Goal: Task Accomplishment & Management: Manage account settings

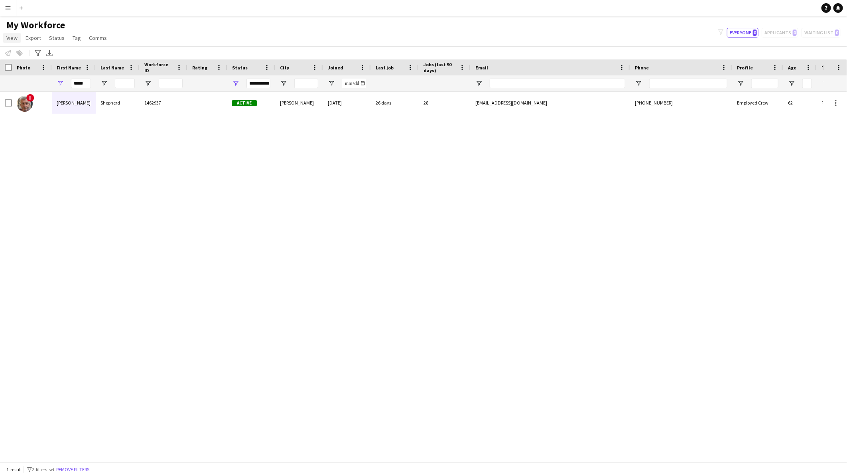
click at [15, 39] on span "View" at bounding box center [11, 37] width 11 height 7
click at [5, 11] on button "Menu" at bounding box center [8, 8] width 16 height 16
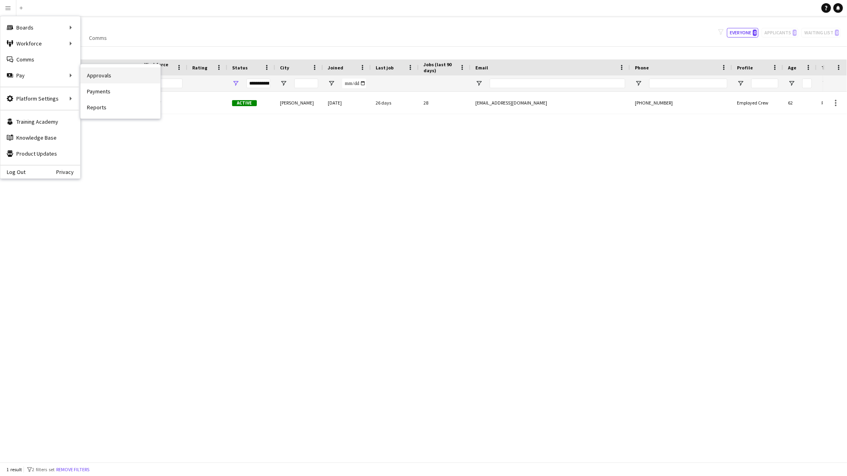
click at [116, 72] on link "Approvals" at bounding box center [121, 75] width 80 height 16
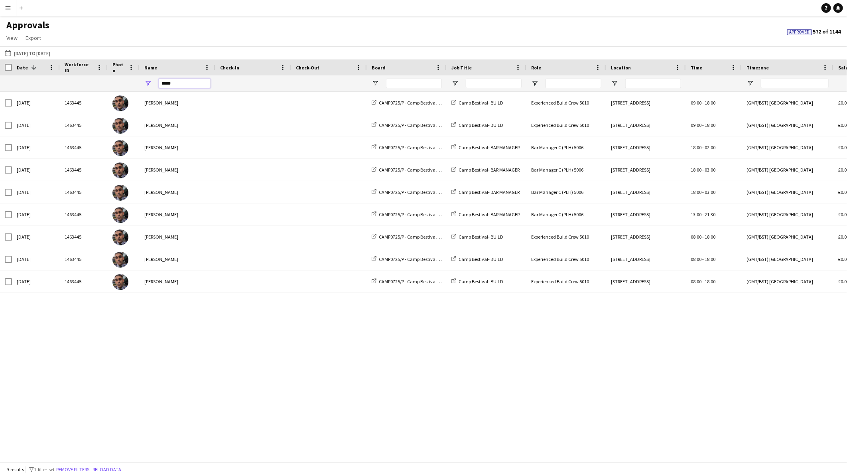
drag, startPoint x: 186, startPoint y: 83, endPoint x: 144, endPoint y: 84, distance: 42.3
click at [144, 84] on div "*****" at bounding box center [178, 83] width 76 height 16
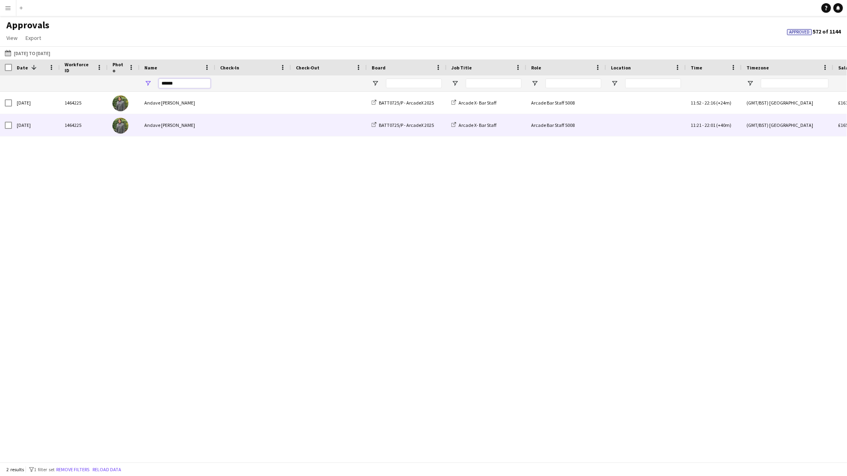
type input "******"
click at [190, 126] on div "Andave [PERSON_NAME]" at bounding box center [178, 125] width 76 height 22
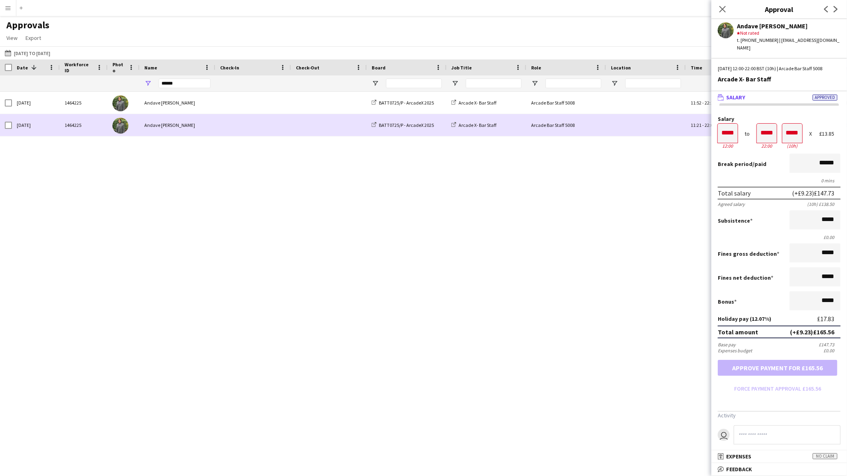
click at [204, 122] on div "Andave [PERSON_NAME]" at bounding box center [178, 125] width 76 height 22
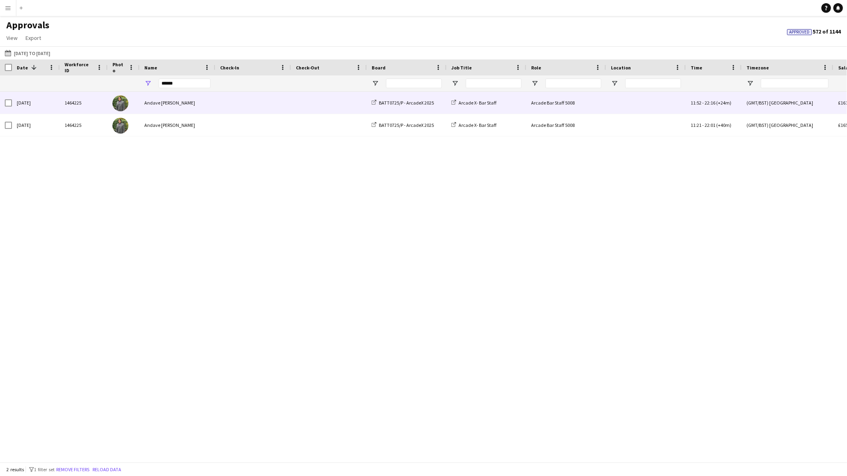
click at [208, 101] on div "Andave [PERSON_NAME]" at bounding box center [178, 103] width 76 height 22
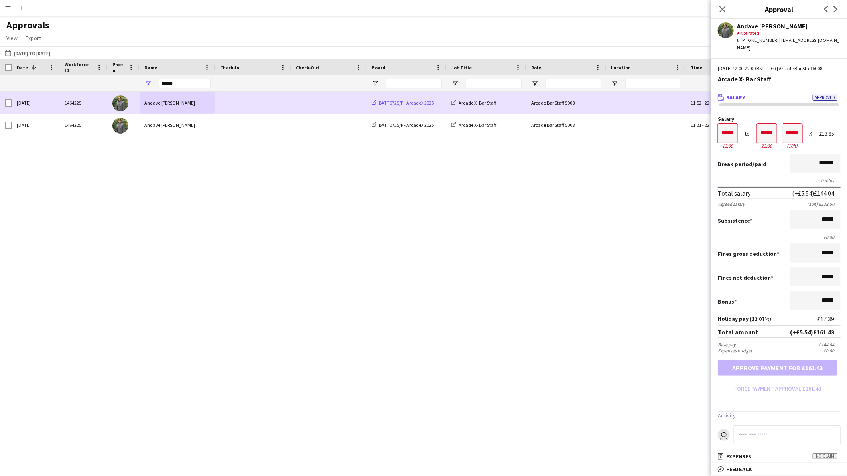
click at [421, 103] on span "BATT0725/P - ArcadeX 2025" at bounding box center [406, 103] width 55 height 6
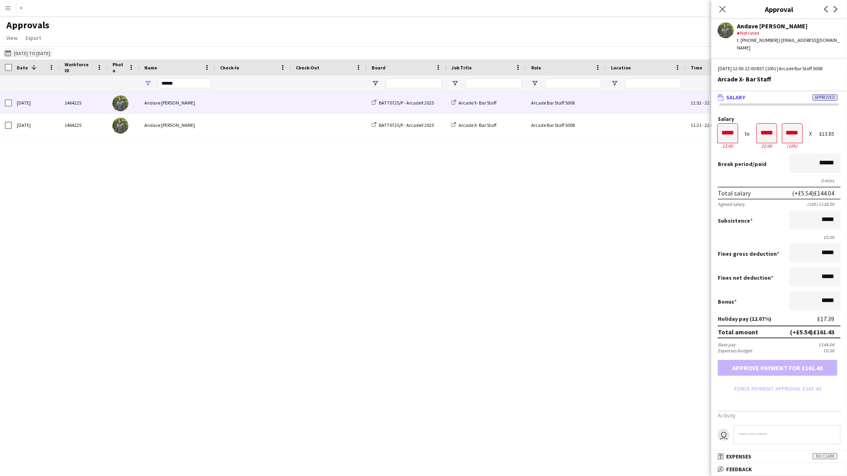
click at [25, 55] on button "28-07-2025 to 05-08-2025 28-07-2025 to 05-08-2025" at bounding box center [27, 53] width 49 height 10
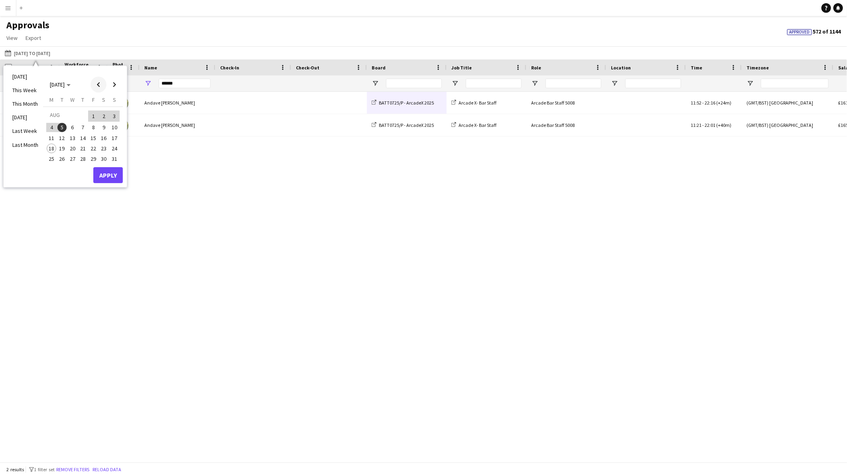
click at [96, 83] on span "Previous month" at bounding box center [99, 85] width 16 height 16
click at [48, 158] on span "21" at bounding box center [52, 157] width 10 height 10
click at [112, 182] on button "Apply" at bounding box center [108, 184] width 30 height 16
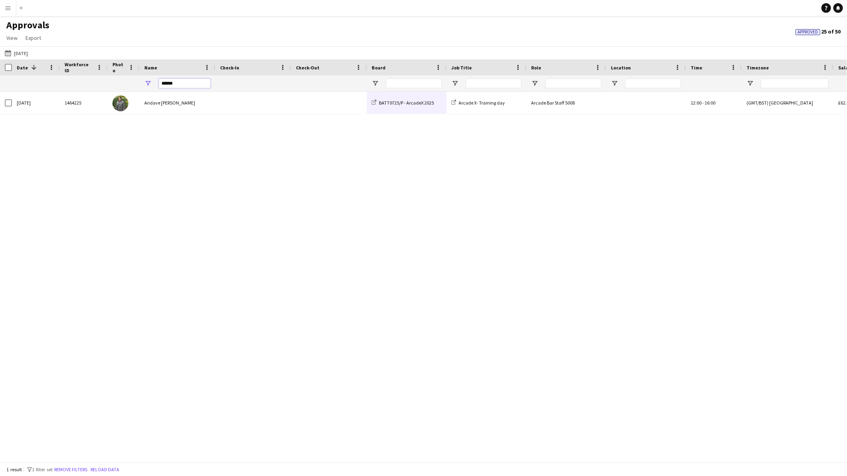
drag, startPoint x: 182, startPoint y: 83, endPoint x: 147, endPoint y: 83, distance: 35.1
click at [147, 83] on div "******" at bounding box center [178, 83] width 76 height 16
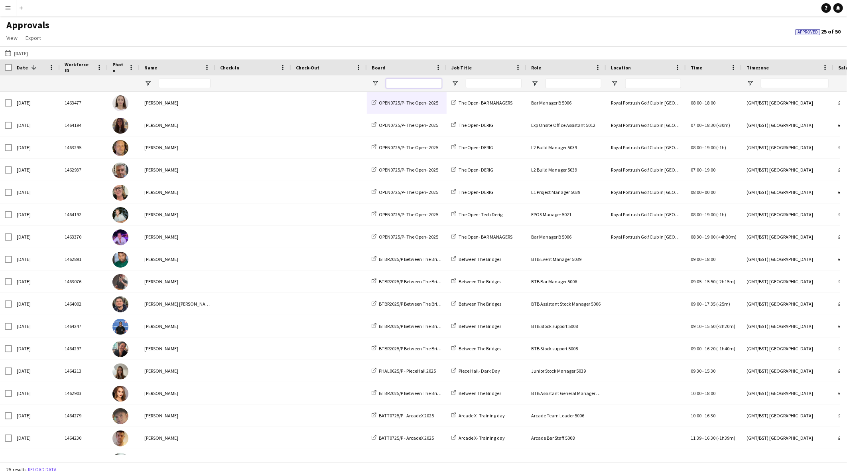
click at [413, 81] on input "Board Filter Input" at bounding box center [414, 84] width 56 height 10
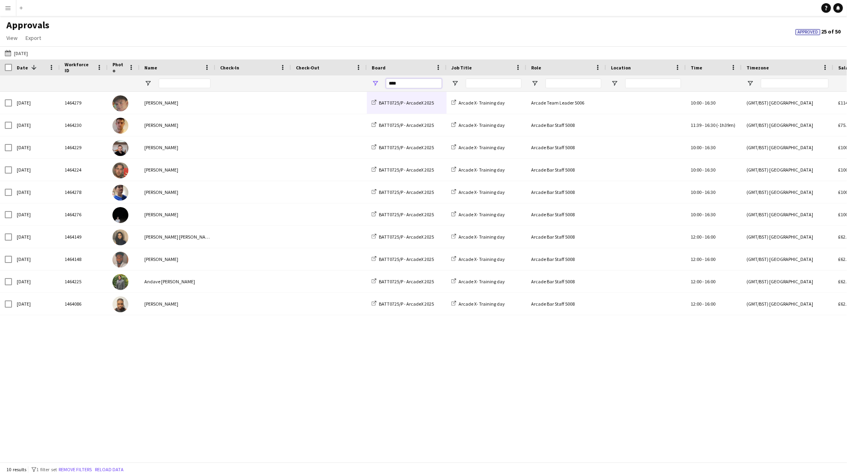
type input "****"
click at [702, 63] on div "Time" at bounding box center [709, 67] width 37 height 12
click at [705, 69] on span at bounding box center [708, 67] width 7 height 7
click at [13, 49] on button "28-07-2025 to 05-08-2025 21-07-2025" at bounding box center [16, 53] width 26 height 10
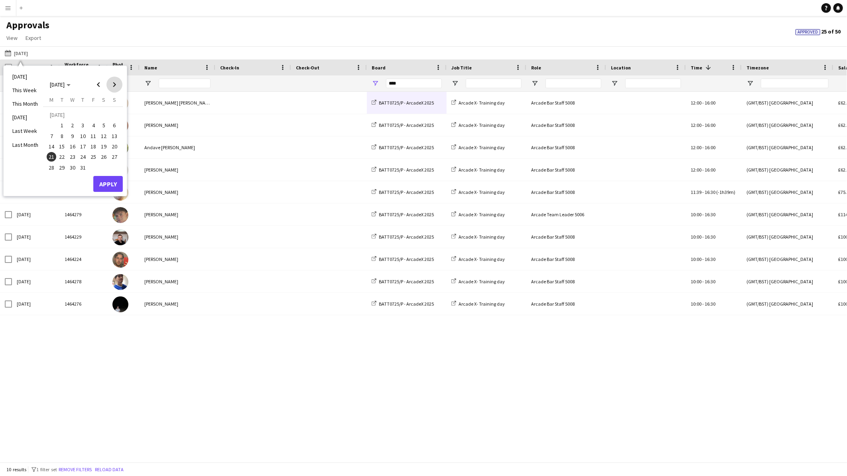
click at [114, 81] on span "Next month" at bounding box center [115, 85] width 16 height 16
click at [95, 82] on span "Previous month" at bounding box center [99, 85] width 16 height 16
click at [107, 122] on button "9" at bounding box center [104, 127] width 10 height 10
click at [98, 173] on button "Apply" at bounding box center [108, 175] width 30 height 16
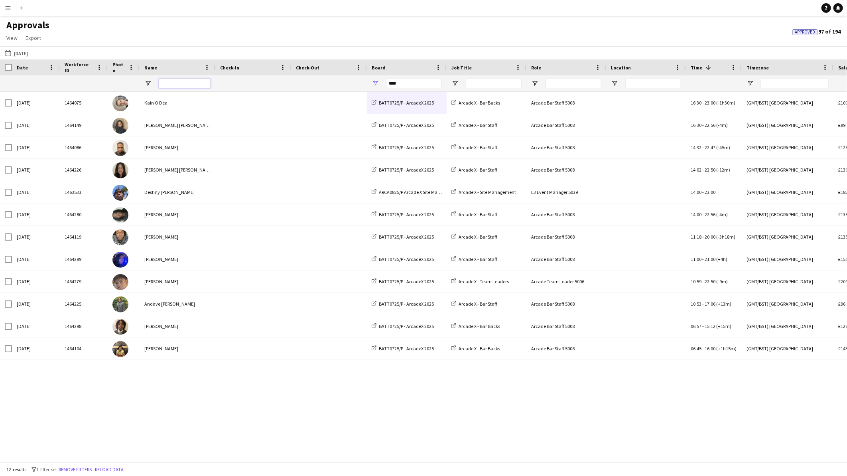
click at [170, 81] on input "Name Filter Input" at bounding box center [185, 84] width 52 height 10
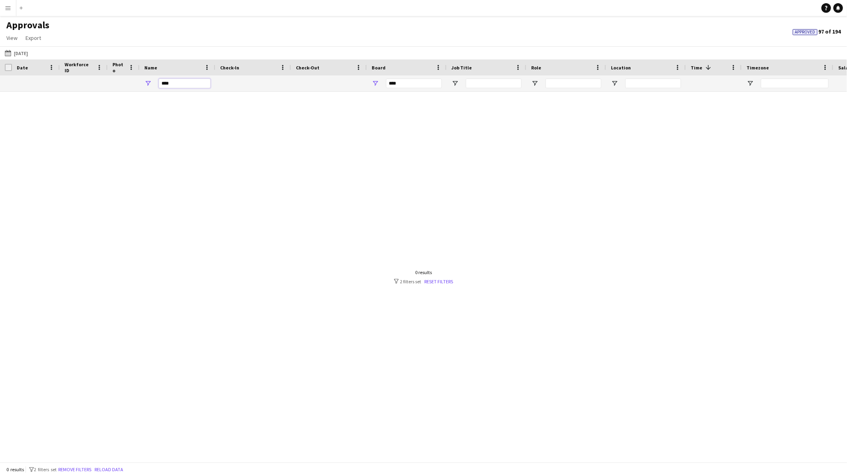
type input "****"
drag, startPoint x: 405, startPoint y: 81, endPoint x: 375, endPoint y: 74, distance: 30.7
click at [375, 74] on div "Workforce ID Date Photo 1" at bounding box center [724, 75] width 1448 height 32
drag, startPoint x: 186, startPoint y: 81, endPoint x: 152, endPoint y: 73, distance: 34.8
click at [152, 73] on div "Workforce ID Date Photo 1" at bounding box center [724, 75] width 1448 height 32
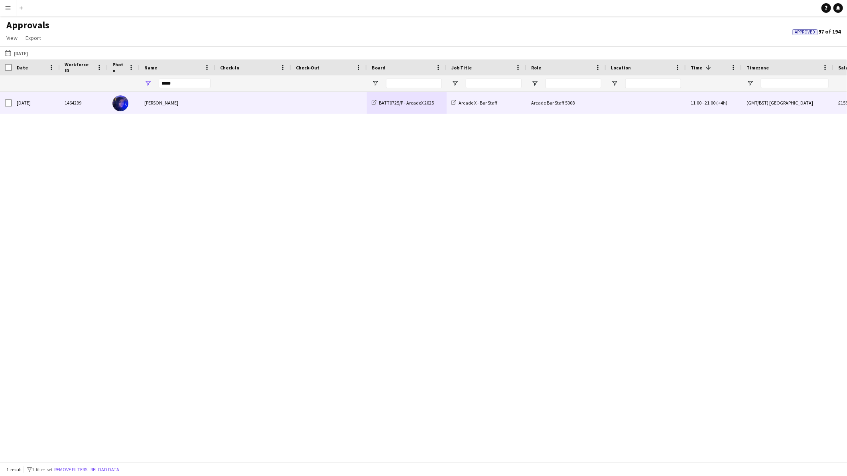
click at [196, 100] on div "[PERSON_NAME]" at bounding box center [178, 103] width 76 height 22
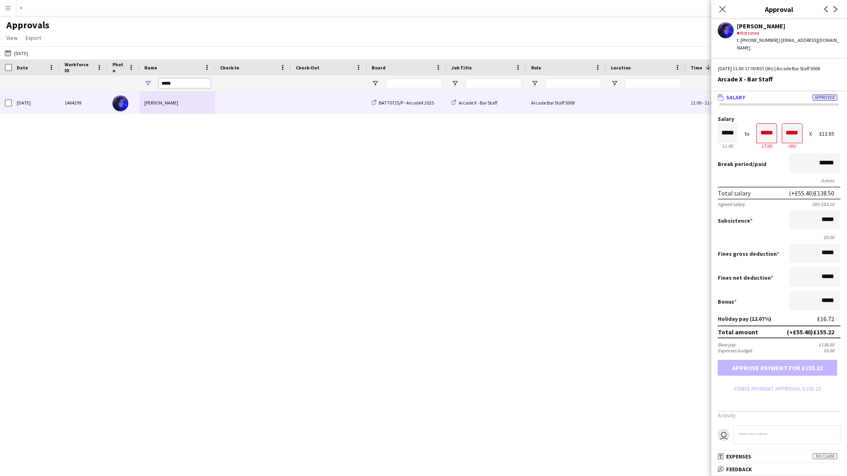
drag, startPoint x: 186, startPoint y: 84, endPoint x: 133, endPoint y: 77, distance: 52.8
click at [133, 77] on div "*****" at bounding box center [724, 83] width 1448 height 16
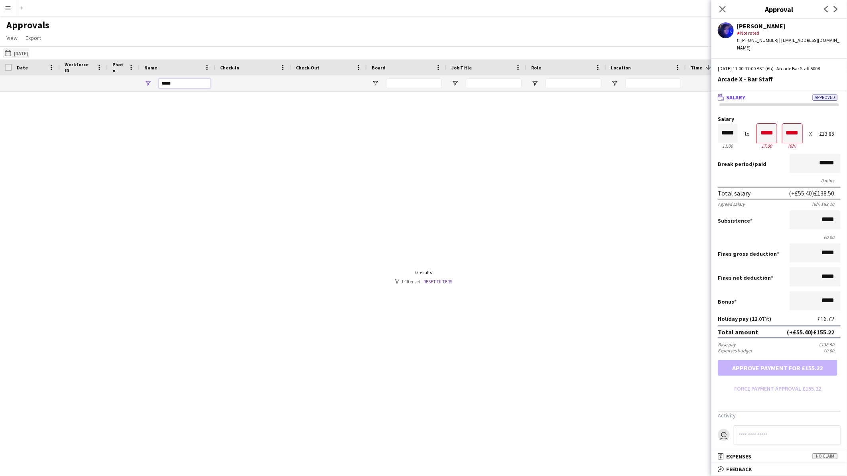
type input "*****"
click at [30, 53] on button "28-07-2025 to 05-08-2025 09-08-2025" at bounding box center [16, 53] width 26 height 10
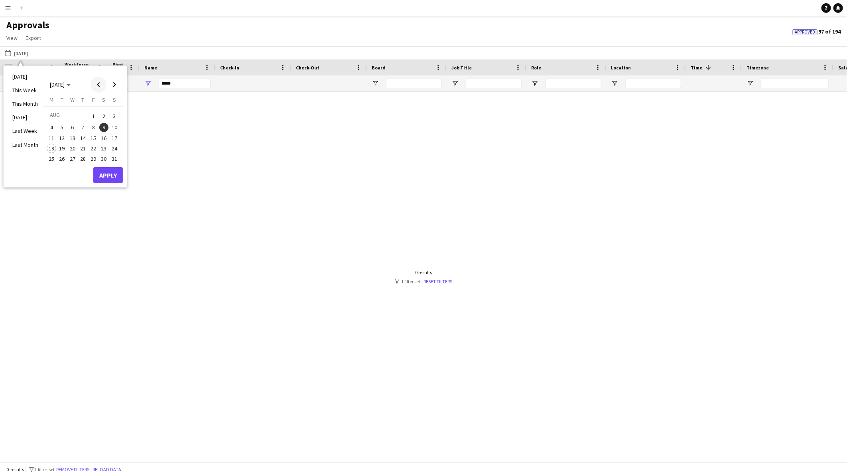
click at [97, 81] on span "Previous month" at bounding box center [99, 85] width 16 height 16
click at [51, 145] on span "14" at bounding box center [52, 147] width 10 height 10
click at [112, 84] on span "Next month" at bounding box center [115, 85] width 16 height 16
click at [112, 136] on span "17" at bounding box center [115, 138] width 10 height 10
click at [108, 174] on button "Apply" at bounding box center [108, 175] width 30 height 16
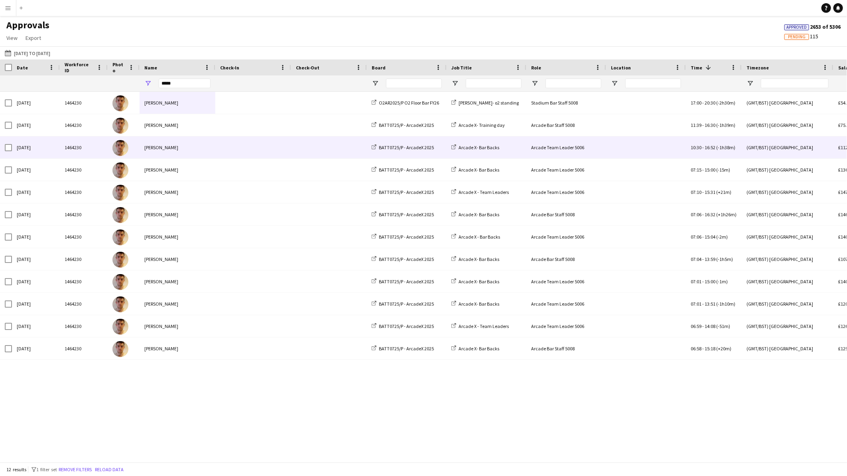
click at [42, 153] on div "Tue, 29 Jul 2025" at bounding box center [36, 147] width 48 height 22
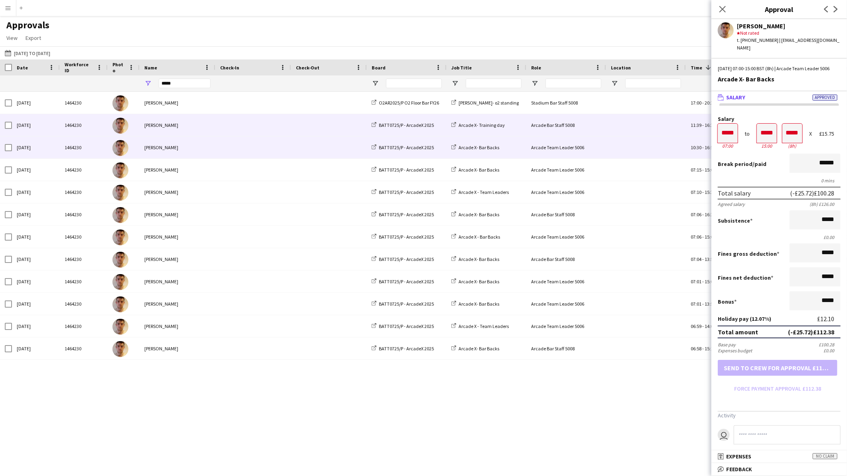
click at [46, 132] on div "Mon, 21 Jul 2025" at bounding box center [36, 125] width 48 height 22
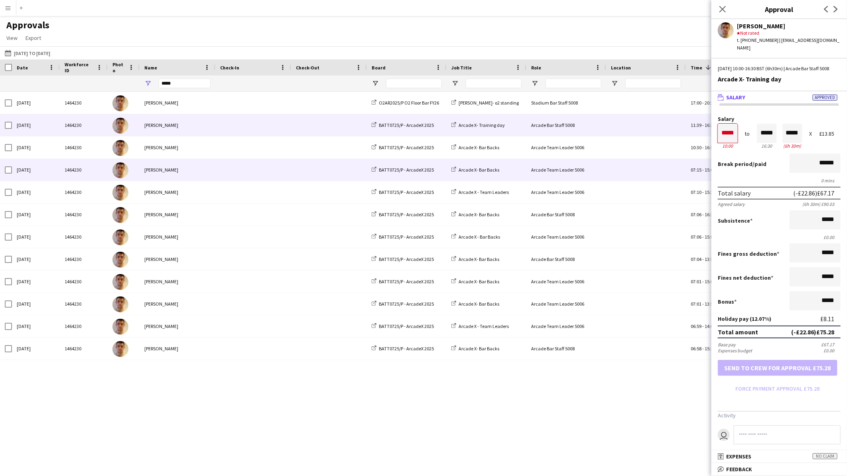
click at [35, 168] on div "Tue, 22 Jul 2025" at bounding box center [36, 170] width 48 height 22
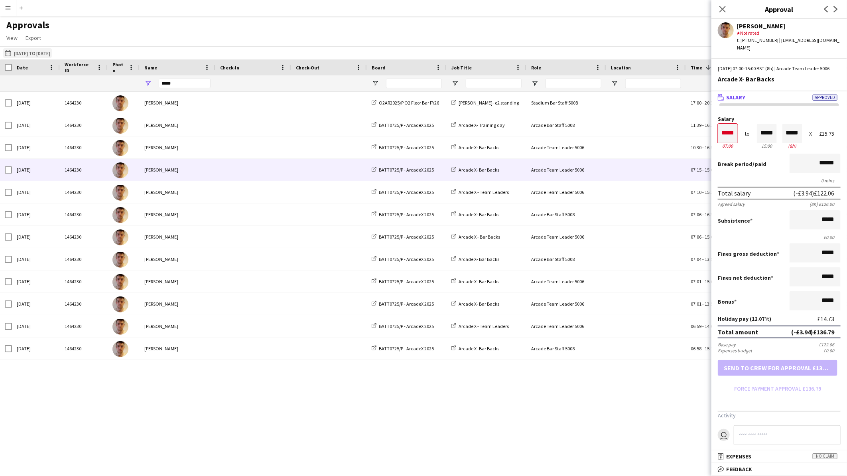
click at [52, 54] on button "28-07-2025 to 05-08-2025 14-07-2025 to 17-08-2025" at bounding box center [27, 53] width 49 height 10
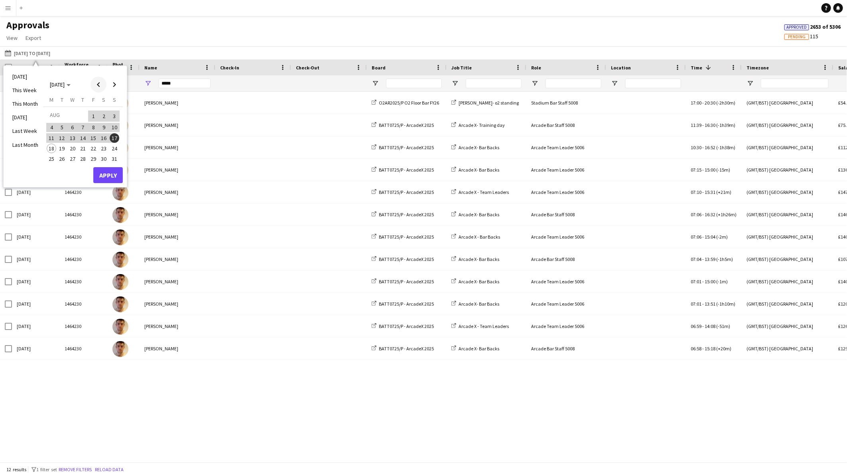
click at [99, 85] on span "Previous month" at bounding box center [99, 85] width 16 height 16
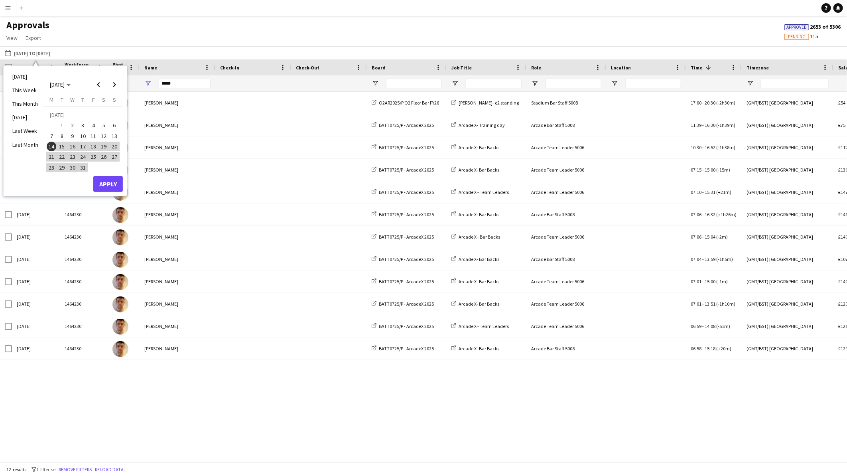
click at [59, 125] on span "1" at bounding box center [62, 126] width 10 height 10
click at [97, 180] on button "Apply" at bounding box center [108, 184] width 30 height 16
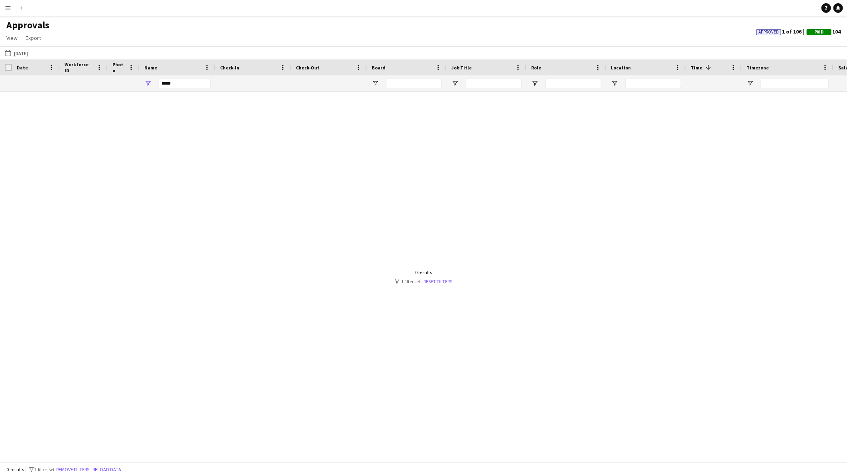
click at [437, 283] on link "Reset filters" at bounding box center [438, 281] width 29 height 6
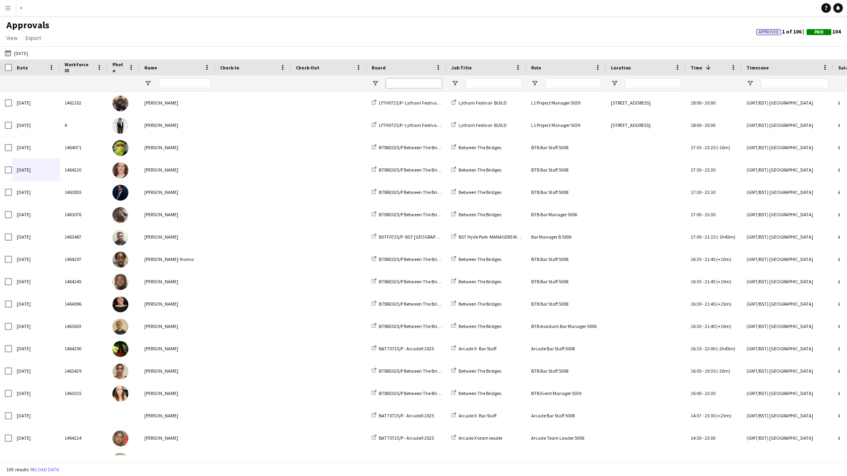
click at [412, 87] on input "Board Filter Input" at bounding box center [414, 84] width 56 height 10
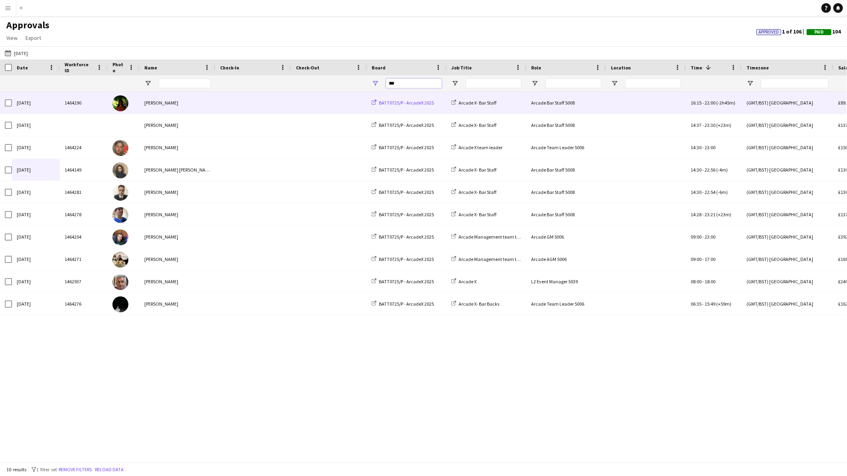
type input "***"
click at [388, 100] on span "BATT0725/P - ArcadeX 2025" at bounding box center [406, 103] width 55 height 6
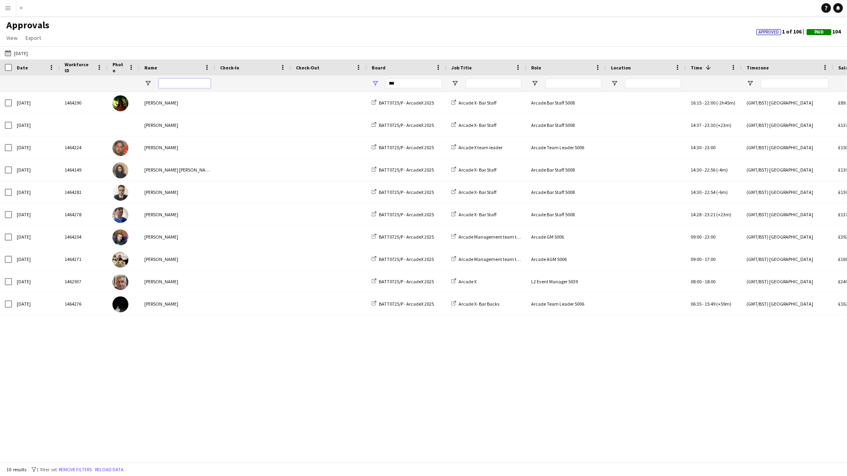
click at [201, 85] on input "Name Filter Input" at bounding box center [185, 84] width 52 height 10
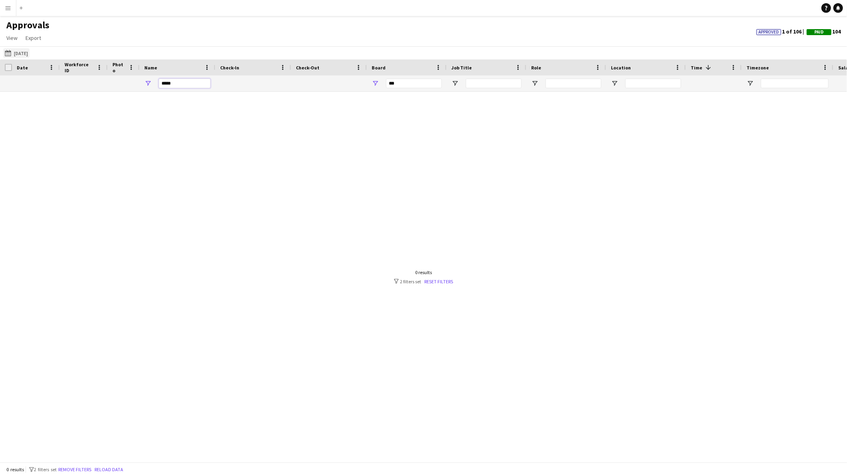
type input "*****"
click at [30, 52] on button "28-07-2025 to 05-08-2025 01-07-2025" at bounding box center [16, 53] width 26 height 10
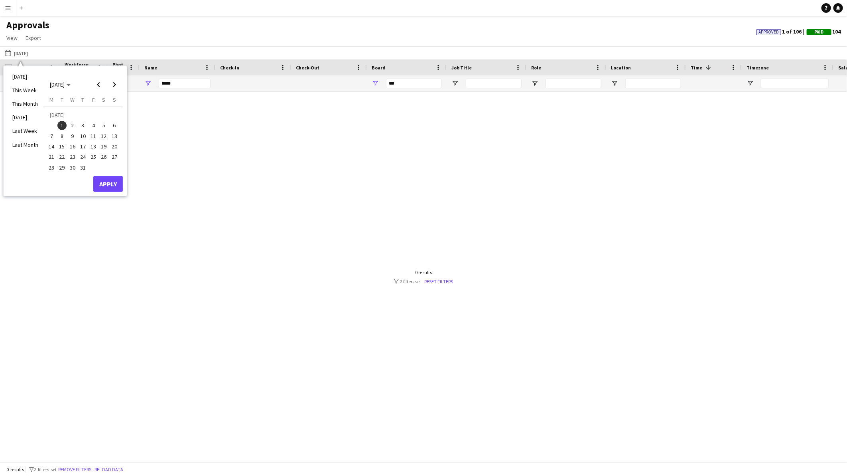
click at [56, 125] on td at bounding box center [51, 125] width 10 height 10
click at [85, 124] on span "3" at bounding box center [83, 126] width 10 height 10
click at [60, 127] on span "1" at bounding box center [62, 126] width 10 height 10
click at [95, 182] on button "Apply" at bounding box center [108, 184] width 30 height 16
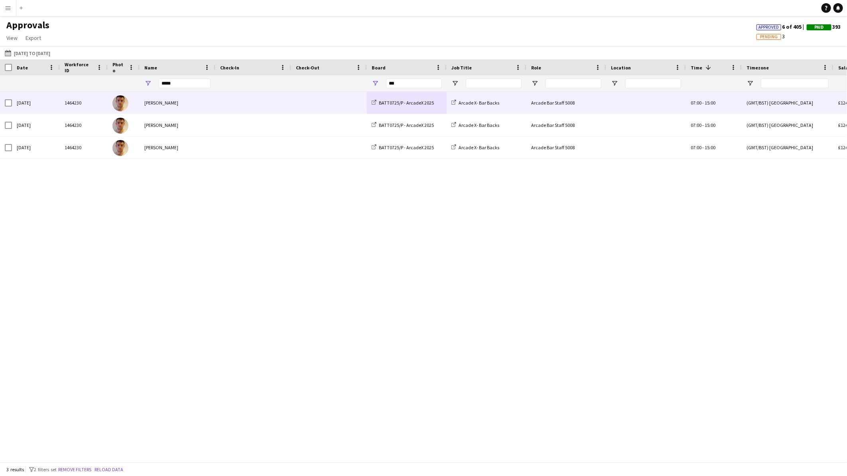
click at [217, 106] on div at bounding box center [253, 103] width 76 height 22
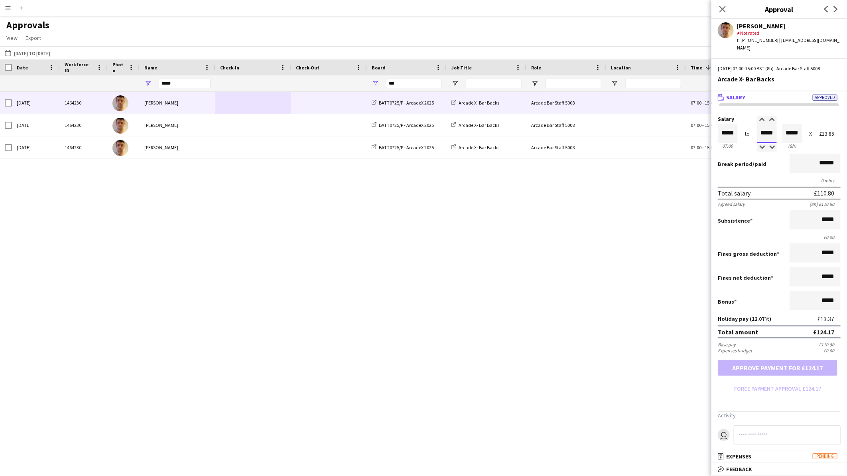
drag, startPoint x: 762, startPoint y: 125, endPoint x: 785, endPoint y: 129, distance: 23.2
click at [785, 129] on div "Salary ***** 07:00 to ***** 15:00 ***** (8h) X £13.85" at bounding box center [779, 133] width 123 height 34
type input "*****"
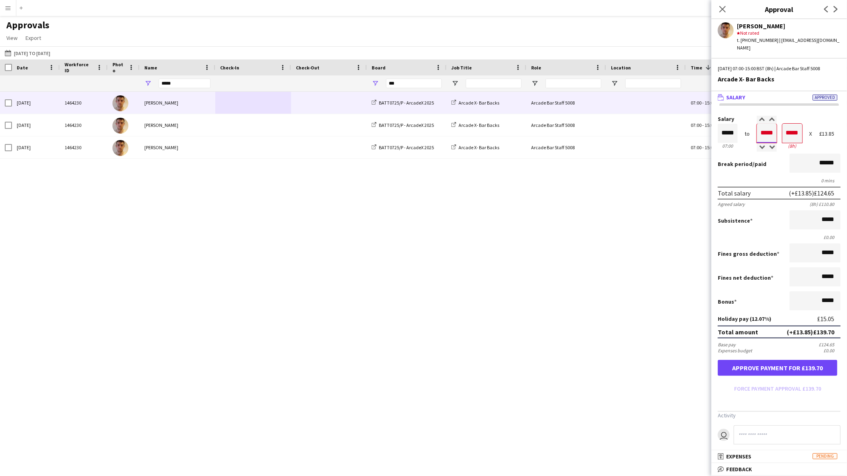
type input "*****"
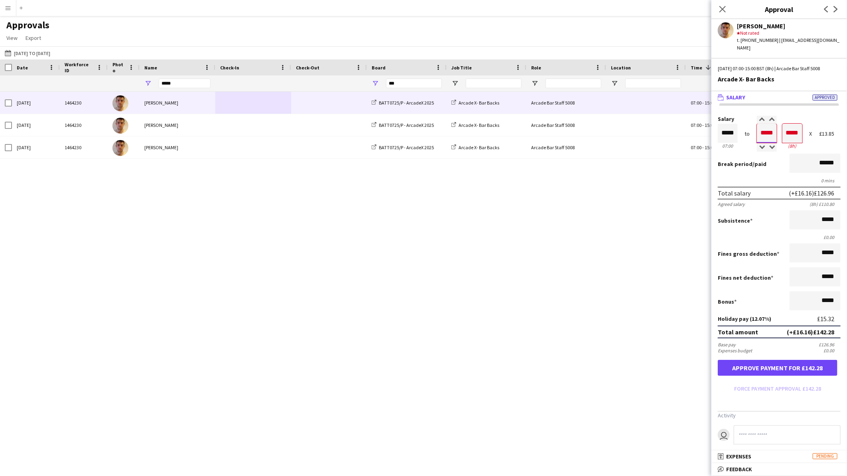
type input "*****"
click at [779, 362] on button "Approve payment for £143.57" at bounding box center [778, 368] width 120 height 16
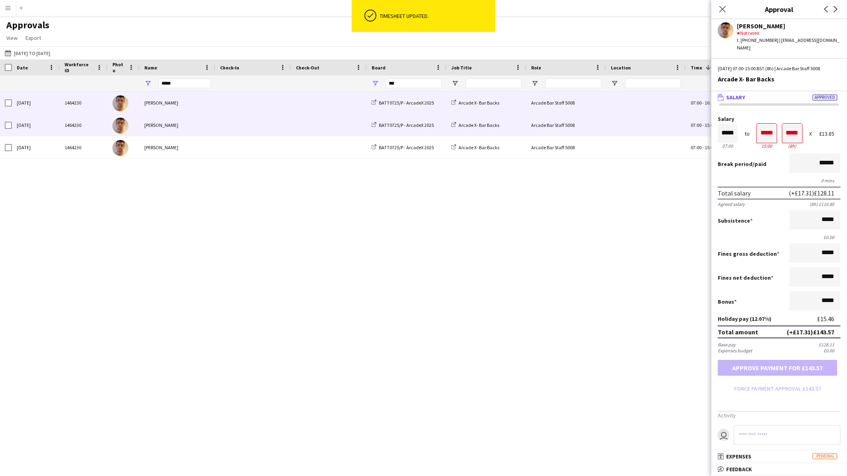
click at [164, 126] on div "[PERSON_NAME]" at bounding box center [178, 125] width 76 height 22
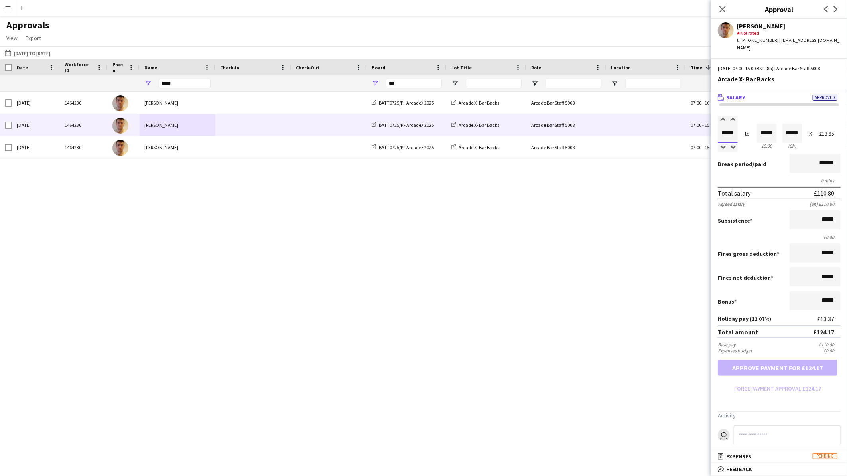
drag, startPoint x: 720, startPoint y: 124, endPoint x: 741, endPoint y: 127, distance: 20.5
click at [741, 127] on div "Salary ***** 07:00 to ***** 15:00 ***** (8h) X £13.85" at bounding box center [779, 133] width 123 height 34
type input "*****"
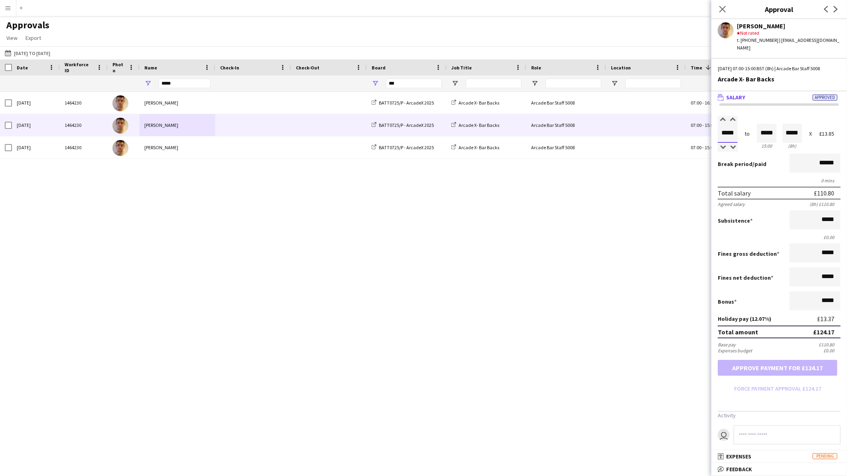
type input "*****"
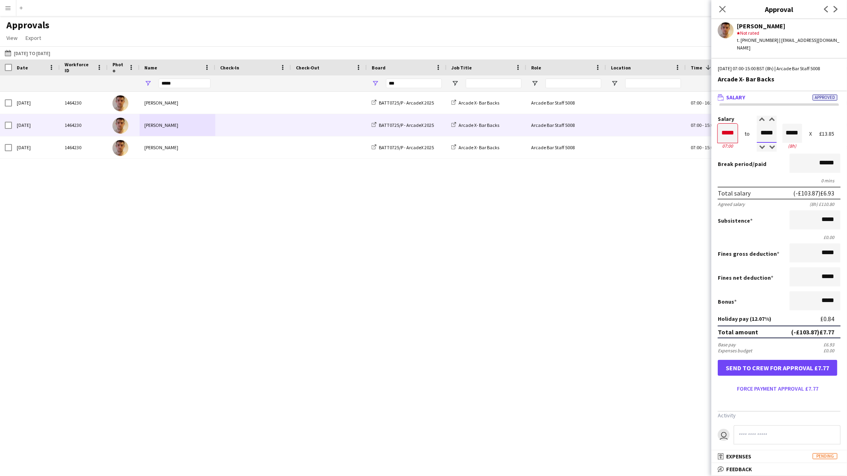
type input "*****"
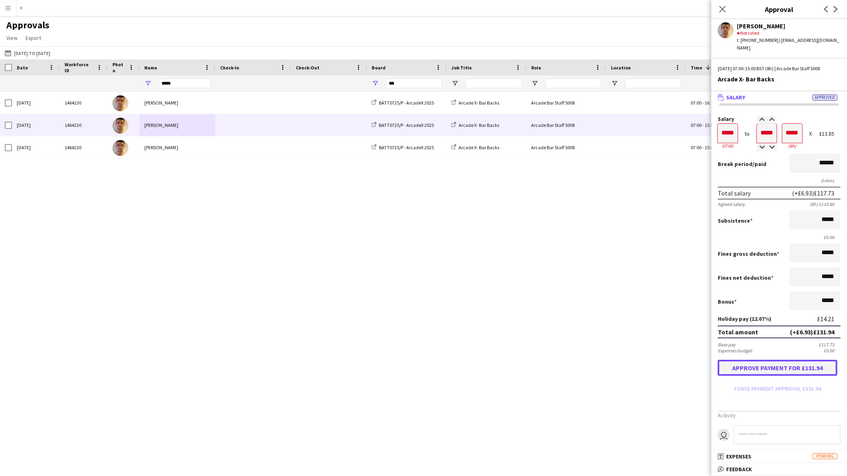
click at [744, 361] on button "Approve payment for £131.94" at bounding box center [778, 368] width 120 height 16
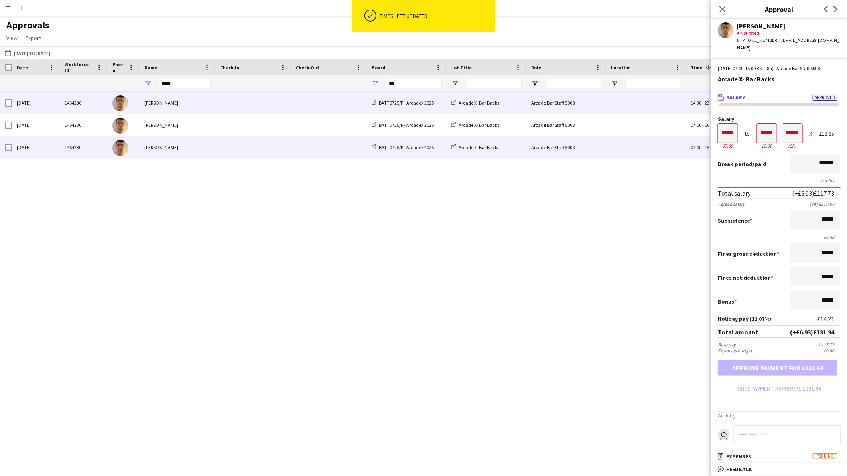
click at [172, 152] on div "[PERSON_NAME]" at bounding box center [178, 147] width 76 height 22
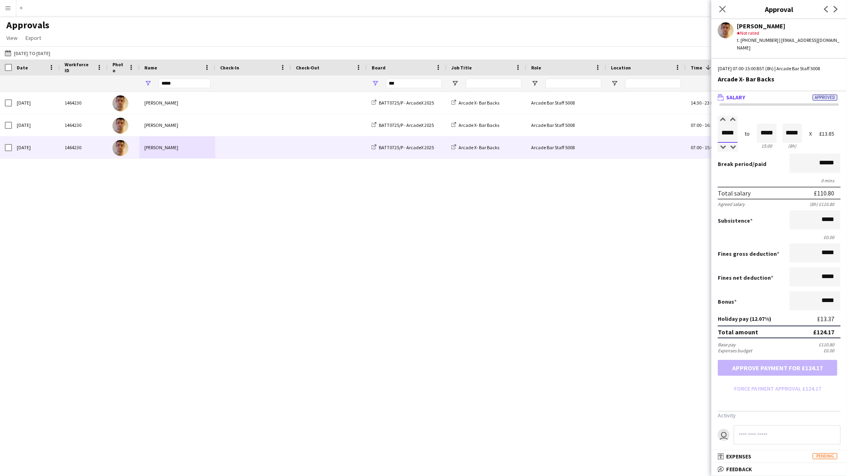
drag, startPoint x: 722, startPoint y: 126, endPoint x: 743, endPoint y: 128, distance: 20.4
click at [743, 128] on div "Salary ***** 07:00 to ***** 15:00 ***** (8h) X £13.85" at bounding box center [779, 133] width 123 height 34
type input "*****"
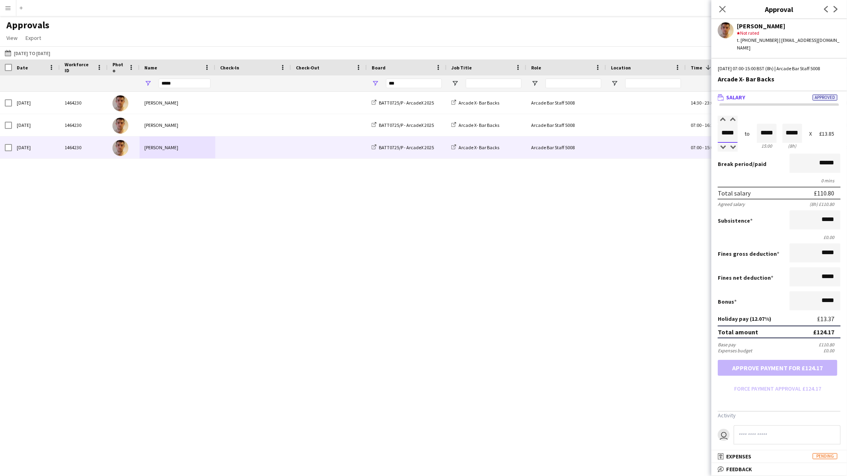
type input "*****"
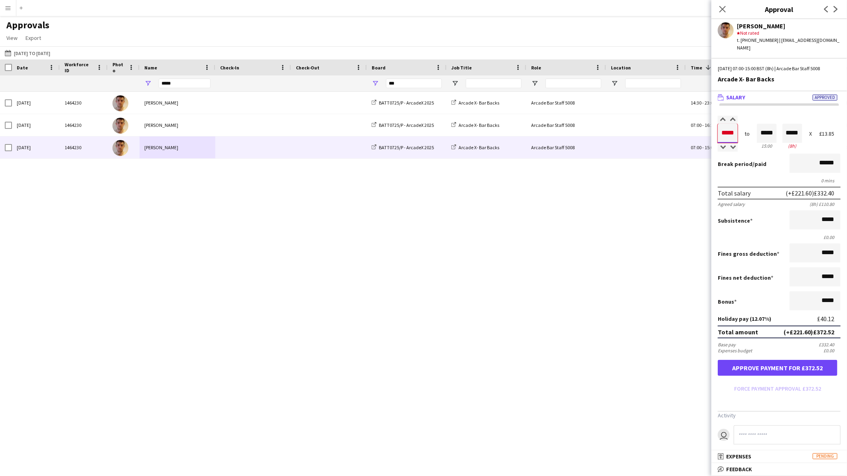
type input "*****"
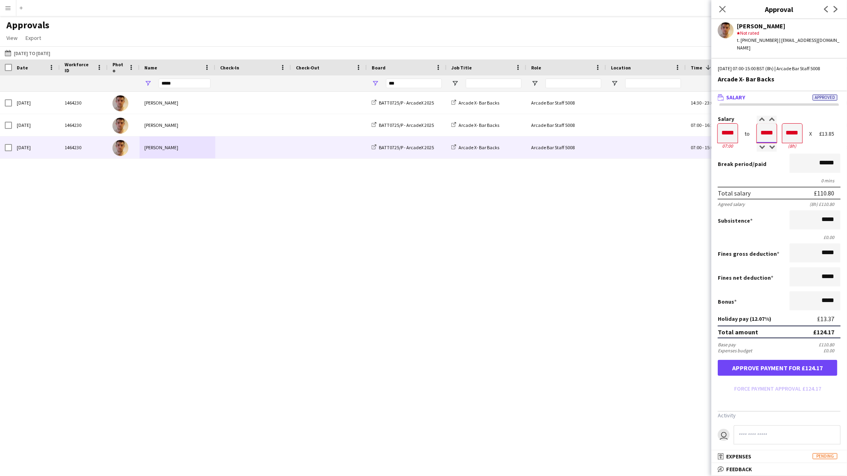
type input "*****"
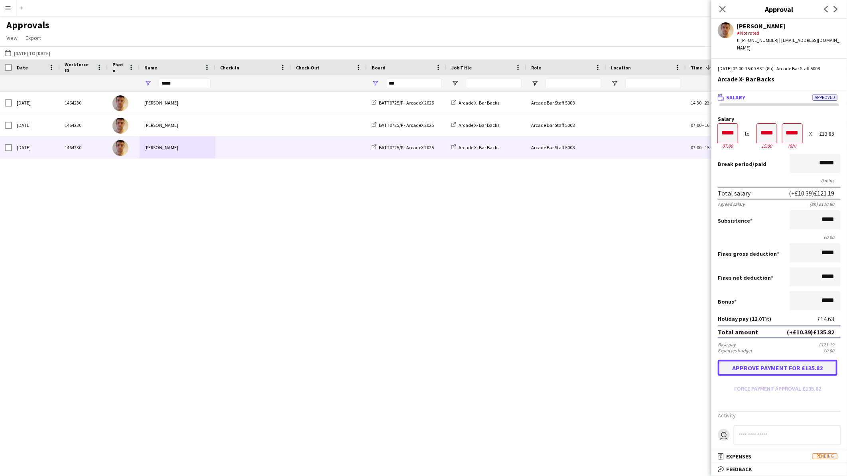
click at [811, 360] on button "Approve payment for £135.82" at bounding box center [778, 368] width 120 height 16
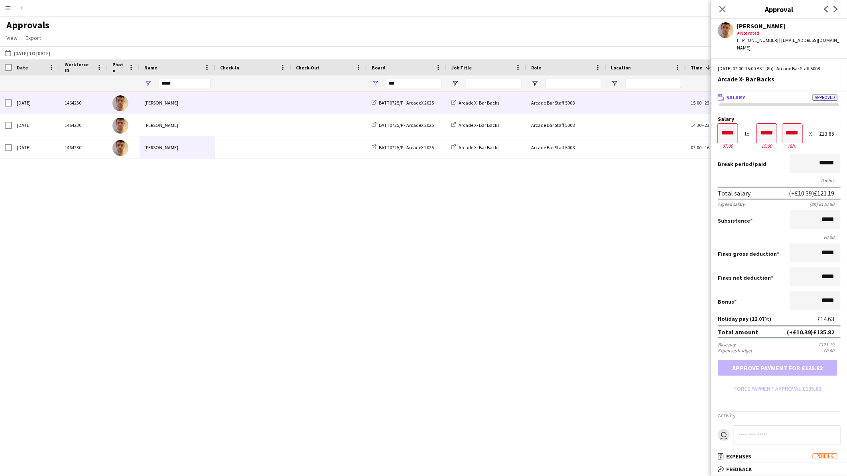
click at [384, 220] on div "Tue, 1 Jul 2025 1464230 Ronan Gaffney BATT0725/P - ArcadeX 2025 Arcade X- Bar B…" at bounding box center [423, 273] width 847 height 363
click at [341, 261] on div "Tue, 1 Jul 2025 1464230 Ronan Gaffney BATT0725/P - ArcadeX 2025 Arcade X- Bar B…" at bounding box center [423, 273] width 847 height 363
click at [636, 192] on div "Tue, 1 Jul 2025 1464230 Ronan Gaffney BATT0725/P - ArcadeX 2025 Arcade X- Bar B…" at bounding box center [423, 273] width 847 height 363
drag, startPoint x: 34, startPoint y: 68, endPoint x: 61, endPoint y: 72, distance: 27.8
click at [34, 68] on div "Date" at bounding box center [31, 67] width 29 height 12
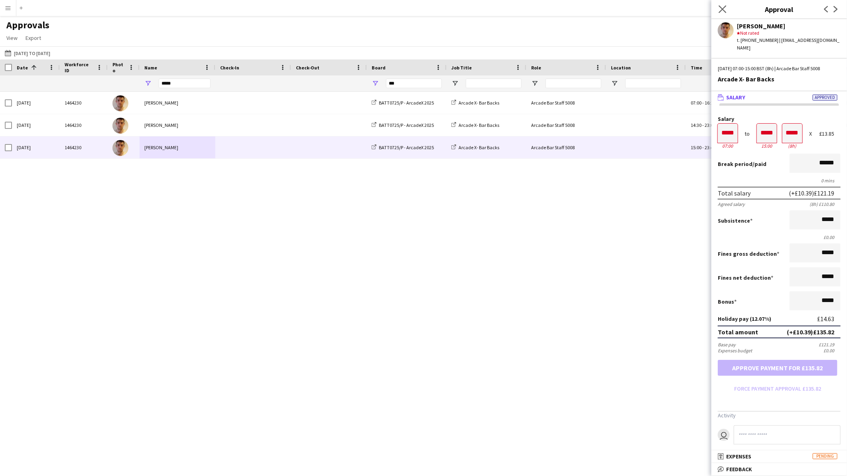
click at [725, 4] on app-icon "Close pop-in" at bounding box center [723, 10] width 12 height 12
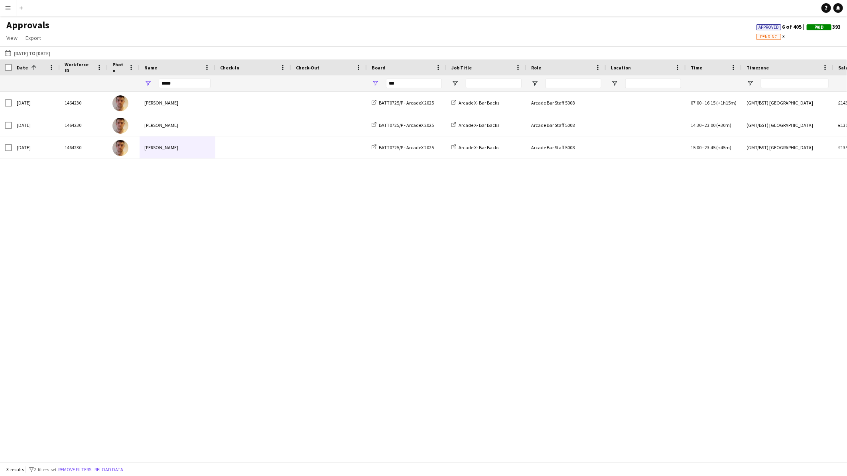
click at [624, 302] on div "Tue, 1 Jul 2025 1464230 Ronan Gaffney BATT0725/P - ArcadeX 2025 Arcade X- Bar B…" at bounding box center [423, 273] width 847 height 363
click at [26, 49] on button "28-07-2025 to 05-08-2025 03-07-2025 to 01-07-2025" at bounding box center [27, 53] width 49 height 10
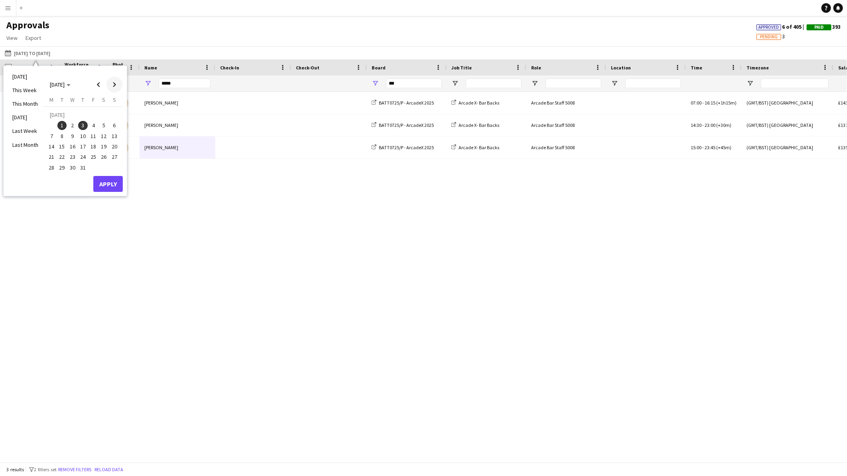
click at [115, 84] on span "Next month" at bounding box center [115, 85] width 16 height 16
click at [79, 126] on span "7" at bounding box center [83, 128] width 10 height 10
click at [114, 174] on button "Apply" at bounding box center [108, 175] width 30 height 16
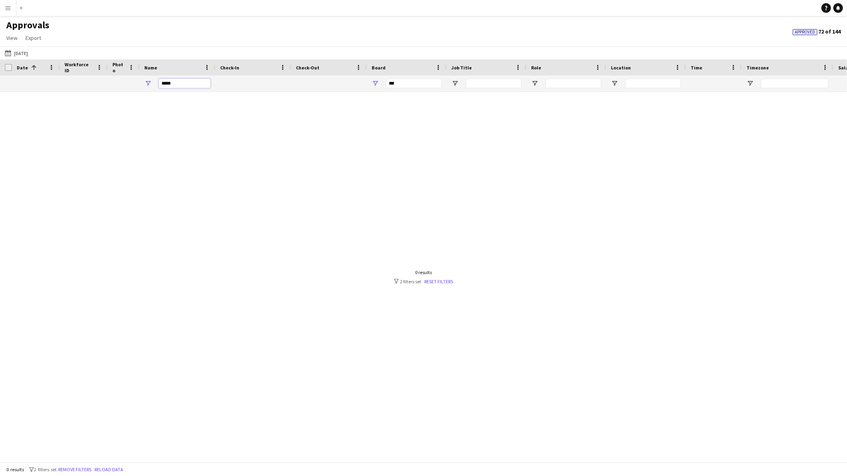
drag, startPoint x: 180, startPoint y: 84, endPoint x: 121, endPoint y: 84, distance: 59.4
click at [121, 84] on div "***** ***" at bounding box center [724, 83] width 1448 height 16
type input "*****"
click at [332, 79] on input "***" at bounding box center [338, 84] width 56 height 10
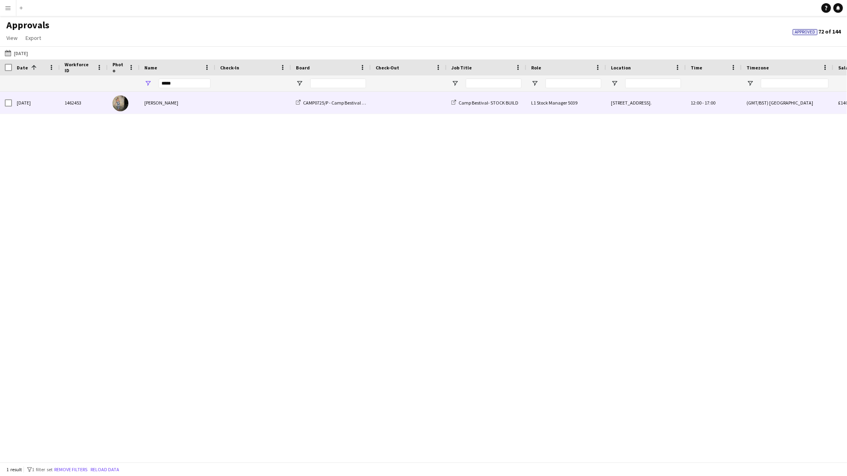
click at [227, 105] on span at bounding box center [253, 103] width 66 height 22
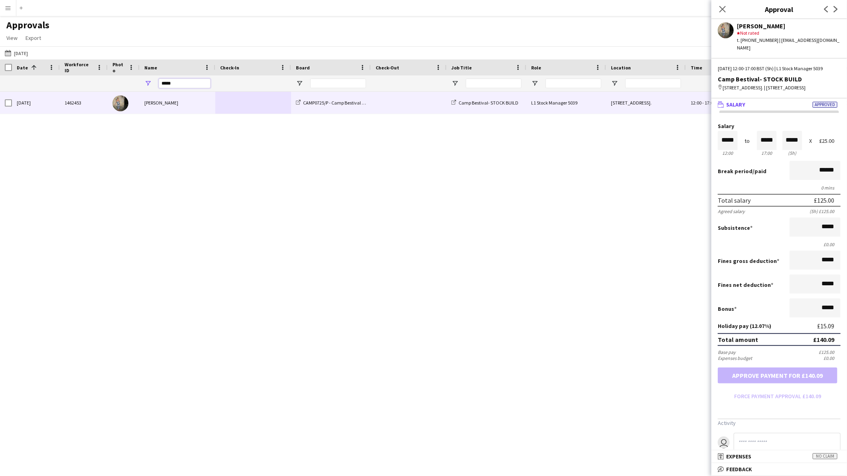
drag, startPoint x: 190, startPoint y: 81, endPoint x: 95, endPoint y: 72, distance: 95.4
click at [95, 72] on div "Workforce ID Date 1 Photo" at bounding box center [724, 75] width 1448 height 32
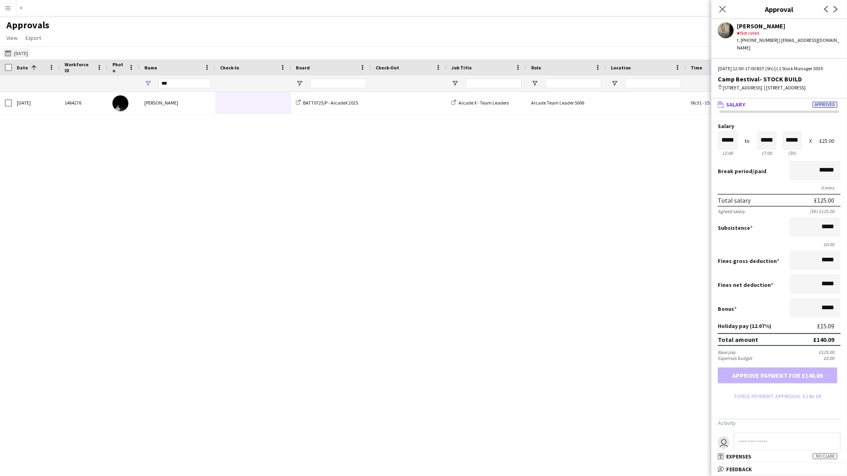
click at [24, 53] on button "28-07-2025 to 05-08-2025 07-08-2025" at bounding box center [16, 53] width 26 height 10
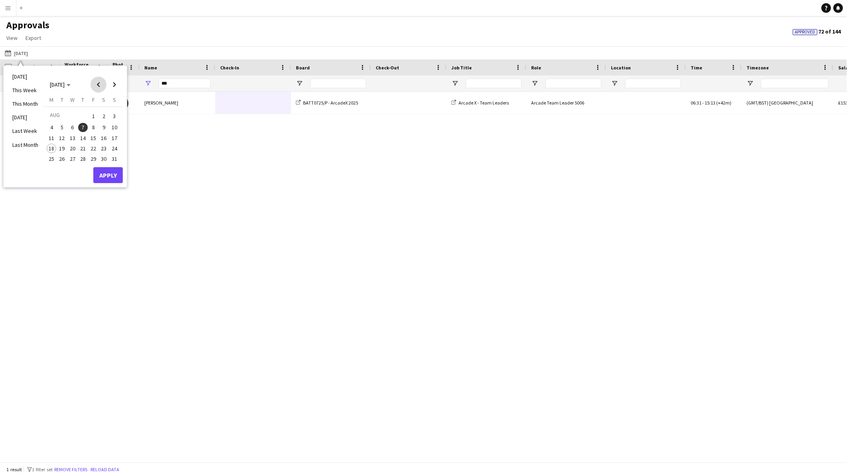
click at [102, 82] on span "Previous month" at bounding box center [99, 85] width 16 height 16
click at [98, 84] on span "Previous month" at bounding box center [99, 85] width 16 height 16
click at [95, 140] on span "13" at bounding box center [94, 138] width 10 height 10
click at [105, 185] on button "Apply" at bounding box center [108, 186] width 30 height 16
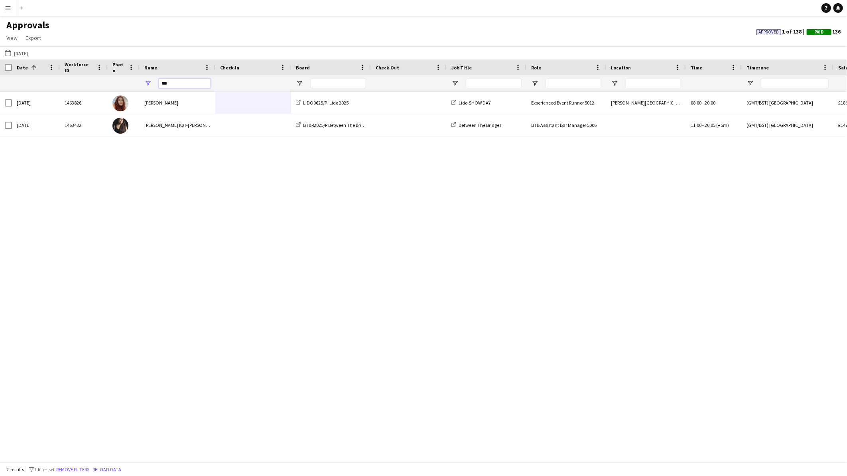
drag, startPoint x: 176, startPoint y: 81, endPoint x: 145, endPoint y: 80, distance: 31.1
click at [145, 80] on div "***" at bounding box center [178, 83] width 76 height 16
click at [145, 189] on div "Fri, 13 Jun 2025 1463484 Carl Gledhill LIDO0625/P- Lido 2025 Lido- BAR MANAGERS…" at bounding box center [423, 273] width 847 height 363
click at [26, 50] on button "28-07-2025 to 05-08-2025 13-06-2025" at bounding box center [16, 53] width 26 height 10
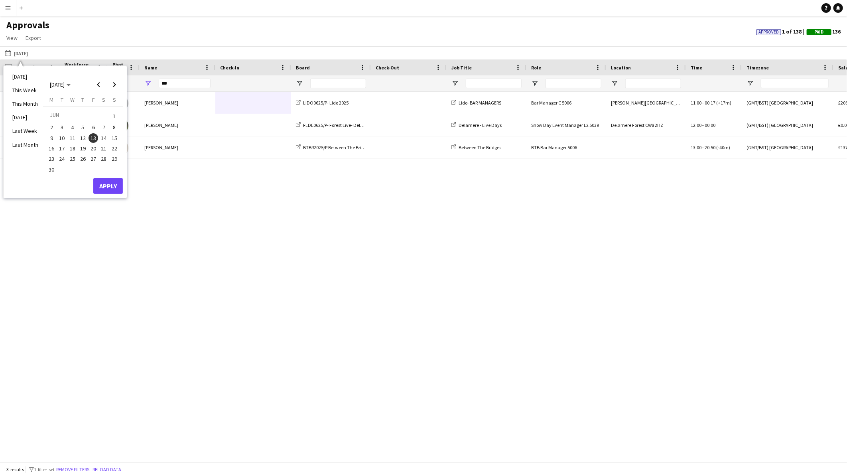
click at [48, 150] on span "16" at bounding box center [52, 149] width 10 height 10
click at [99, 181] on button "Apply" at bounding box center [108, 186] width 30 height 16
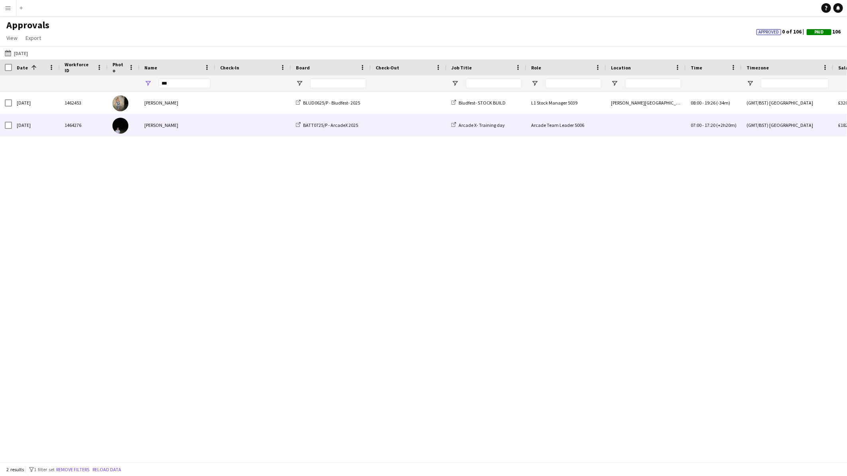
click at [173, 122] on div "[PERSON_NAME]" at bounding box center [178, 125] width 76 height 22
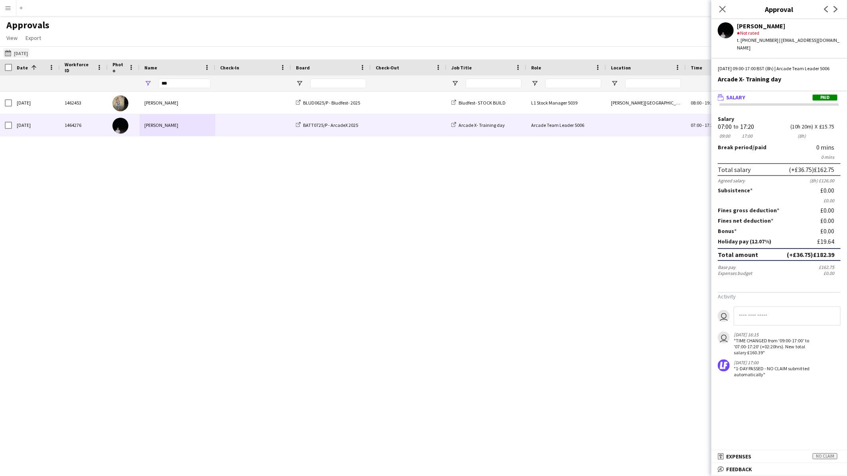
click at [30, 51] on button "28-07-2025 to 05-08-2025 16-06-2025" at bounding box center [16, 53] width 26 height 10
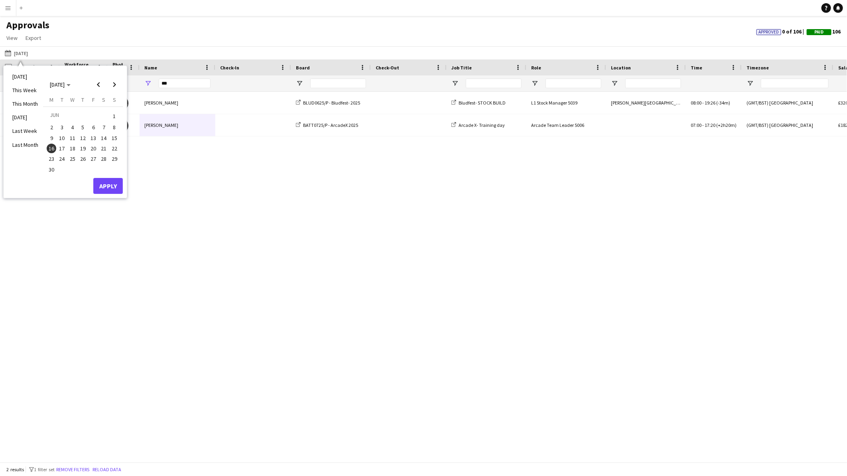
click at [60, 146] on span "17" at bounding box center [62, 149] width 10 height 10
click at [108, 185] on button "Apply" at bounding box center [108, 186] width 30 height 16
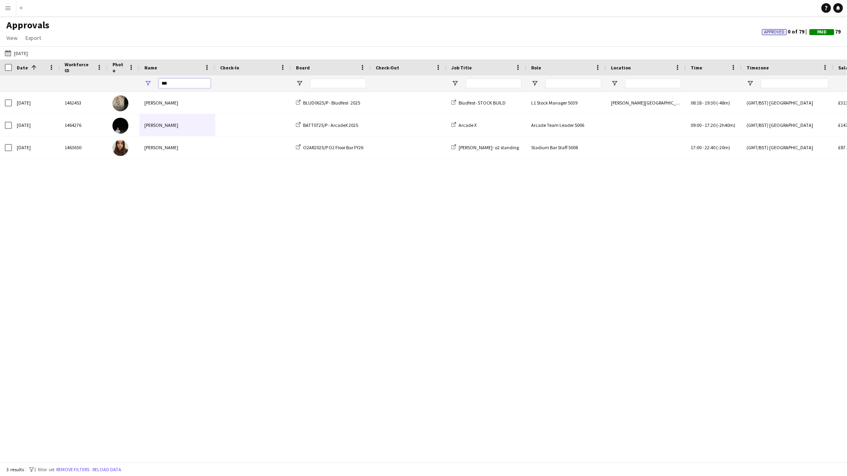
drag, startPoint x: 181, startPoint y: 84, endPoint x: 133, endPoint y: 83, distance: 47.5
click at [133, 83] on div "***" at bounding box center [724, 83] width 1448 height 16
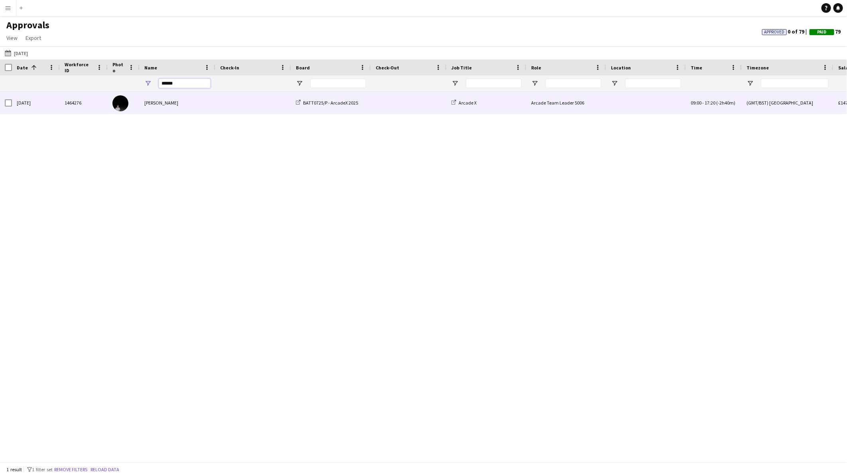
type input "******"
click at [147, 101] on div "[PERSON_NAME]" at bounding box center [178, 103] width 76 height 22
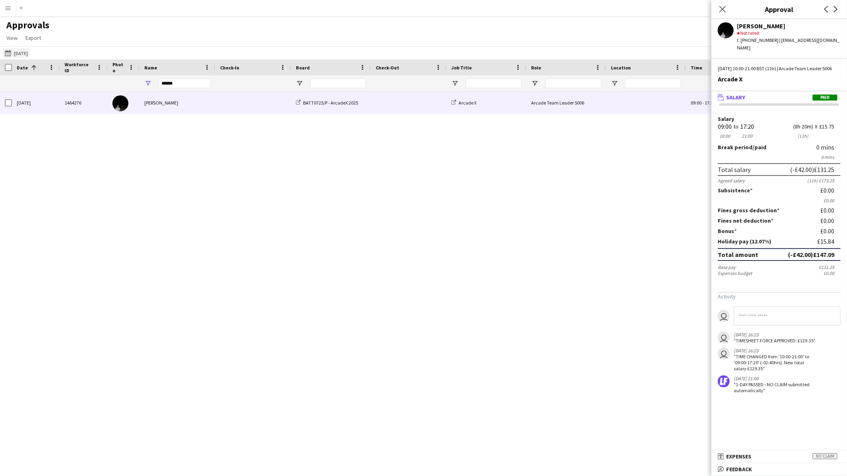
click at [12, 49] on button "28-07-2025 to 05-08-2025 17-06-2025" at bounding box center [16, 53] width 26 height 10
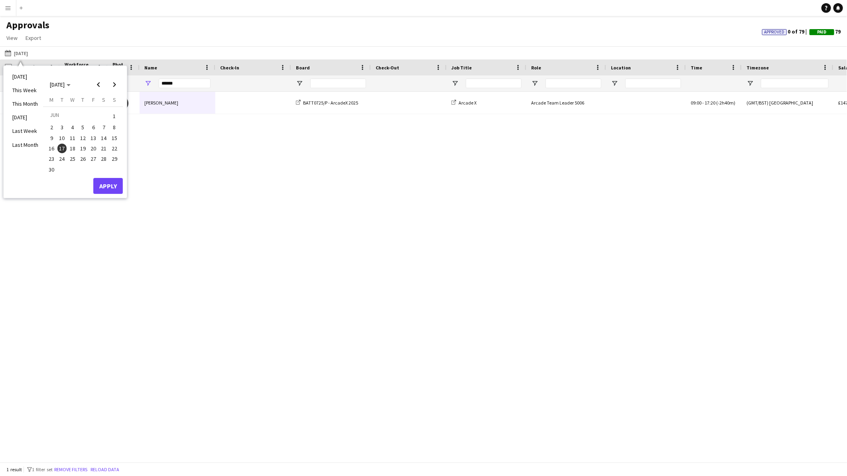
click at [69, 148] on span "18" at bounding box center [73, 149] width 10 height 10
click at [104, 189] on button "Apply" at bounding box center [108, 186] width 30 height 16
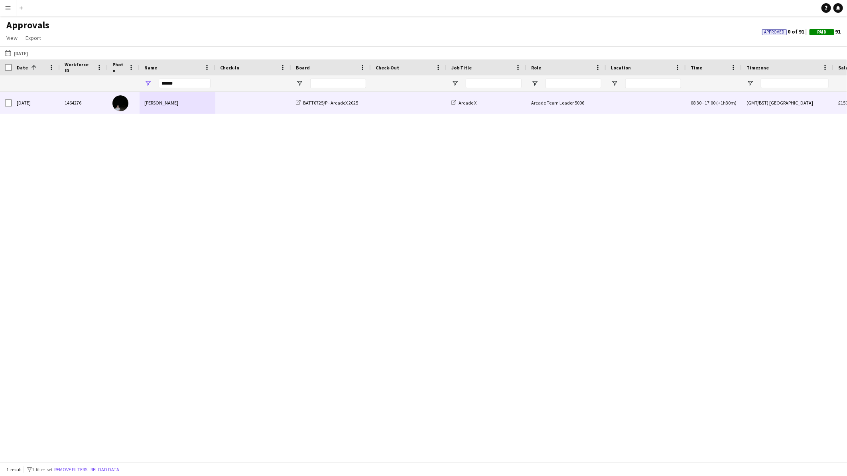
click at [252, 97] on span at bounding box center [253, 103] width 66 height 22
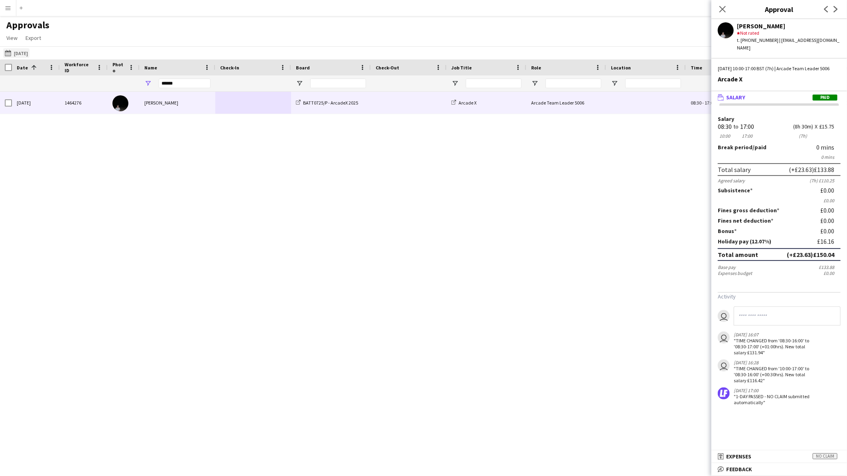
click at [14, 53] on button "28-07-2025 to 05-08-2025 18-06-2025" at bounding box center [16, 53] width 26 height 10
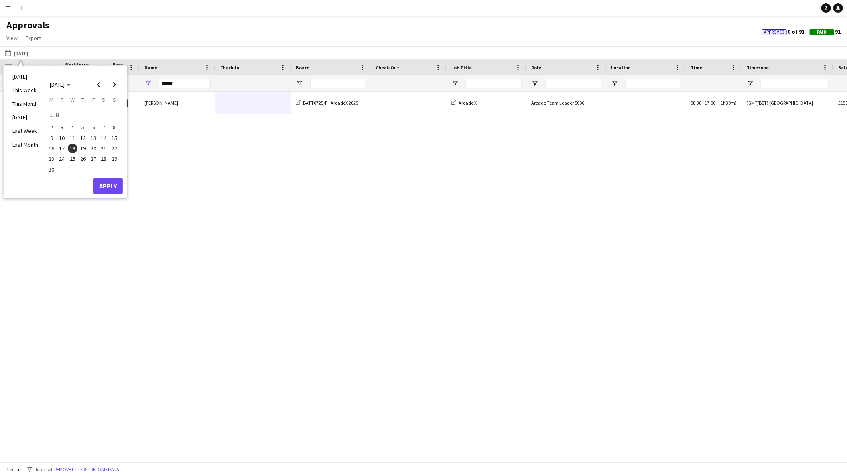
click at [86, 147] on span "19" at bounding box center [83, 149] width 10 height 10
click at [97, 188] on button "Apply" at bounding box center [108, 186] width 30 height 16
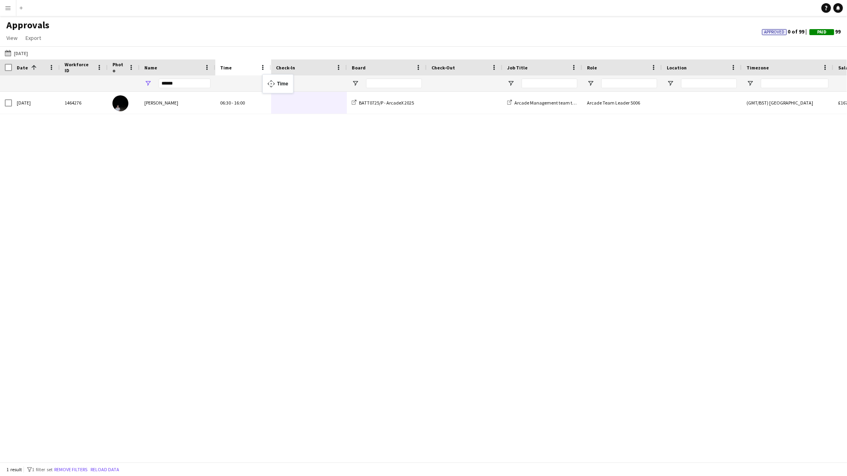
drag, startPoint x: 701, startPoint y: 62, endPoint x: 266, endPoint y: 79, distance: 434.8
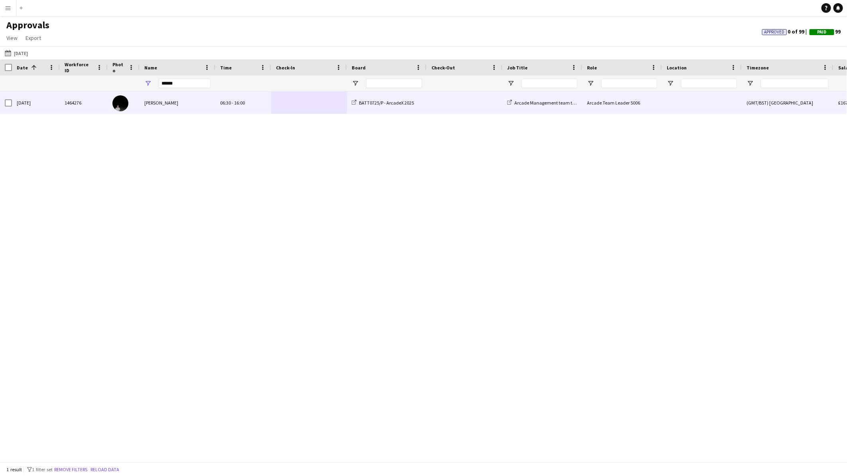
click at [232, 107] on div "06:30 - 16:00" at bounding box center [243, 103] width 56 height 22
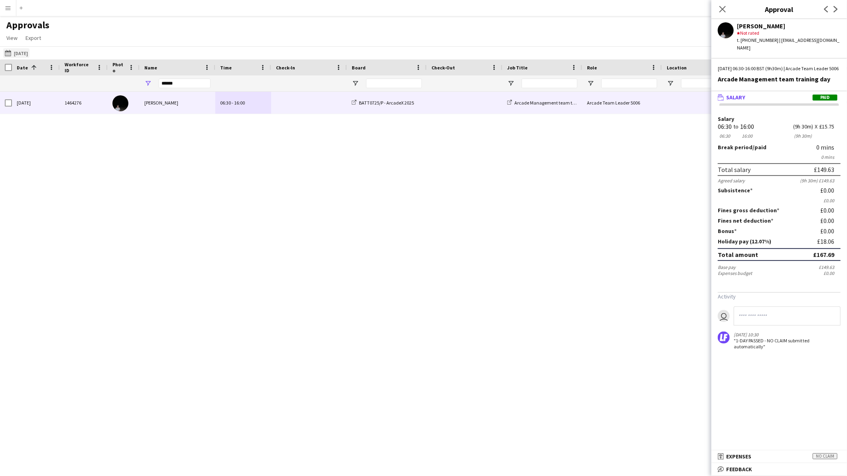
click at [30, 51] on button "28-07-2025 to 05-08-2025 19-06-2025" at bounding box center [16, 53] width 26 height 10
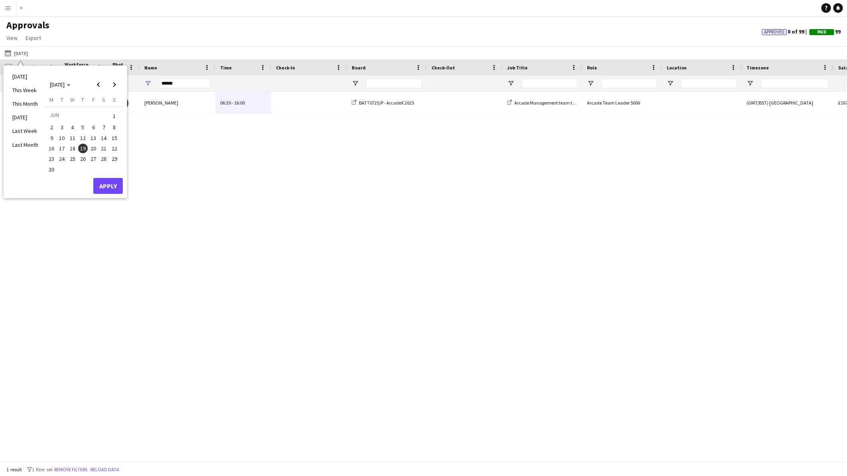
click at [95, 145] on span "20" at bounding box center [94, 149] width 10 height 10
click at [105, 186] on button "Apply" at bounding box center [108, 186] width 30 height 16
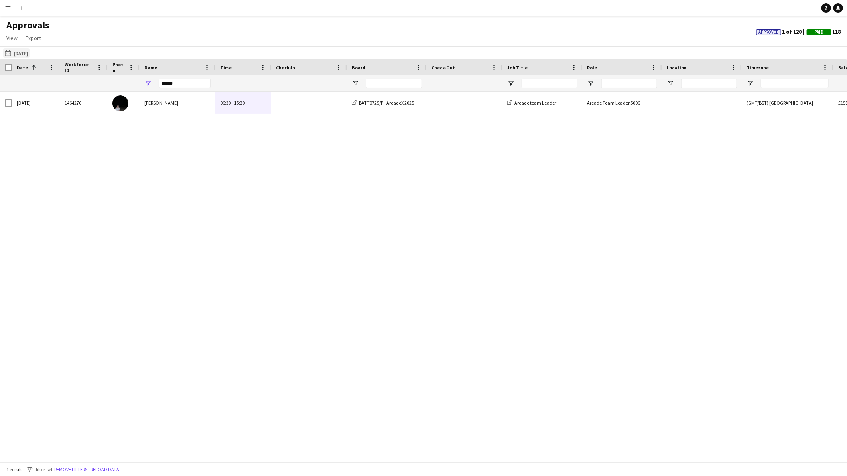
click at [30, 50] on button "28-07-2025 to 05-08-2025 20-06-2025" at bounding box center [16, 53] width 26 height 10
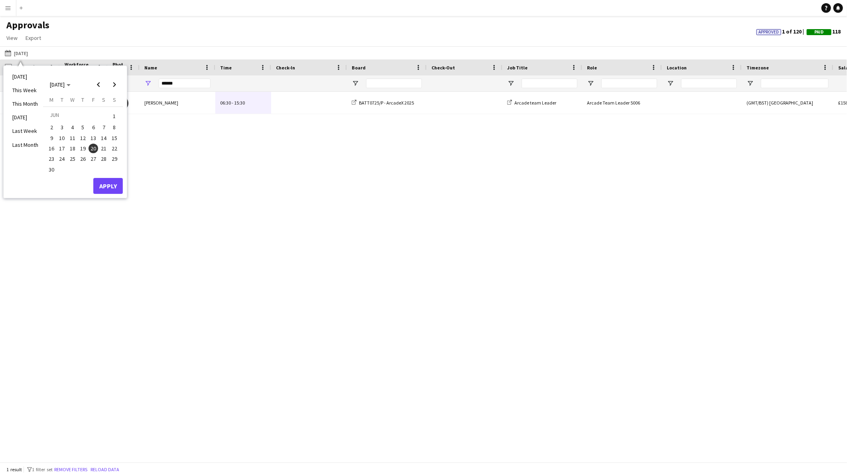
click at [61, 159] on span "24" at bounding box center [62, 159] width 10 height 10
click at [106, 180] on button "Apply" at bounding box center [108, 186] width 30 height 16
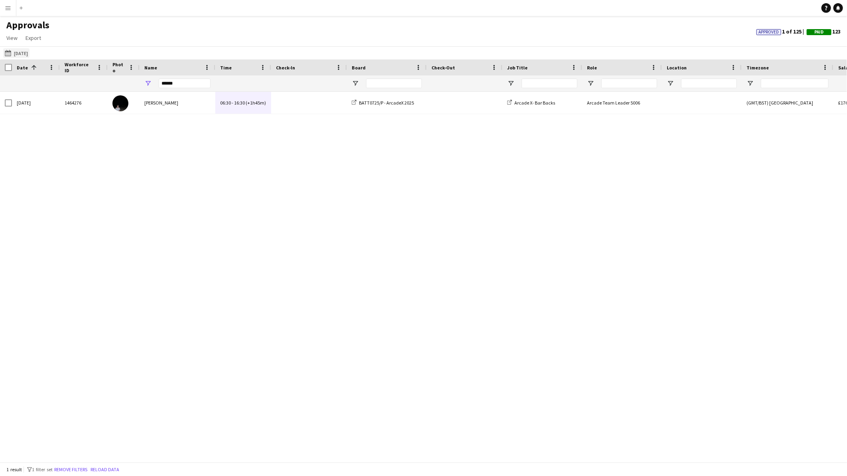
click at [30, 55] on button "28-07-2025 to 05-08-2025 24-06-2025" at bounding box center [16, 53] width 26 height 10
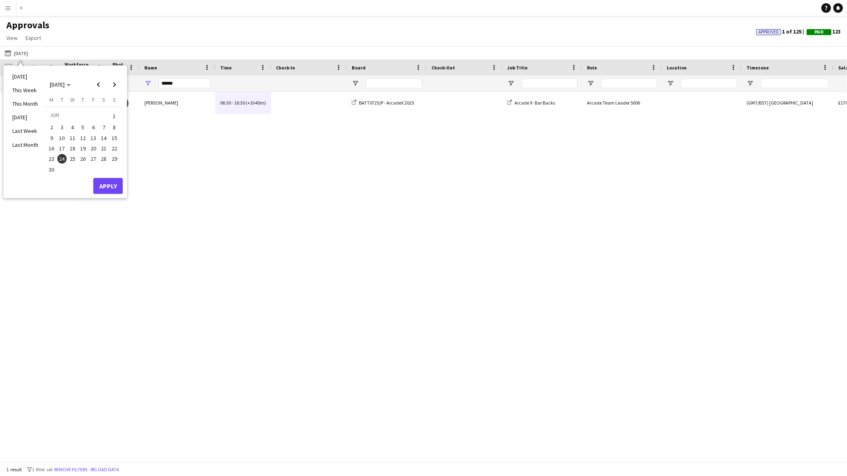
click at [74, 162] on span "25" at bounding box center [73, 159] width 10 height 10
click at [115, 187] on button "Apply" at bounding box center [108, 186] width 30 height 16
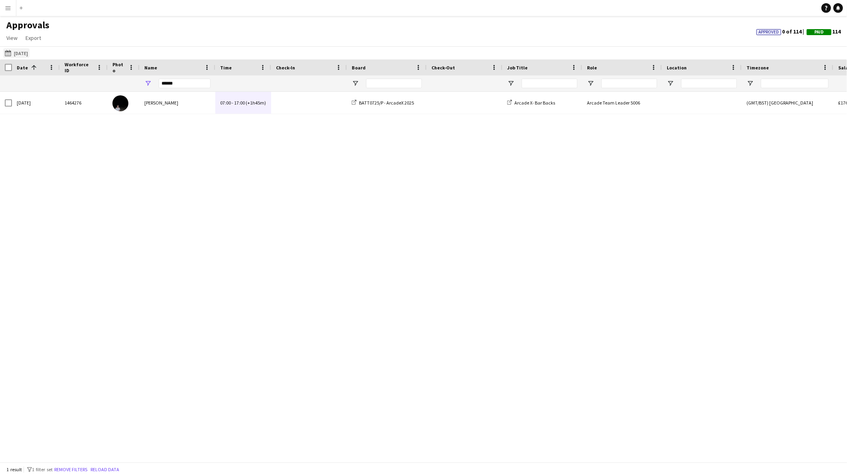
click at [27, 49] on button "28-07-2025 to 05-08-2025 25-06-2025" at bounding box center [16, 53] width 26 height 10
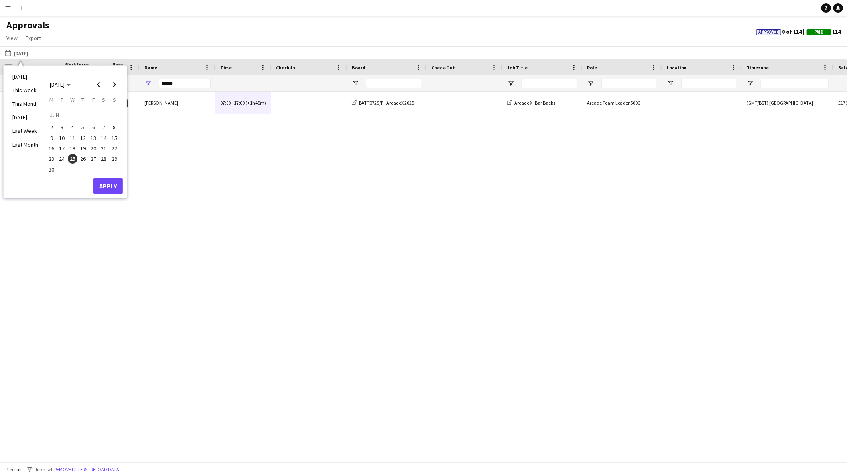
click at [82, 160] on span "26" at bounding box center [83, 159] width 10 height 10
click at [117, 188] on button "Apply" at bounding box center [108, 186] width 30 height 16
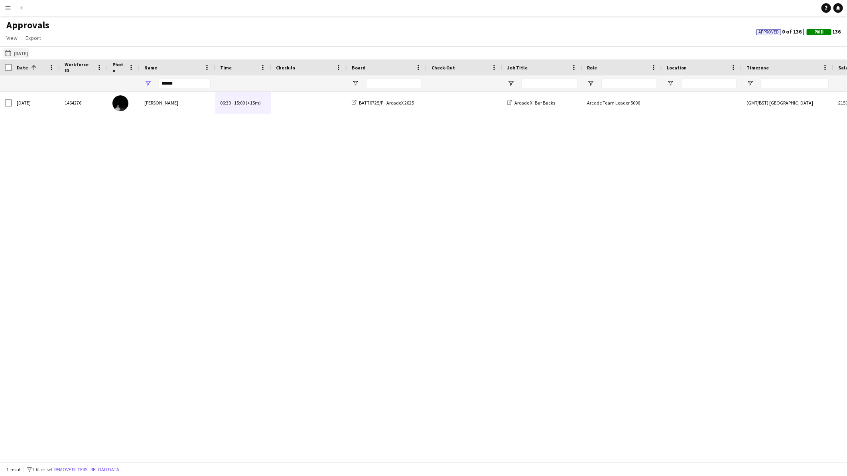
click at [26, 50] on button "28-07-2025 to 05-08-2025 26-06-2025" at bounding box center [16, 53] width 26 height 10
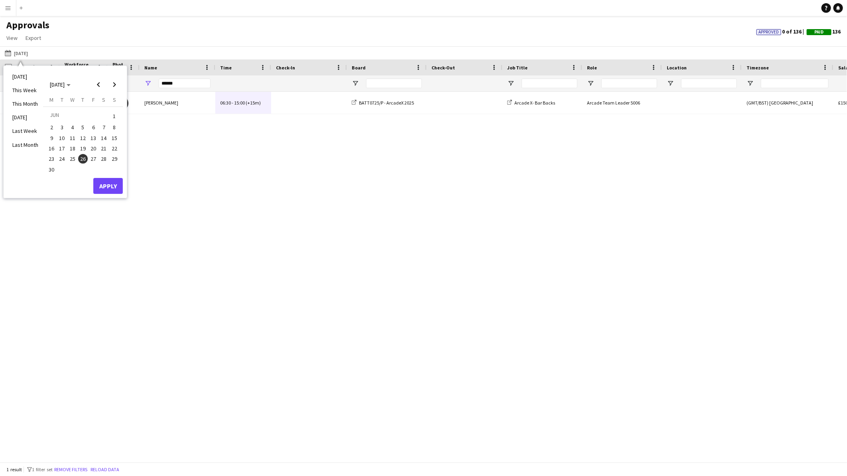
click at [93, 159] on span "27" at bounding box center [94, 159] width 10 height 10
click at [105, 189] on button "Apply" at bounding box center [108, 186] width 30 height 16
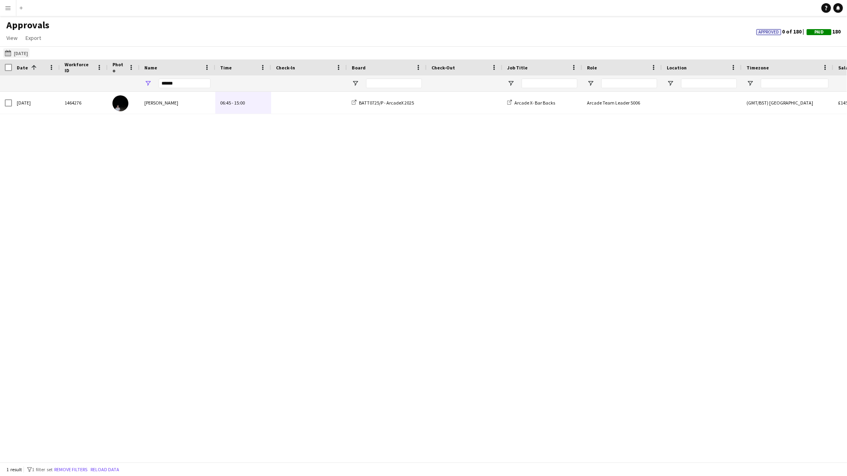
click at [30, 56] on button "28-07-2025 to 05-08-2025 27-06-2025" at bounding box center [16, 53] width 26 height 10
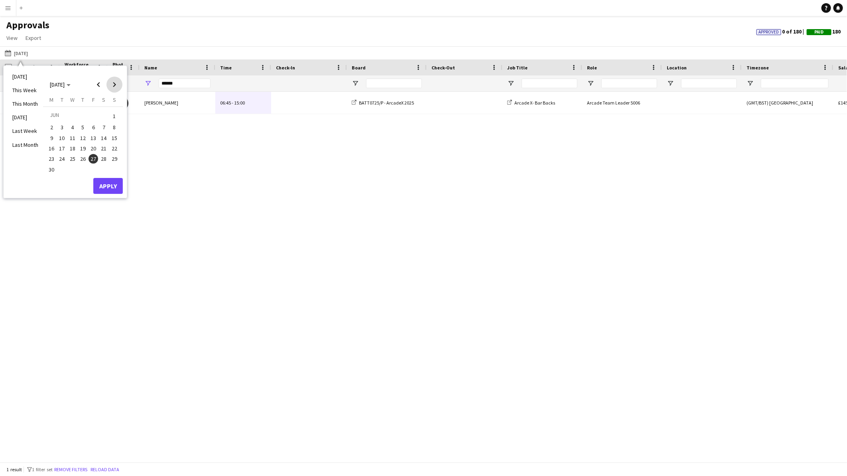
click at [110, 85] on span "Next month" at bounding box center [115, 85] width 16 height 16
click at [62, 124] on span "1" at bounding box center [62, 126] width 10 height 10
click at [110, 186] on button "Apply" at bounding box center [108, 184] width 30 height 16
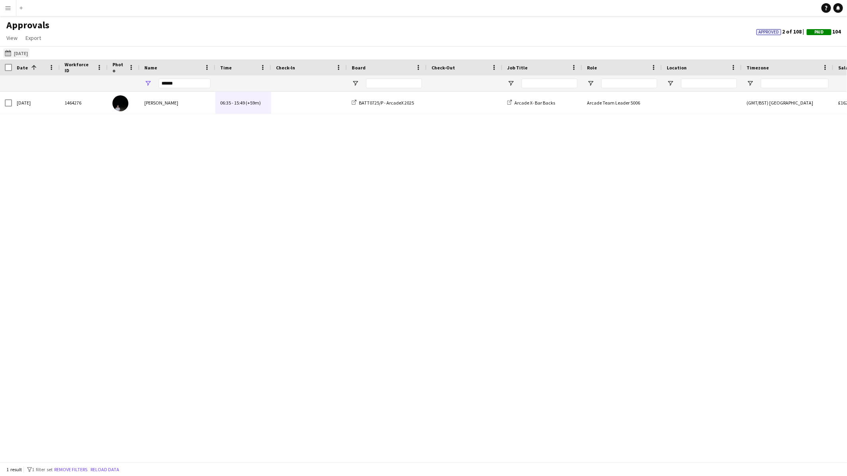
click at [30, 51] on button "28-07-2025 to 05-08-2025 01-07-2025" at bounding box center [16, 53] width 26 height 10
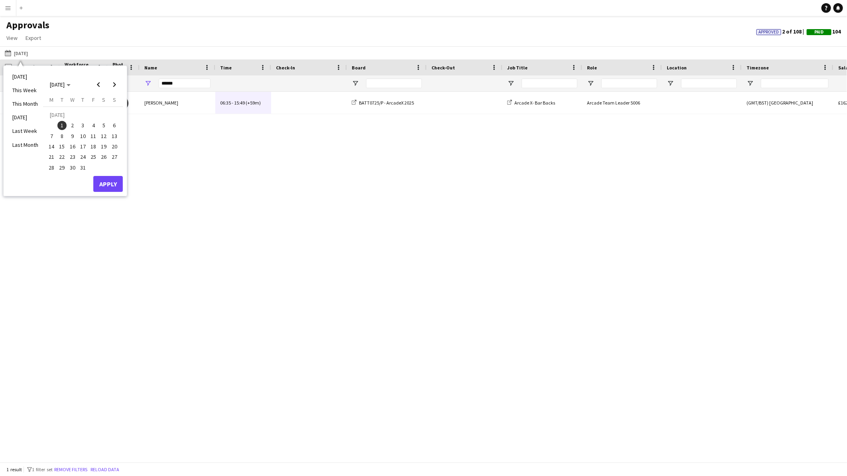
click at [69, 122] on span "2" at bounding box center [73, 126] width 10 height 10
click at [97, 185] on button "Apply" at bounding box center [108, 184] width 30 height 16
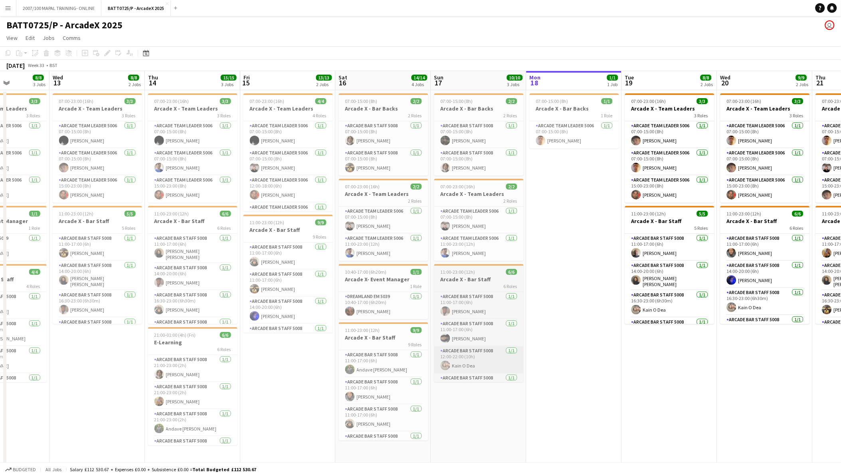
drag, startPoint x: 381, startPoint y: 347, endPoint x: 437, endPoint y: 354, distance: 56.6
click at [654, 347] on app-calendar-viewport "Sun 10 Mon 11 1/1 1 Job Tue 12 8/8 3 Jobs Wed 13 8/8 2 Jobs Thu 14 15/15 3 Jobs…" at bounding box center [420, 302] width 841 height 462
drag, startPoint x: 211, startPoint y: 356, endPoint x: 786, endPoint y: 344, distance: 575.4
click at [786, 344] on app-calendar-viewport "Sun 10 9/10 3 Jobs Mon 11 1/1 1 Job Tue 12 8/8 3 Jobs Wed 13 8/8 2 Jobs Thu 14 …" at bounding box center [420, 302] width 841 height 462
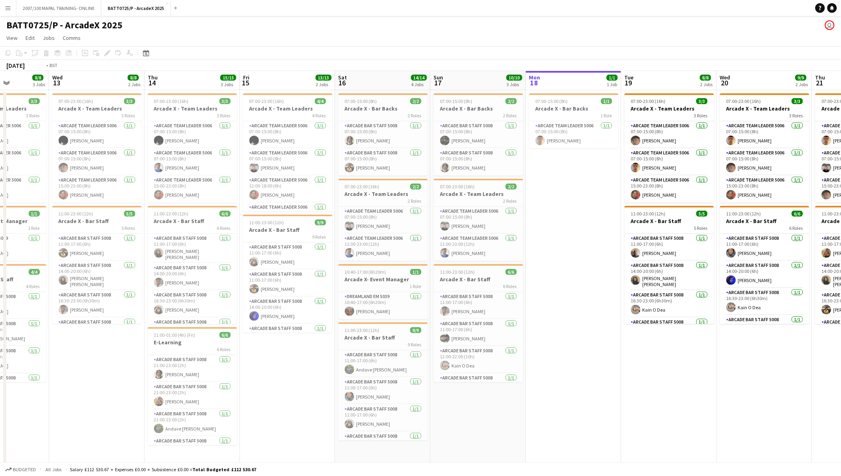
scroll to position [0, 0]
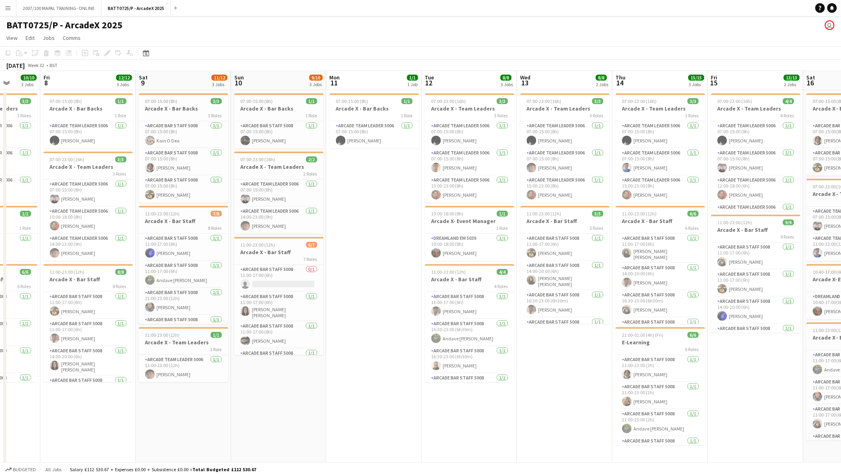
drag, startPoint x: 489, startPoint y: 367, endPoint x: 611, endPoint y: 365, distance: 122.5
click at [644, 361] on app-calendar-viewport "Tue 5 8/8 2 Jobs Wed 6 9/9 2 Jobs Thu 7 10/10 3 Jobs Fri 8 12/12 3 Jobs Sat 9 1…" at bounding box center [420, 302] width 841 height 462
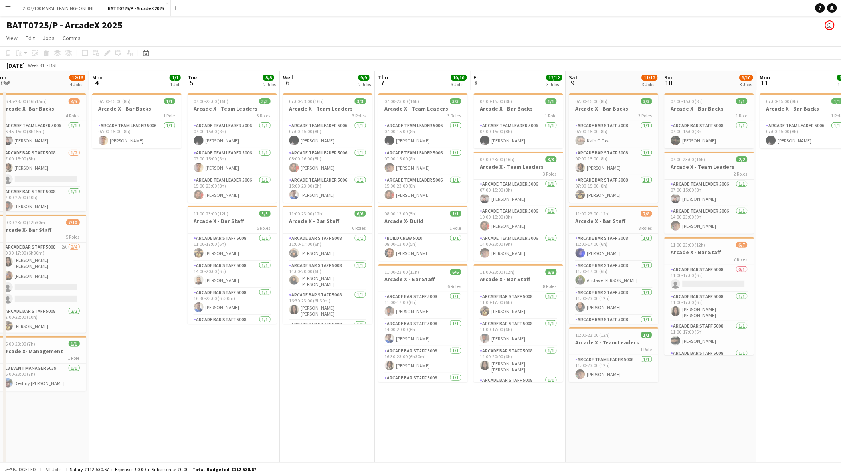
drag, startPoint x: 474, startPoint y: 364, endPoint x: 572, endPoint y: 363, distance: 98.9
click at [669, 363] on app-calendar-viewport "Fri 1 Sat 2 12/20 3 Jobs Sun 3 12/16 4 Jobs Mon 4 1/1 1 Job Tue 5 8/8 2 Jobs We…" at bounding box center [420, 302] width 841 height 462
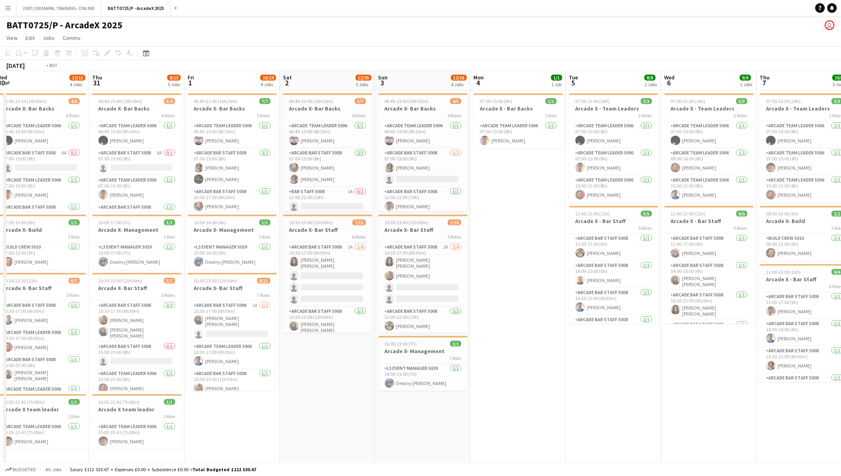
scroll to position [0, 162]
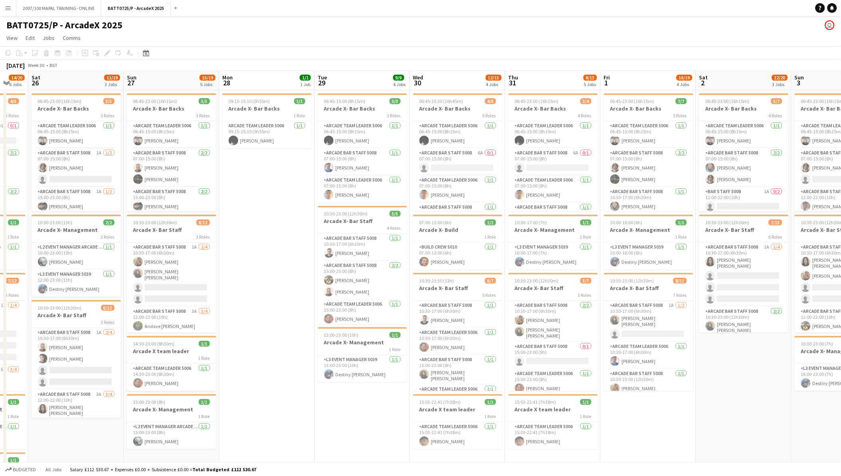
drag, startPoint x: 274, startPoint y: 363, endPoint x: 785, endPoint y: 310, distance: 514.2
click at [785, 310] on app-calendar-viewport "Thu 24 16/21 6 Jobs Fri 25 14/20 6 Jobs Sat 26 11/19 3 Jobs Sun 27 15/19 5 Jobs…" at bounding box center [420, 342] width 841 height 542
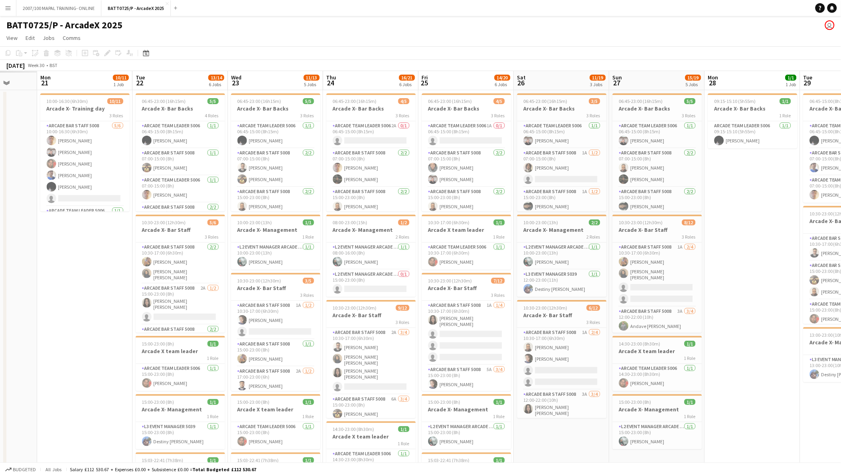
drag, startPoint x: 262, startPoint y: 347, endPoint x: 748, endPoint y: 331, distance: 485.8
click at [748, 331] on app-calendar-viewport "Fri 18 Sat 19 Sun 20 Mon 21 10/11 1 Job Tue 22 13/14 6 Jobs Wed 23 11/13 5 Jobs…" at bounding box center [420, 342] width 841 height 542
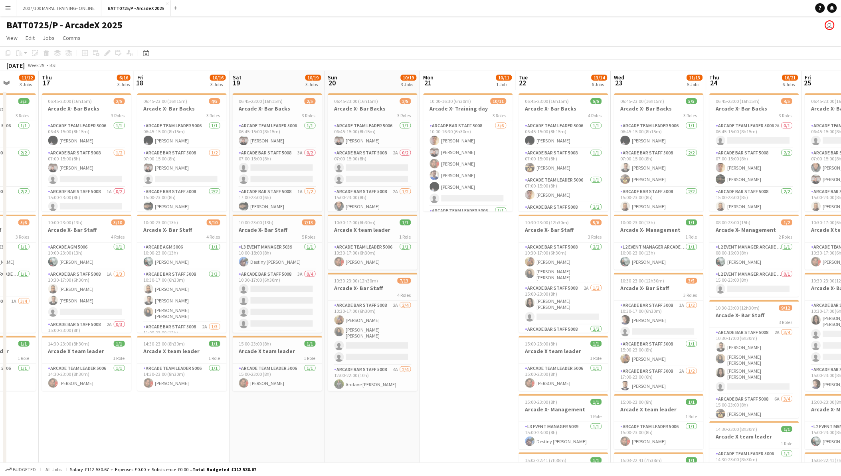
scroll to position [0, 273]
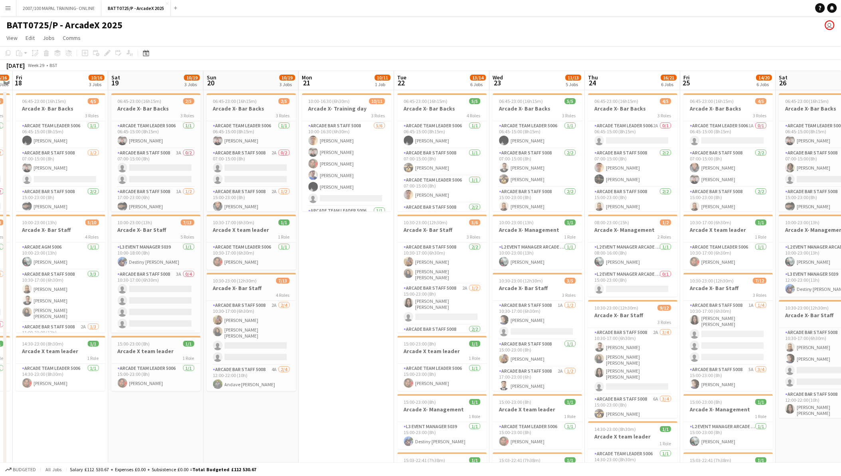
drag, startPoint x: 232, startPoint y: 343, endPoint x: 494, endPoint y: 310, distance: 263.8
click at [494, 310] on app-calendar-viewport "Tue 15 3/5 2 Jobs Wed 16 11/12 3 Jobs Thu 17 6/16 3 Jobs Fri 18 10/16 3 Jobs Sa…" at bounding box center [420, 342] width 841 height 542
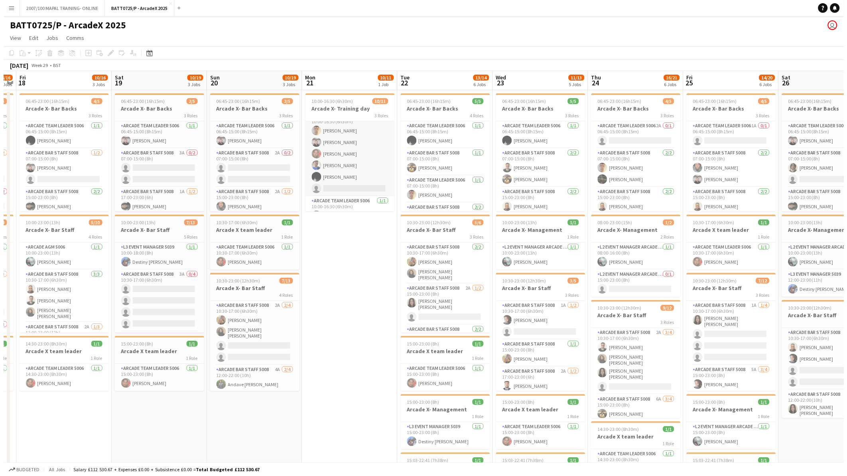
scroll to position [0, 0]
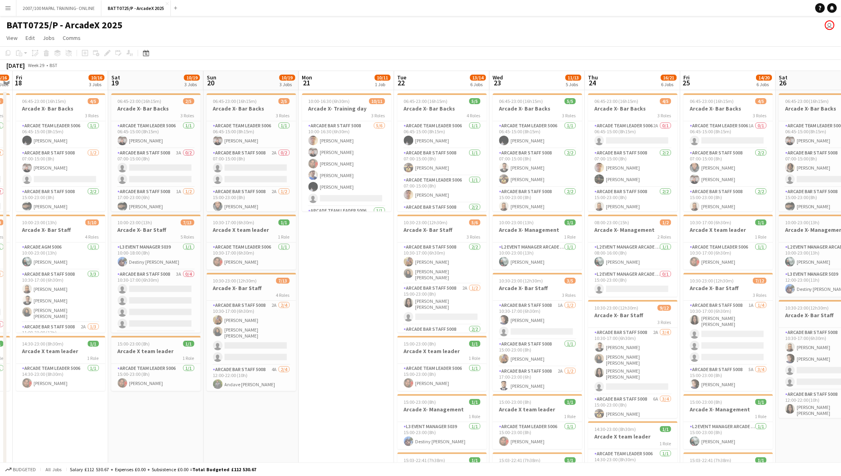
click at [10, 11] on button "Menu" at bounding box center [8, 8] width 16 height 16
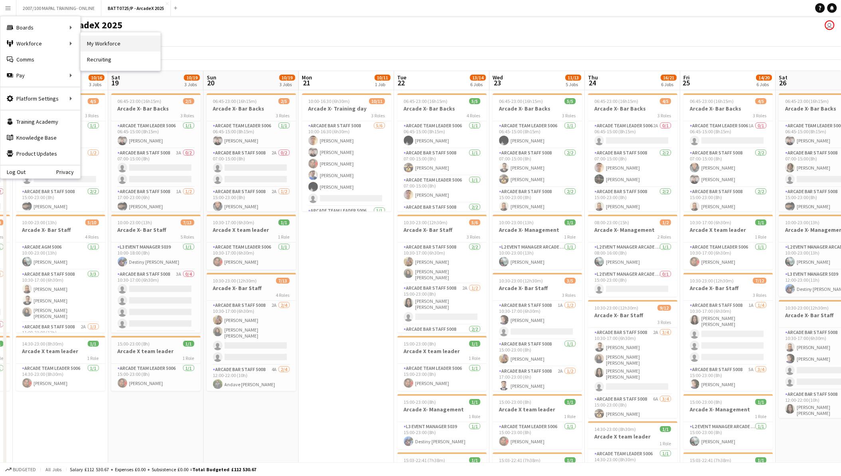
click at [134, 39] on link "My Workforce" at bounding box center [121, 44] width 80 height 16
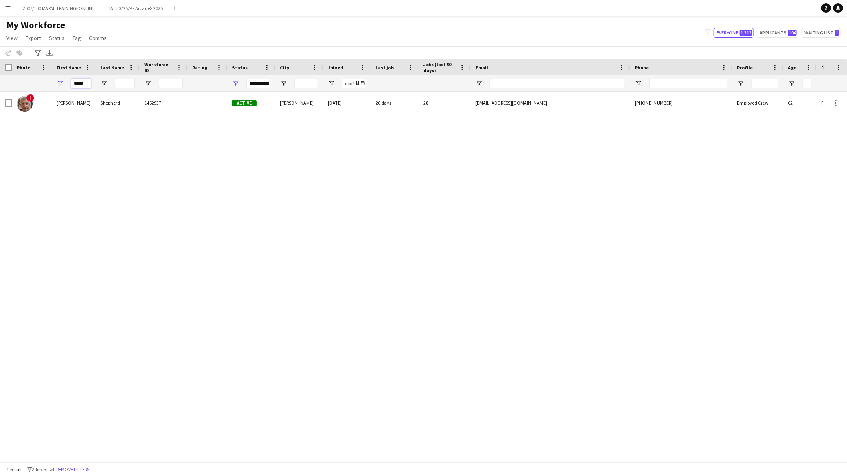
click at [89, 86] on input "*****" at bounding box center [81, 84] width 20 height 10
type input "***"
click at [9, 6] on app-icon "Menu" at bounding box center [8, 8] width 6 height 6
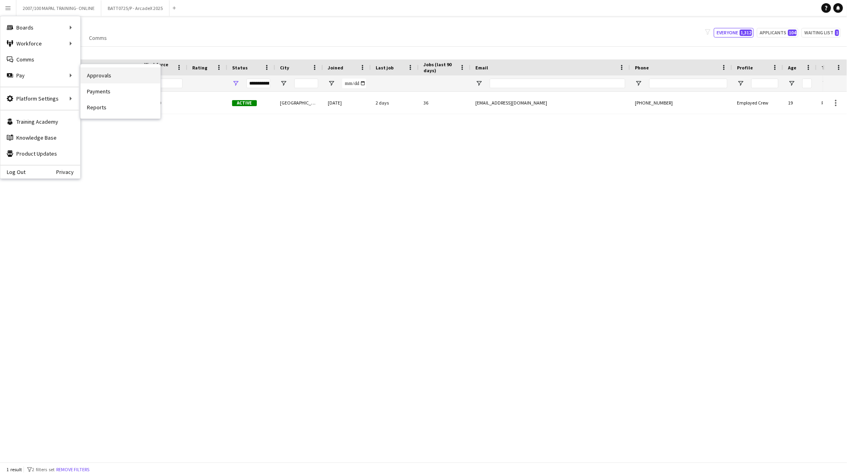
click at [93, 77] on link "Approvals" at bounding box center [121, 75] width 80 height 16
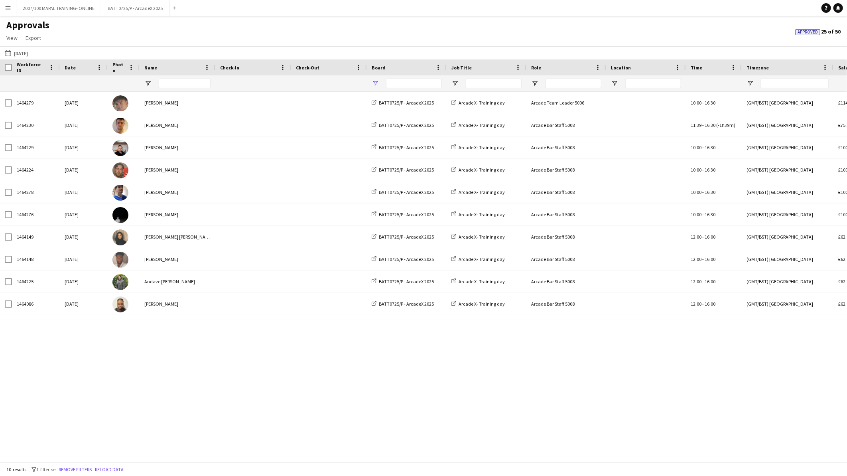
type input "****"
click at [179, 81] on input "Name Filter Input" at bounding box center [185, 84] width 52 height 10
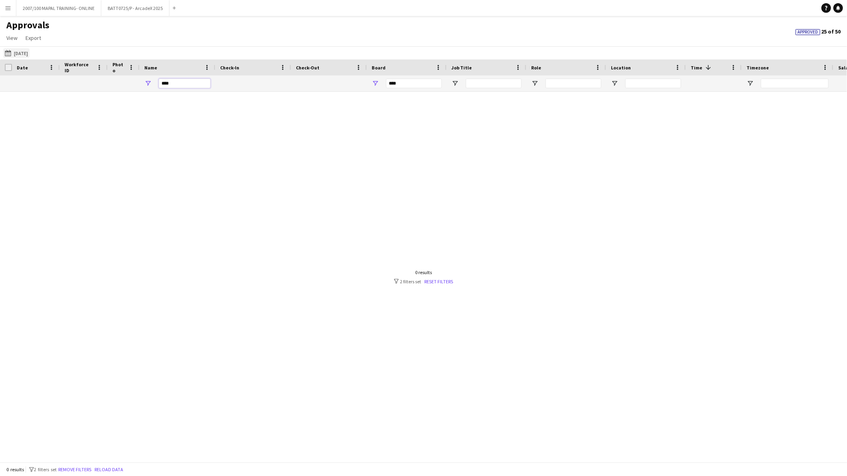
type input "****"
click at [30, 51] on button "21-07-2025 21-07-2025" at bounding box center [16, 53] width 26 height 10
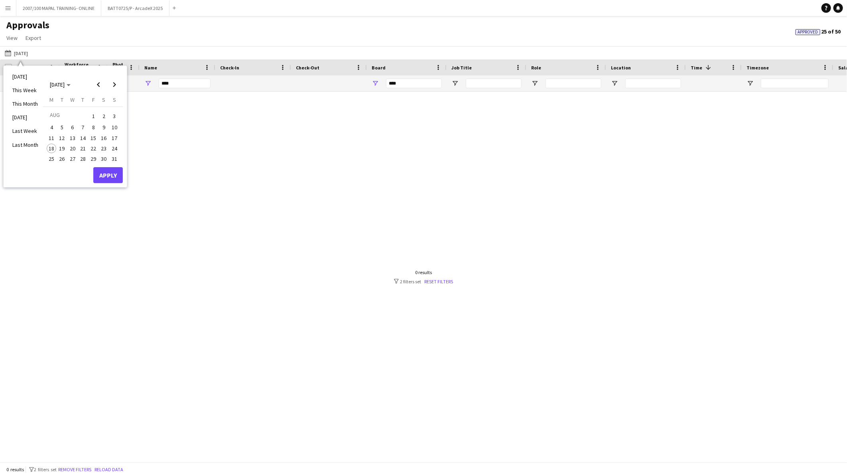
click at [90, 138] on span "15" at bounding box center [94, 138] width 10 height 10
click at [104, 172] on button "Apply" at bounding box center [108, 175] width 30 height 16
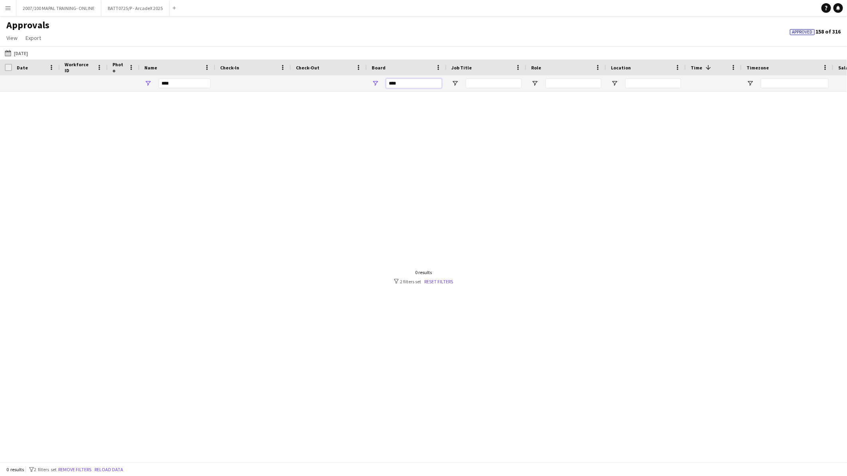
drag, startPoint x: 431, startPoint y: 87, endPoint x: 304, endPoint y: 74, distance: 127.9
click at [304, 74] on div "Workforce ID Date Photo 1" at bounding box center [724, 75] width 1448 height 32
click at [191, 81] on input "****" at bounding box center [185, 84] width 52 height 10
click at [16, 49] on button "21-07-2025 15-08-2025" at bounding box center [16, 53] width 26 height 10
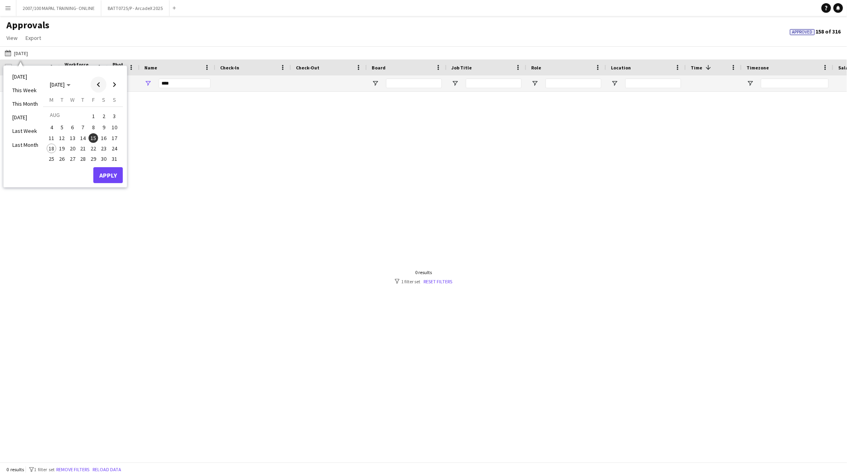
click at [100, 87] on span "Previous month" at bounding box center [99, 85] width 16 height 16
click at [63, 145] on span "15" at bounding box center [62, 147] width 10 height 10
click at [109, 180] on button "Apply" at bounding box center [108, 184] width 30 height 16
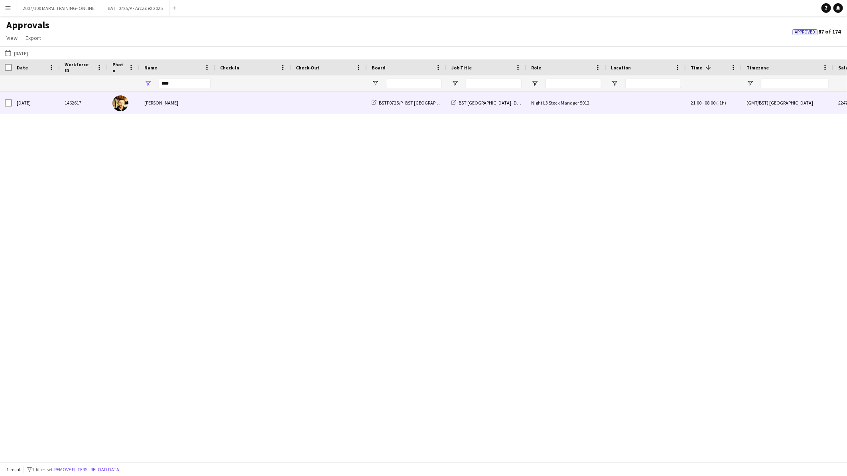
click at [229, 105] on span at bounding box center [253, 103] width 66 height 22
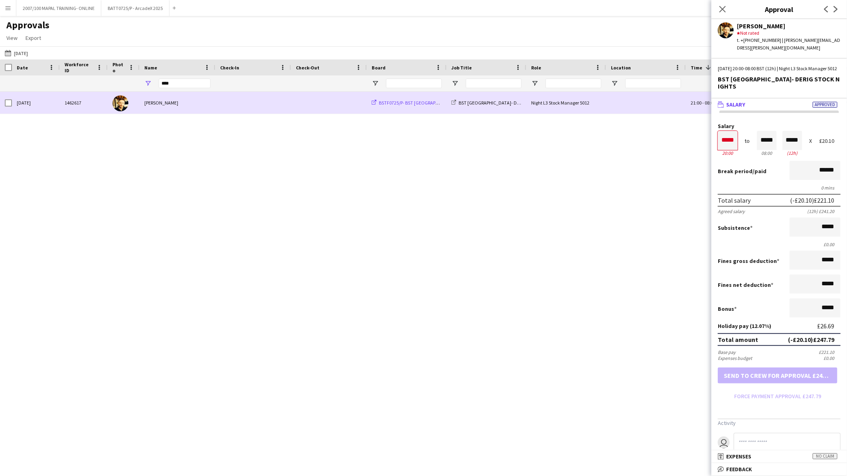
click at [410, 101] on span "BSTF0725/P- BST [GEOGRAPHIC_DATA]- 2025" at bounding box center [424, 103] width 91 height 6
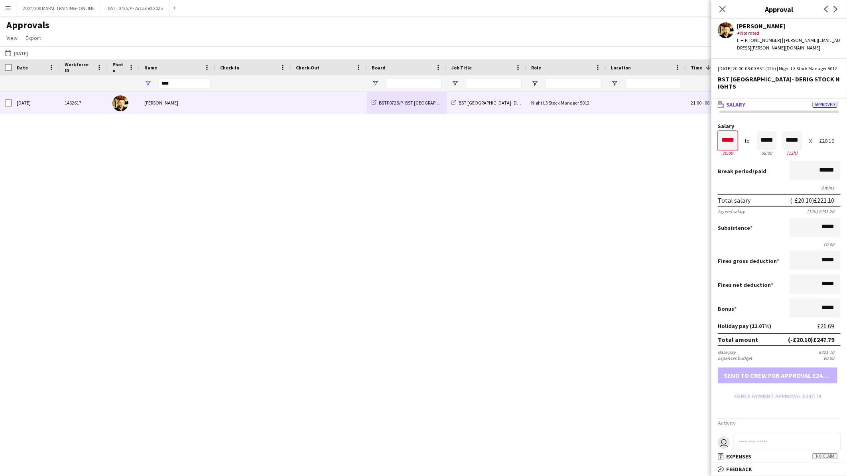
click at [13, 9] on button "Menu" at bounding box center [8, 8] width 16 height 16
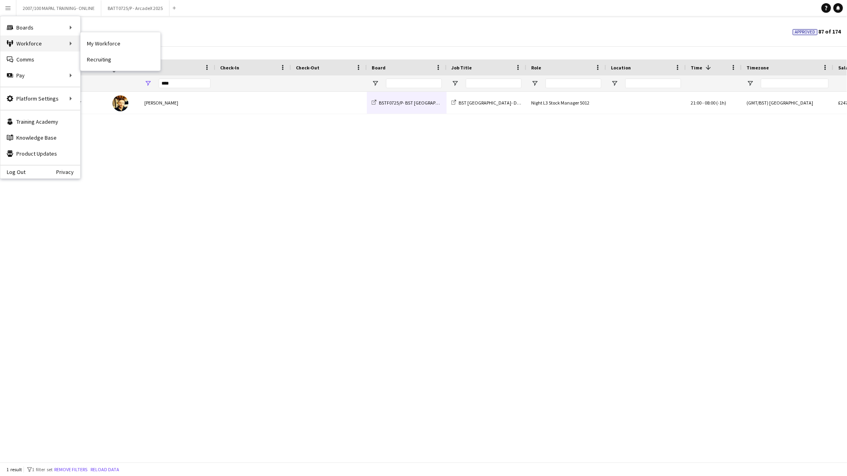
click at [39, 43] on div "Workforce Workforce" at bounding box center [40, 44] width 80 height 16
drag, startPoint x: 182, startPoint y: 86, endPoint x: 122, endPoint y: 82, distance: 60.0
click at [122, 82] on div "****" at bounding box center [724, 83] width 1448 height 16
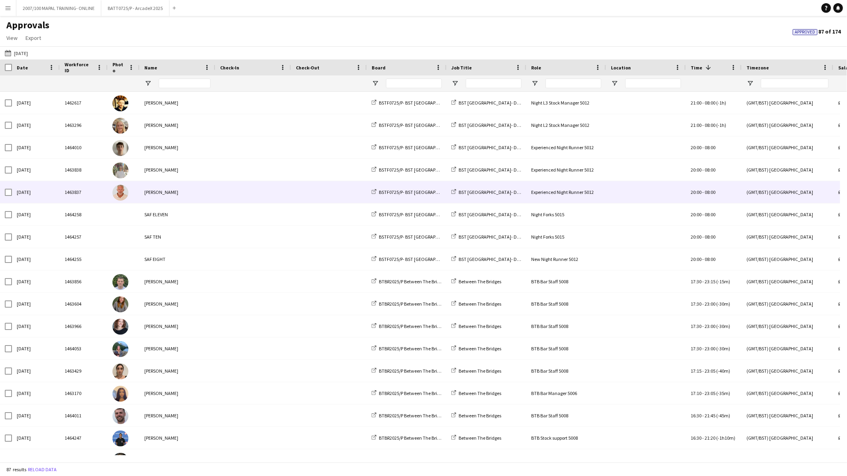
click at [300, 189] on span at bounding box center [329, 192] width 66 height 22
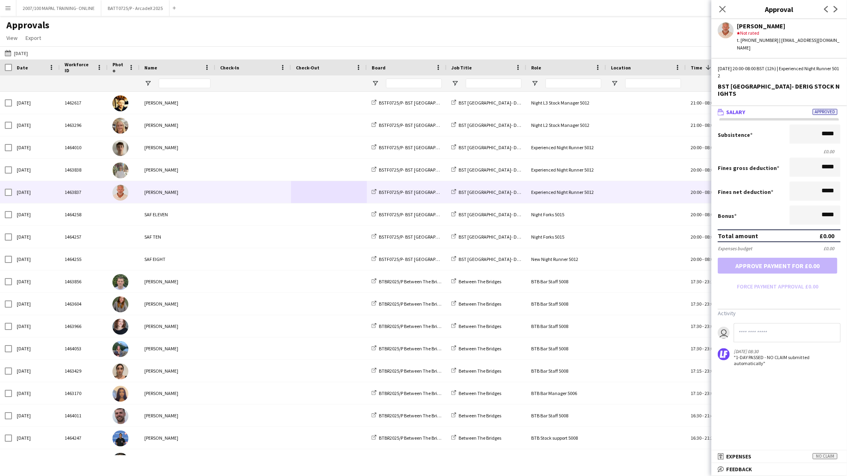
click at [6, 6] on app-icon "Menu" at bounding box center [8, 8] width 6 height 6
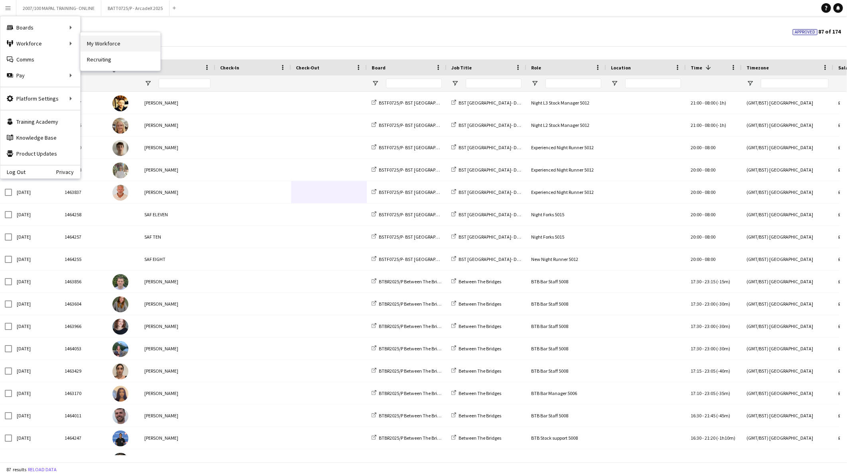
click at [111, 45] on link "My Workforce" at bounding box center [121, 44] width 80 height 16
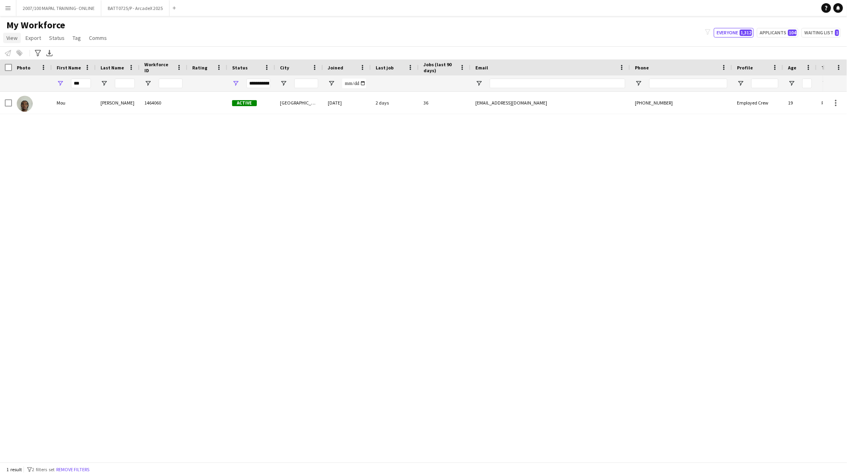
click at [13, 34] on link "View" at bounding box center [12, 38] width 18 height 10
click at [41, 77] on span "Customise view" at bounding box center [29, 78] width 38 height 7
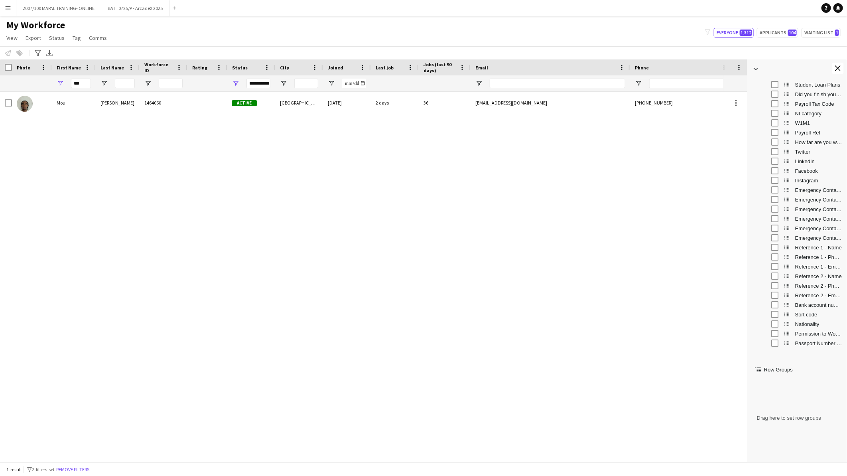
scroll to position [421, 0]
click at [806, 155] on span "Payroll Ref" at bounding box center [818, 153] width 47 height 6
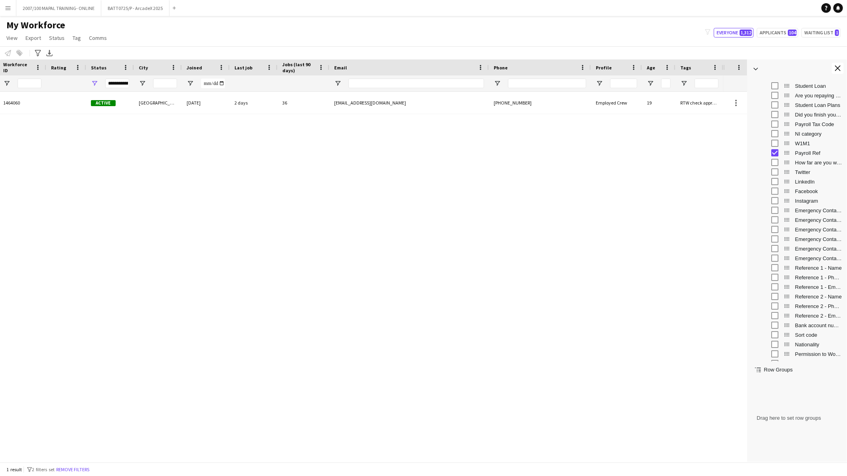
scroll to position [0, 221]
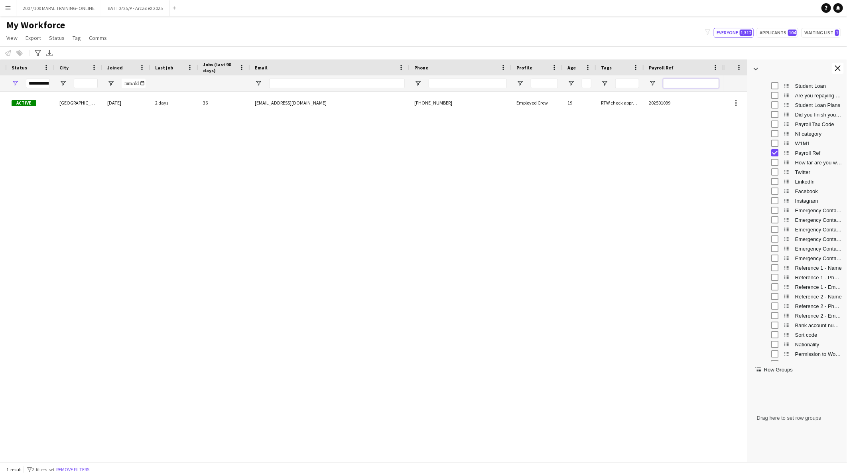
click at [689, 82] on input "Payroll Ref Filter Input" at bounding box center [691, 84] width 56 height 10
paste input "********"
type input "********"
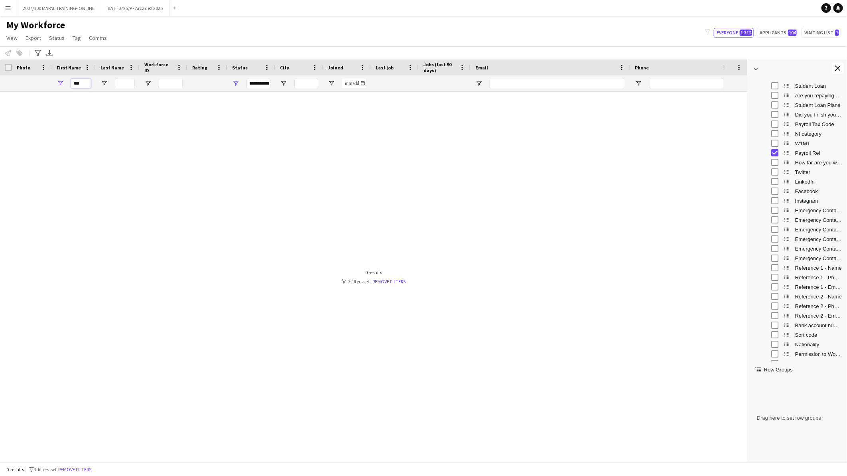
click at [85, 85] on input "***" at bounding box center [81, 84] width 20 height 10
type input "******"
click at [838, 66] on app-icon "Close tool panel" at bounding box center [838, 68] width 6 height 6
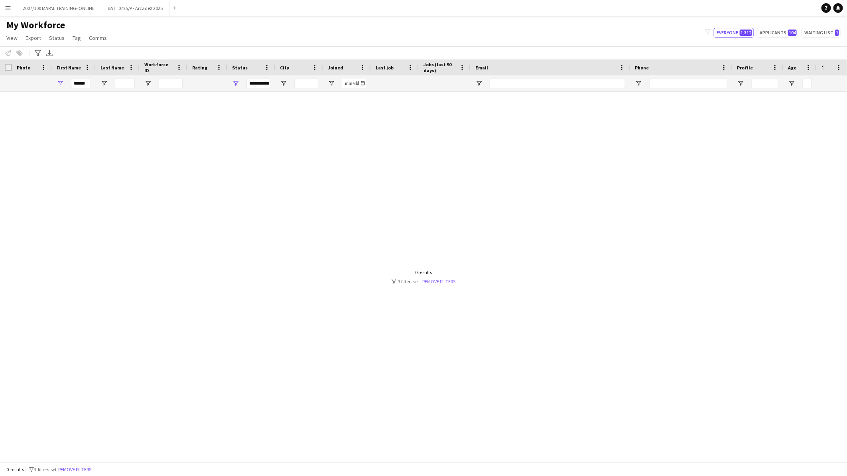
click at [432, 282] on link "Remove filters" at bounding box center [438, 281] width 33 height 6
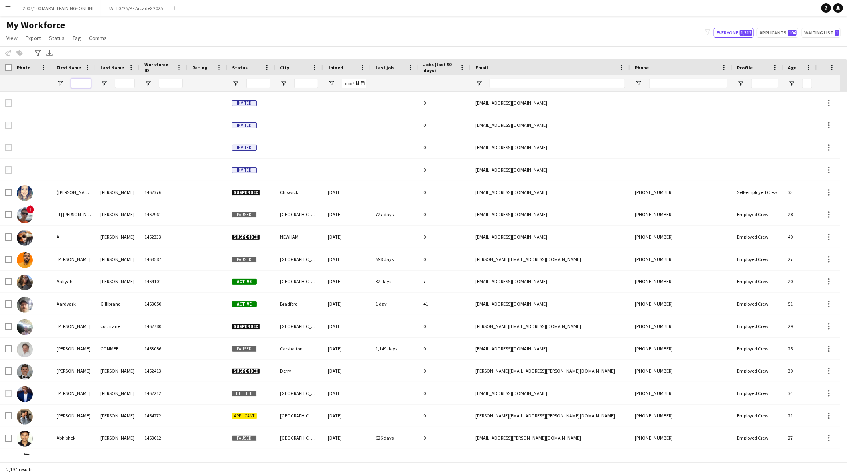
click at [81, 83] on input "First Name Filter Input" at bounding box center [81, 84] width 20 height 10
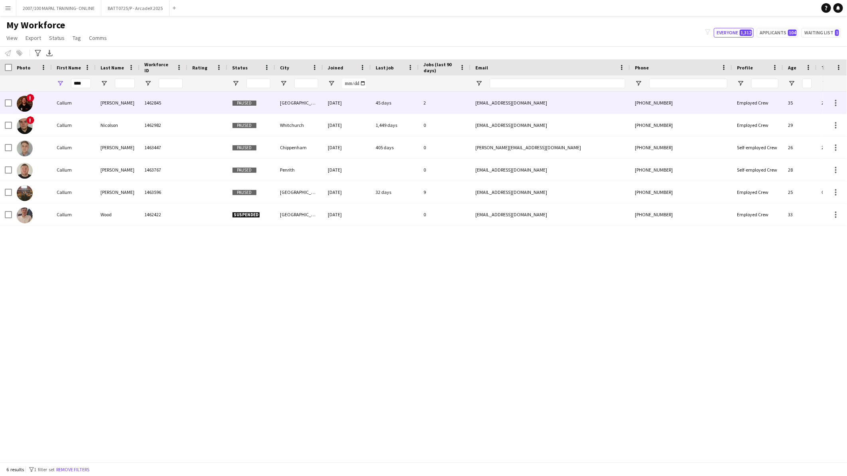
click at [112, 100] on div "Mcbrayne" at bounding box center [118, 103] width 44 height 22
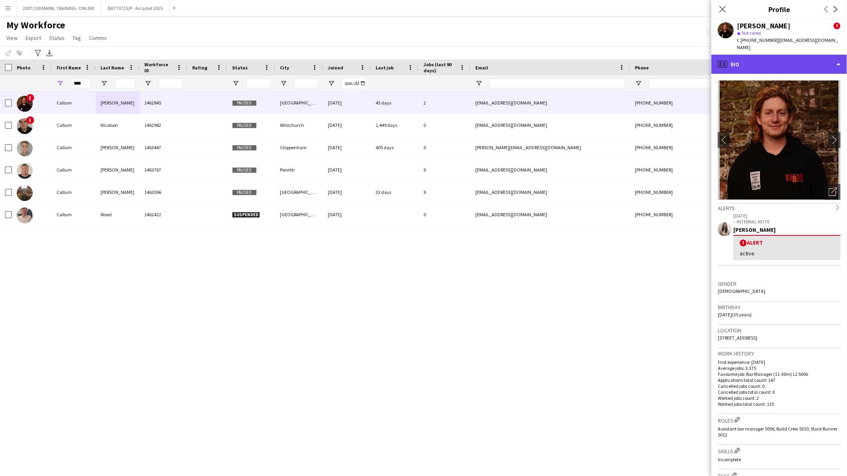
click at [776, 58] on div "profile Bio" at bounding box center [780, 64] width 136 height 19
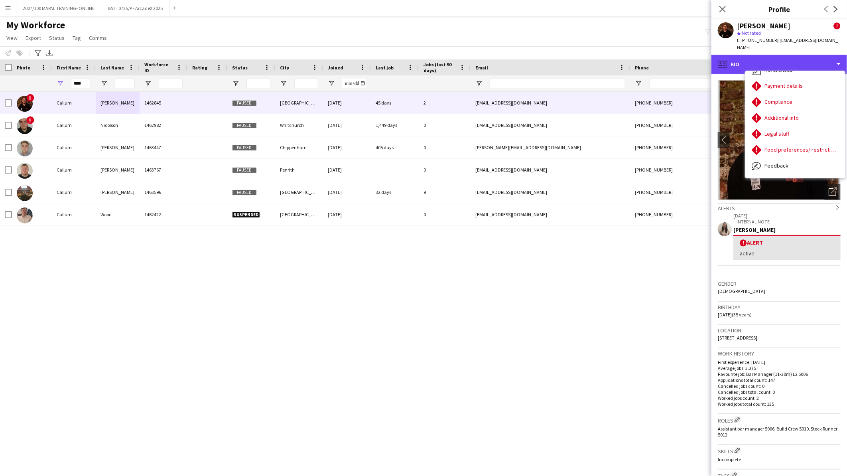
scroll to position [106, 0]
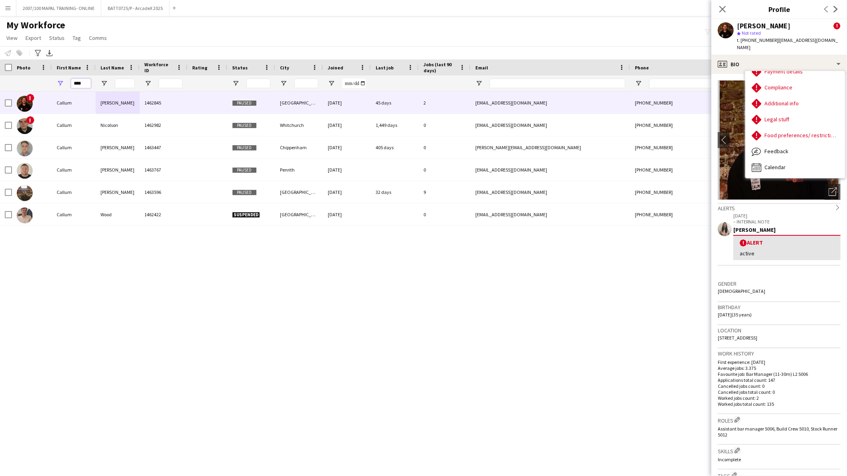
click at [53, 89] on div "****" at bounding box center [74, 83] width 44 height 16
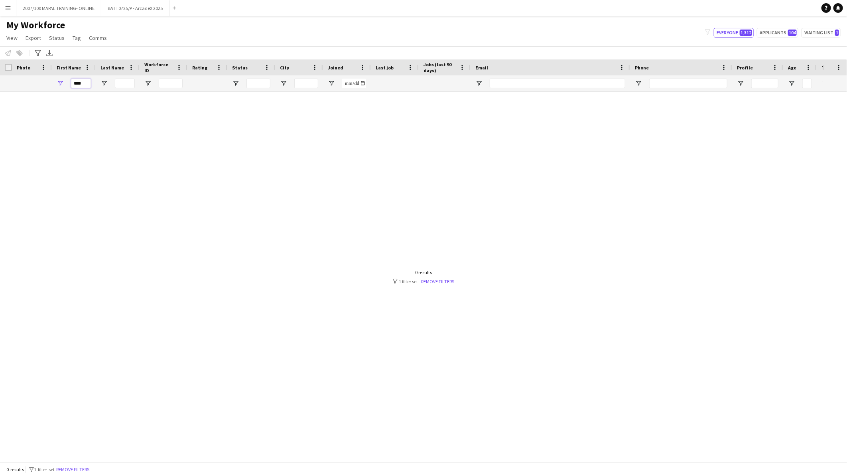
drag, startPoint x: 75, startPoint y: 84, endPoint x: 41, endPoint y: 82, distance: 33.2
click at [44, 83] on div at bounding box center [472, 83] width 945 height 16
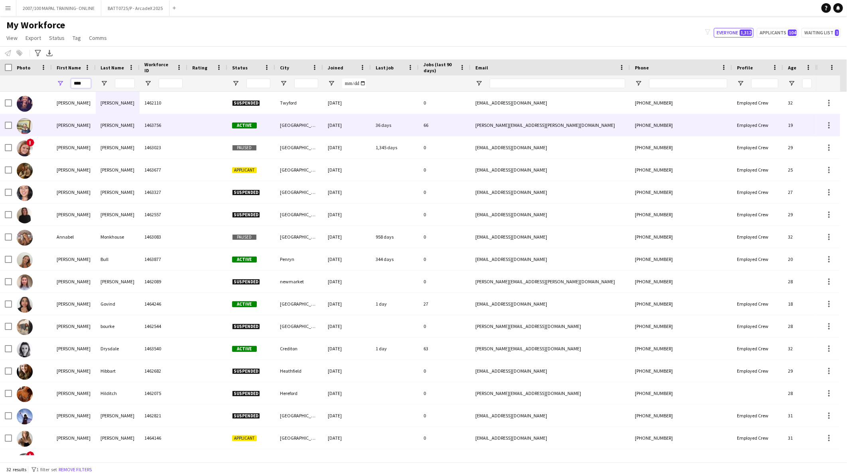
type input "****"
click at [111, 122] on div "Fairley" at bounding box center [118, 125] width 44 height 22
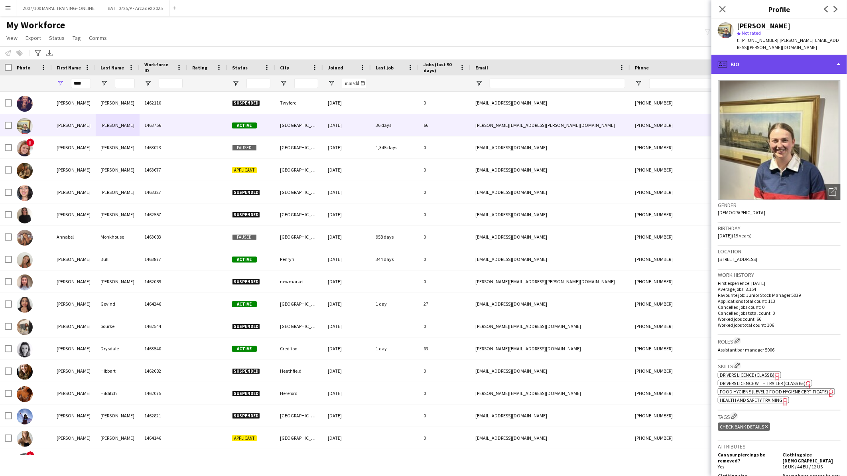
click at [769, 55] on div "profile Bio" at bounding box center [780, 64] width 136 height 19
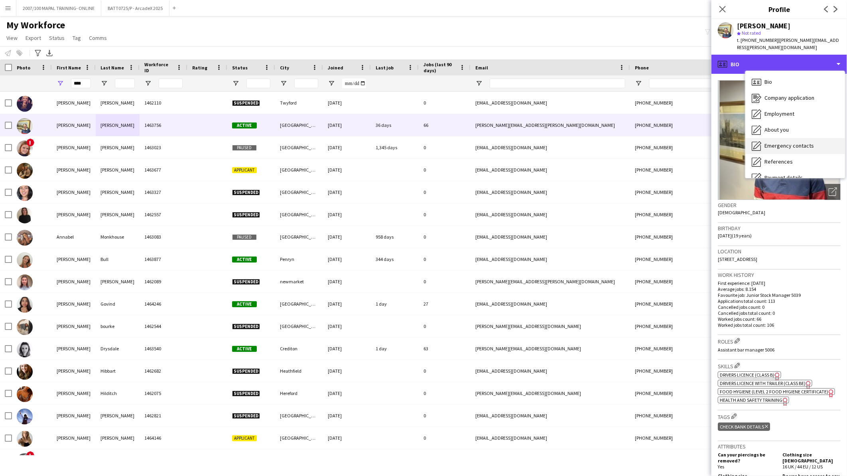
scroll to position [44, 0]
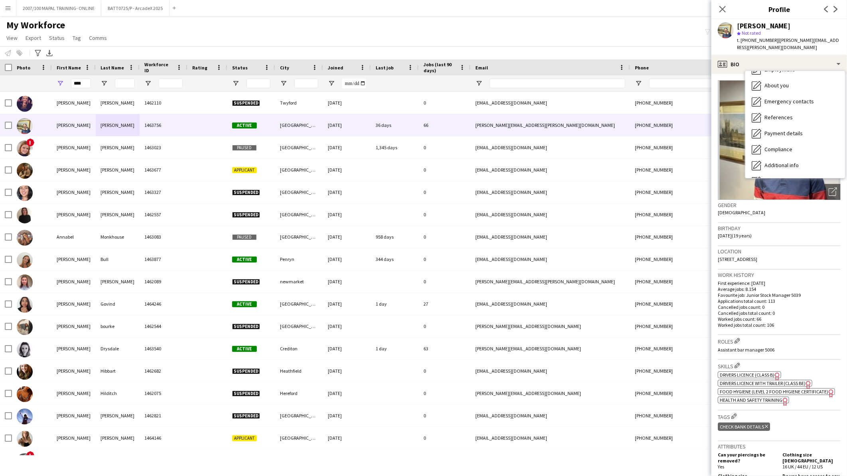
click at [547, 36] on div "My Workforce View Views Default view Details New Starters New starters report N…" at bounding box center [423, 32] width 847 height 27
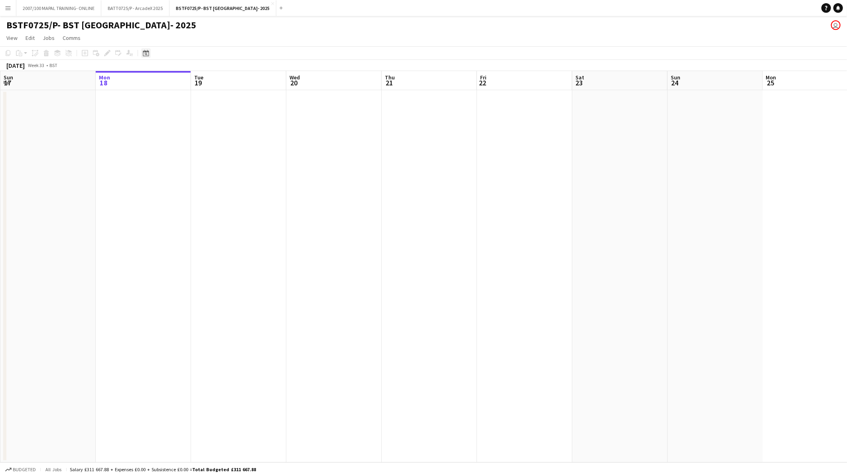
click at [144, 56] on icon at bounding box center [146, 53] width 6 height 6
click at [195, 74] on span "Previous month" at bounding box center [194, 81] width 16 height 16
click at [157, 142] on span "15" at bounding box center [158, 143] width 10 height 10
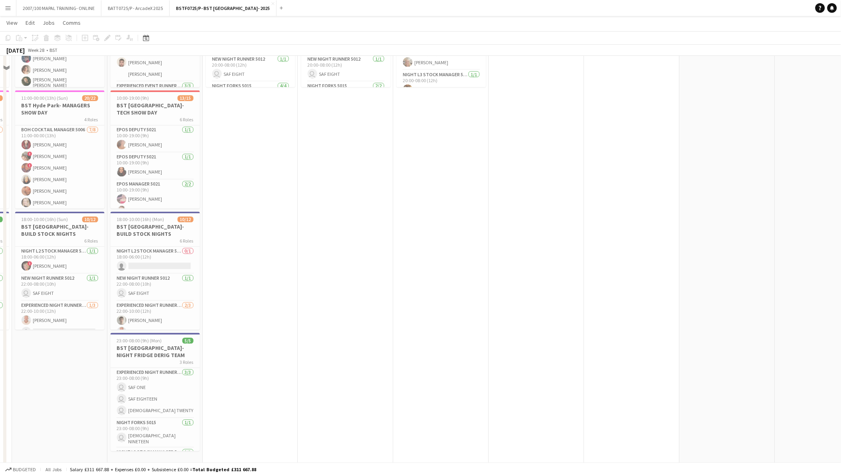
scroll to position [487, 0]
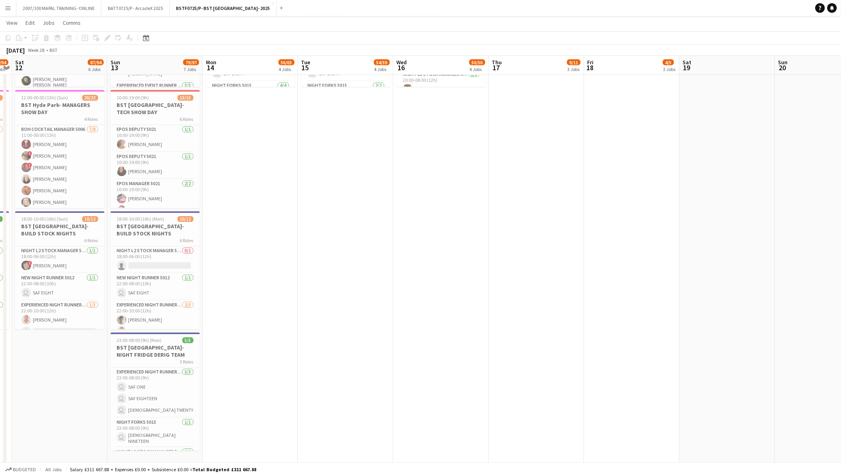
click at [359, 286] on app-date-cell "08:00-20:00 (12h) 13/13 BST Hyde Park- DERIG STOCK DAYS 7 Roles Junior Stock Ma…" at bounding box center [345, 34] width 95 height 865
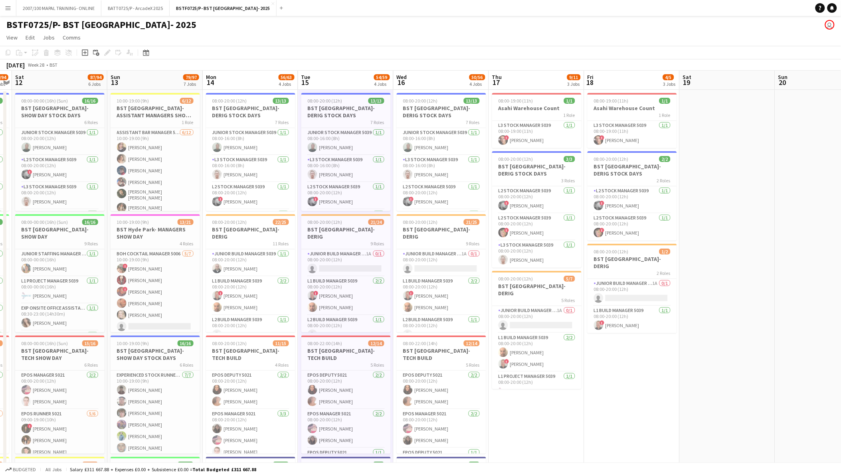
scroll to position [0, 0]
click at [81, 50] on div "Add job" at bounding box center [85, 53] width 10 height 10
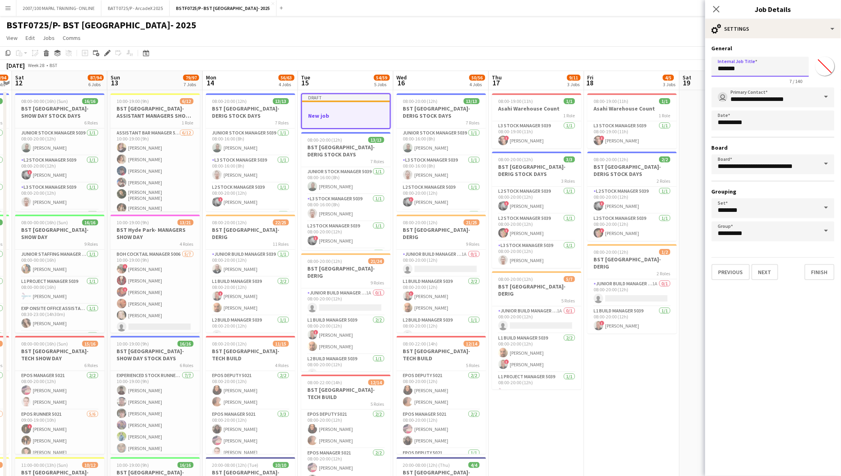
drag, startPoint x: 732, startPoint y: 66, endPoint x: 696, endPoint y: 66, distance: 36.7
click at [696, 66] on body "Menu Boards Boards Boards All jobs Status Workforce Workforce My Workforce Recr…" at bounding box center [420, 484] width 841 height 969
type input "*"
type input "**********"
click at [724, 264] on button "Previous" at bounding box center [730, 272] width 38 height 16
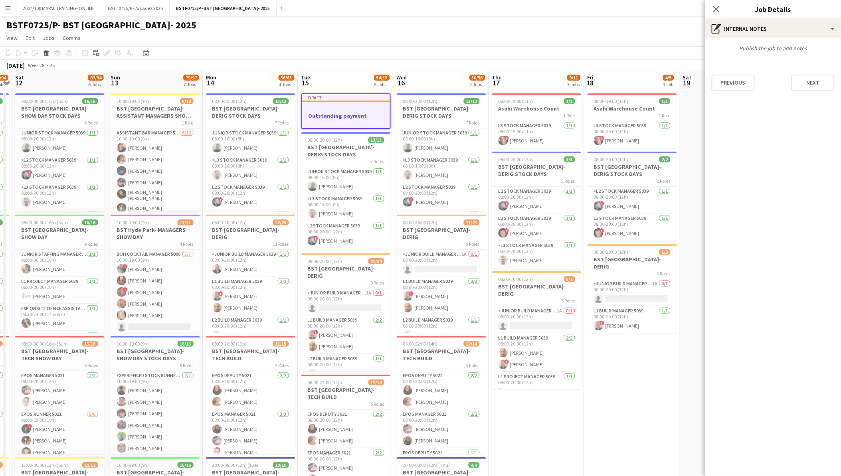
click at [733, 71] on div "Previous Next" at bounding box center [772, 79] width 123 height 23
click at [731, 87] on button "Previous" at bounding box center [732, 83] width 43 height 16
click at [711, 126] on div "Client name Project ID Previous Next" at bounding box center [773, 86] width 136 height 96
click at [729, 118] on button "Previous" at bounding box center [732, 120] width 43 height 16
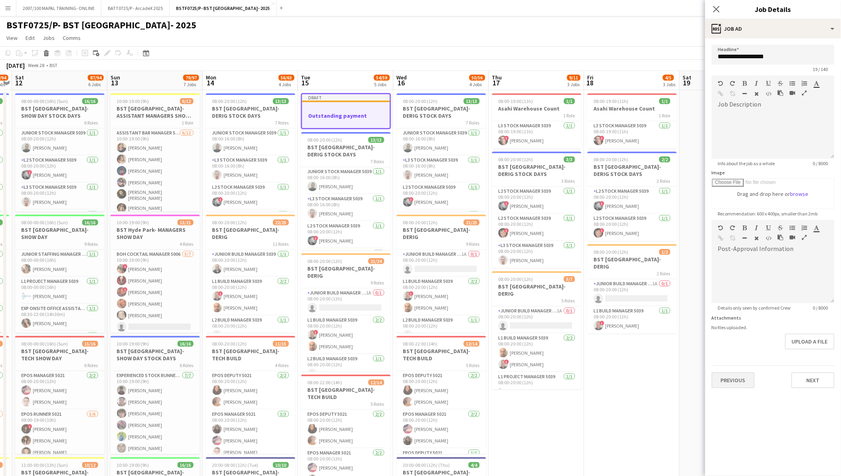
click at [733, 372] on div "Previous Next" at bounding box center [772, 376] width 123 height 23
click at [731, 380] on button "Previous" at bounding box center [732, 380] width 43 height 16
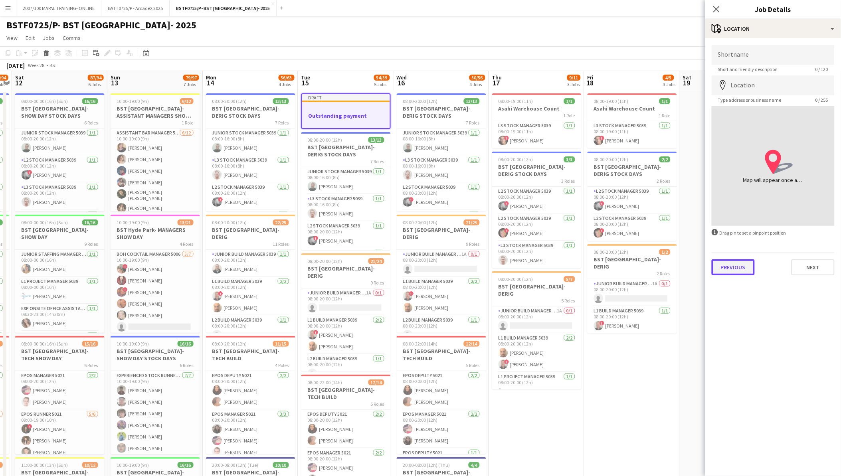
click at [736, 270] on button "Previous" at bounding box center [732, 267] width 43 height 16
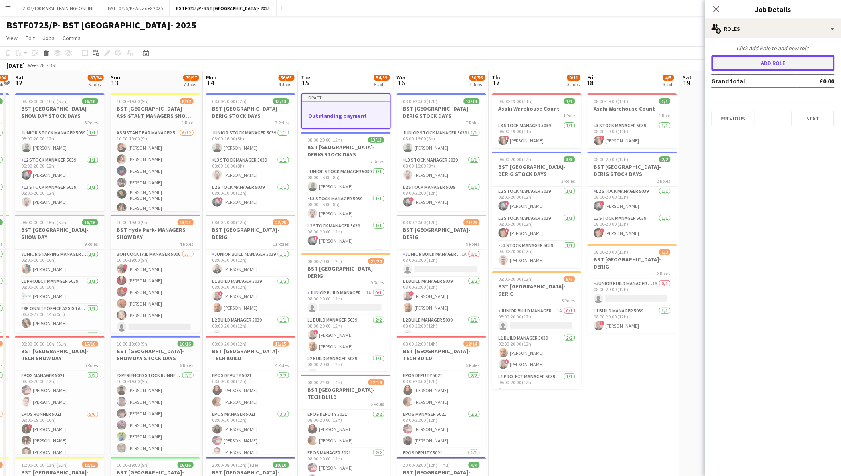
click at [779, 62] on button "Add role" at bounding box center [772, 63] width 123 height 16
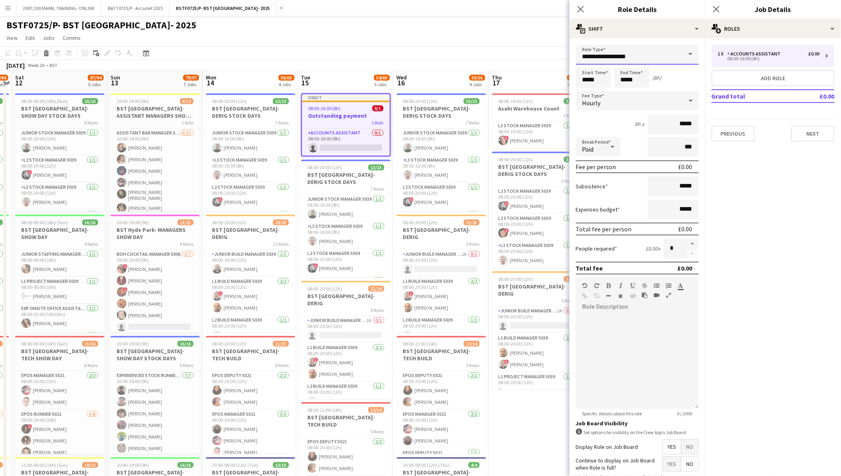
click at [647, 55] on input "**********" at bounding box center [637, 55] width 123 height 20
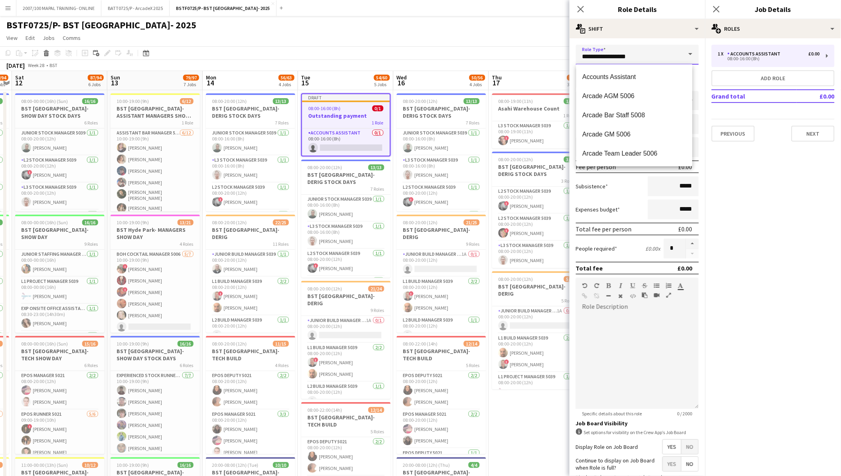
drag, startPoint x: 647, startPoint y: 55, endPoint x: 531, endPoint y: 53, distance: 116.1
click at [531, 53] on body "Menu Boards Boards Boards All jobs Status Workforce Workforce My Workforce Recr…" at bounding box center [420, 484] width 841 height 969
click at [529, 52] on app-toolbar "Copy Paste Paste Ctrl+V Paste with crew Ctrl+Shift+V Paste linked Job Delete Gr…" at bounding box center [420, 53] width 841 height 14
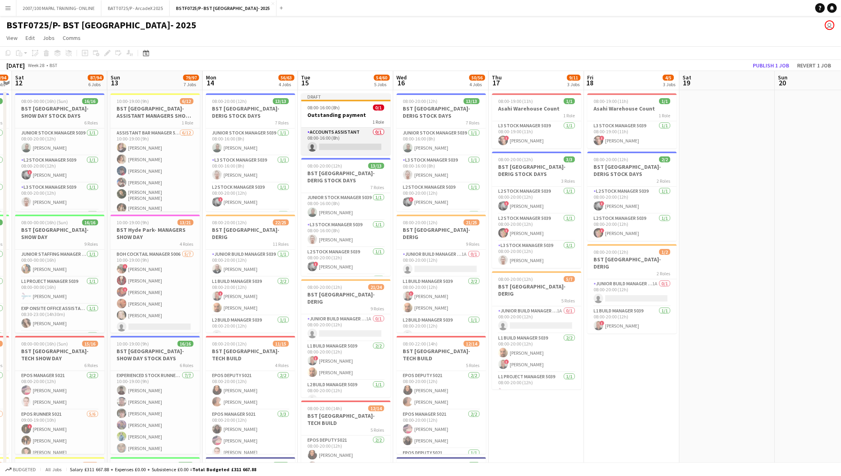
click at [348, 138] on app-card-role "Accounts Assistant 0/1 08:00-16:00 (8h) single-neutral-actions" at bounding box center [345, 141] width 89 height 27
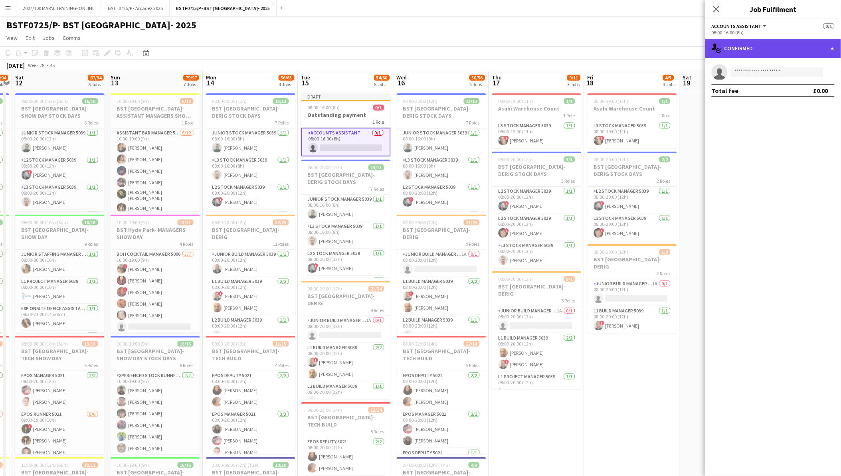
click at [754, 54] on div "single-neutral-actions-check-2 Confirmed" at bounding box center [773, 48] width 136 height 19
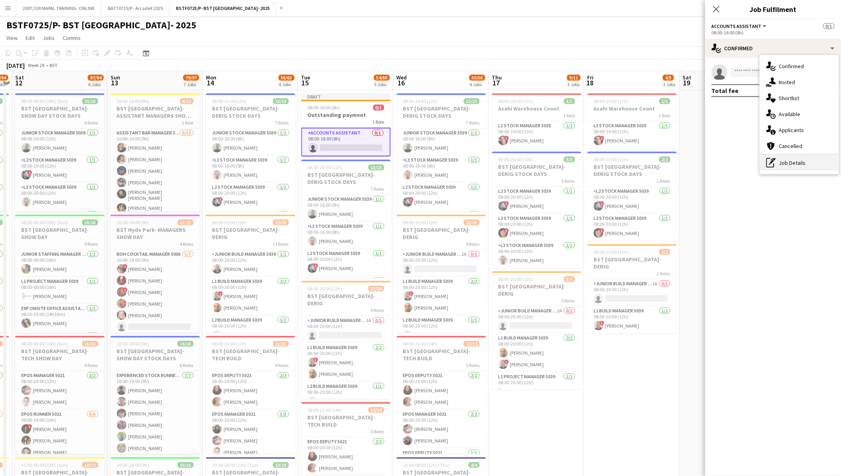
click at [776, 165] on div "pen-write Job Details" at bounding box center [799, 163] width 79 height 16
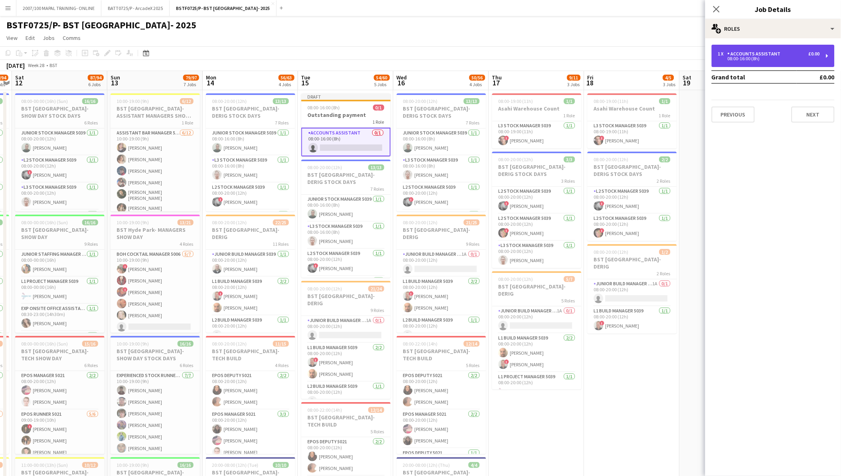
click at [755, 56] on div "Accounts Assistant" at bounding box center [755, 54] width 56 height 6
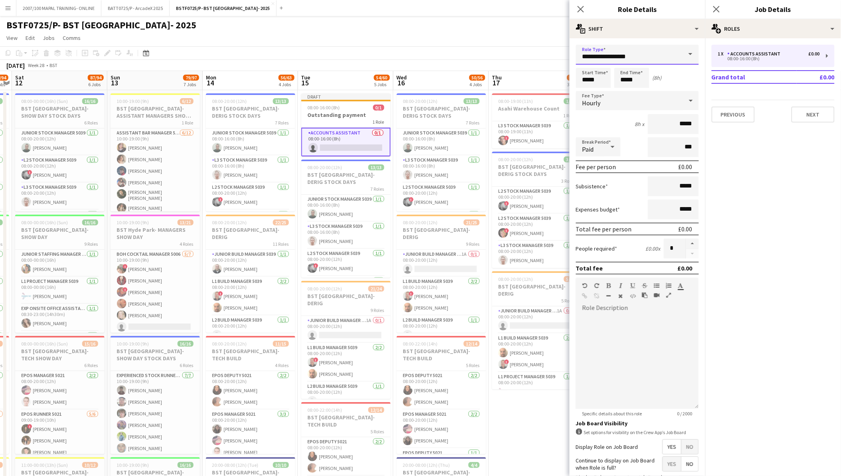
drag, startPoint x: 633, startPoint y: 55, endPoint x: 525, endPoint y: 55, distance: 107.3
click at [525, 55] on body "Menu Boards Boards Boards All jobs Status Workforce Workforce My Workforce Recr…" at bounding box center [420, 484] width 841 height 969
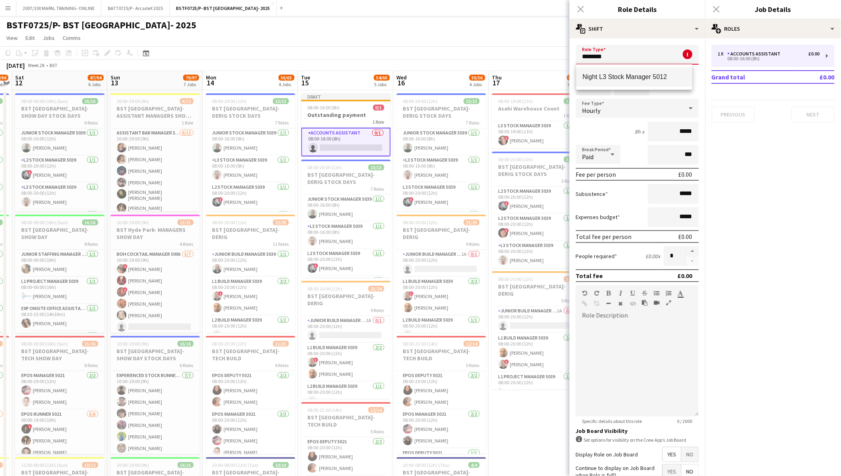
type input "**********"
type input "******"
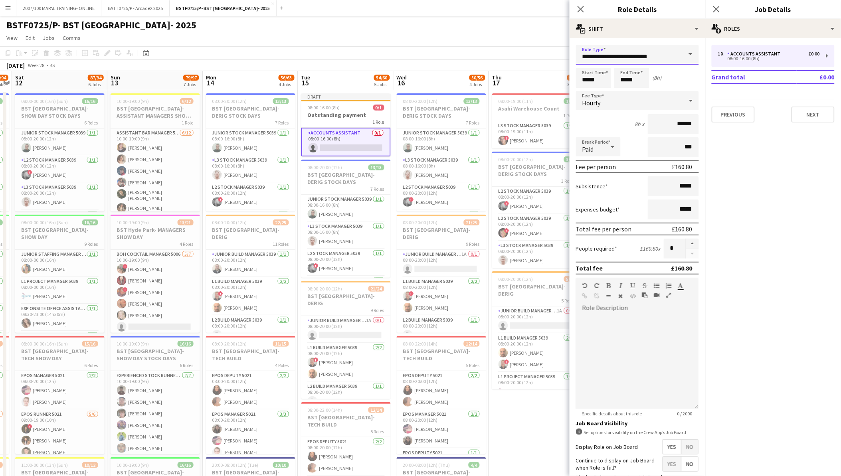
type input "**********"
click at [599, 81] on input "*****" at bounding box center [593, 78] width 35 height 20
drag, startPoint x: 599, startPoint y: 81, endPoint x: 558, endPoint y: 78, distance: 41.6
click at [558, 78] on body "Menu Boards Boards Boards All jobs Status Workforce Workforce My Workforce Recr…" at bounding box center [420, 484] width 841 height 969
type input "*****"
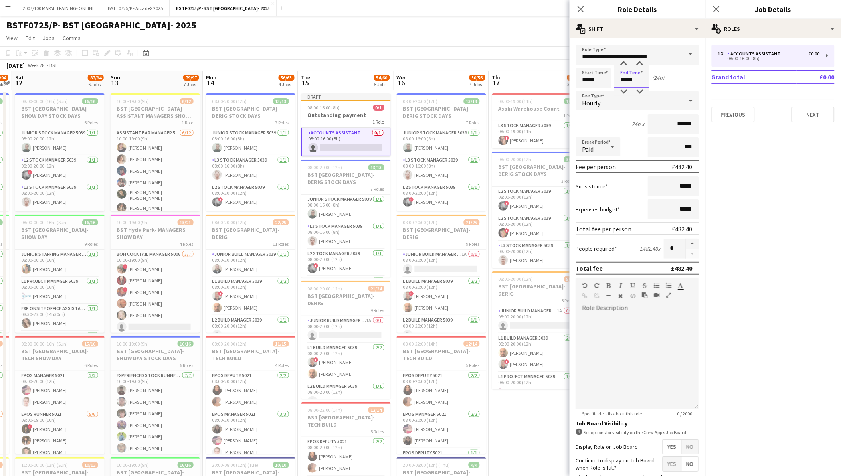
type input "*****"
click at [589, 78] on input "*****" at bounding box center [593, 78] width 35 height 20
type input "*****"
click at [588, 91] on div at bounding box center [585, 92] width 16 height 8
click at [346, 148] on app-card-role "Accounts Assistant 0/1 08:00-16:00 (8h) single-neutral-actions" at bounding box center [345, 142] width 89 height 29
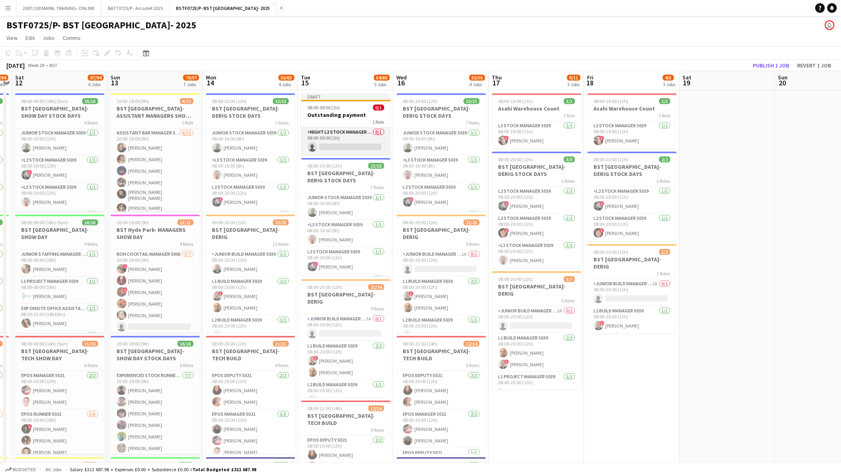
click at [355, 144] on app-card-role "Night L3 Stock Manager 5012 0/1 08:00-09:00 (1h) single-neutral-actions" at bounding box center [345, 141] width 89 height 27
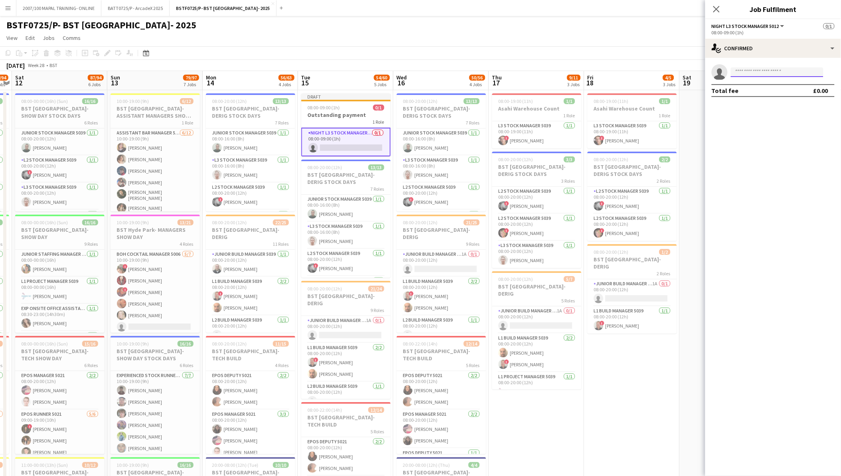
click at [755, 73] on input at bounding box center [776, 72] width 93 height 10
type input "******"
click at [763, 90] on span "ashley.yelding@yahoo.co.uk" at bounding box center [777, 90] width 80 height 6
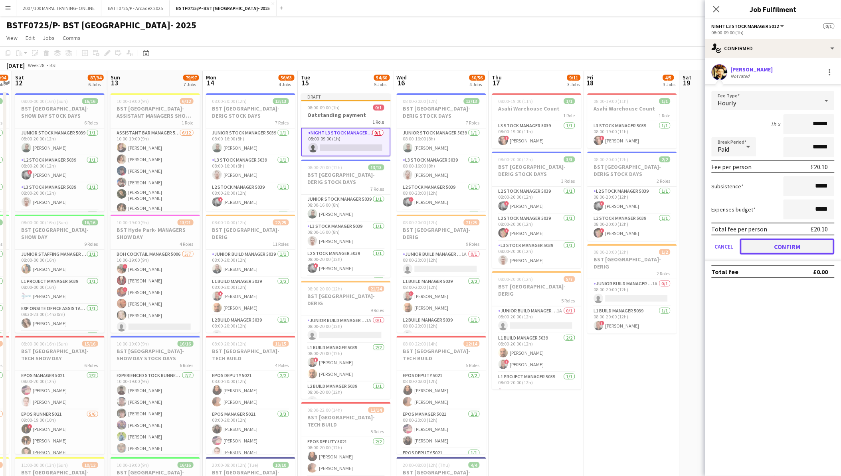
click at [814, 239] on button "Confirm" at bounding box center [787, 247] width 95 height 16
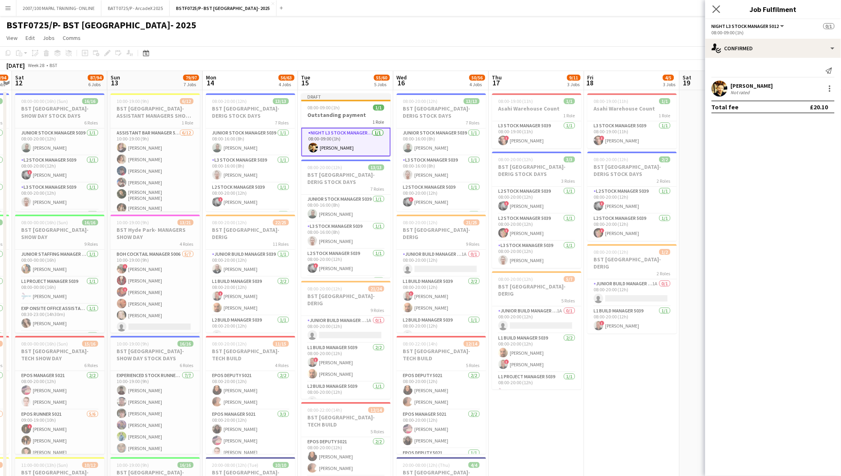
click at [718, 14] on app-icon "Close pop-in" at bounding box center [717, 10] width 12 height 12
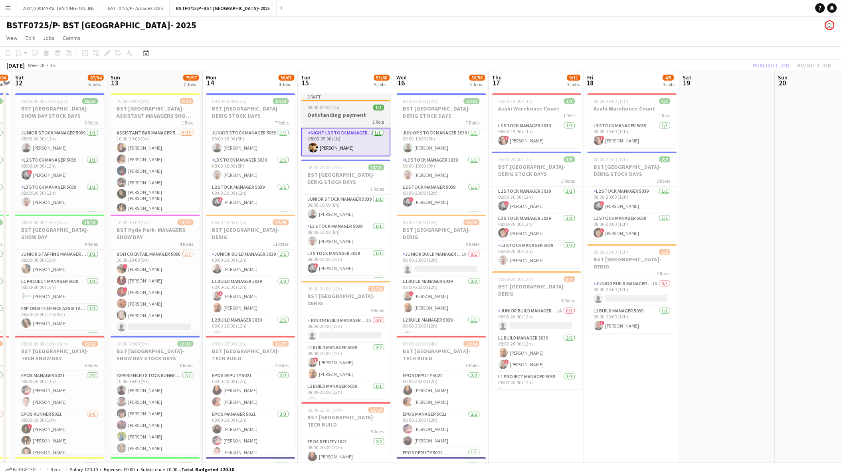
click at [345, 116] on h3 "Outstanding payment" at bounding box center [345, 114] width 89 height 7
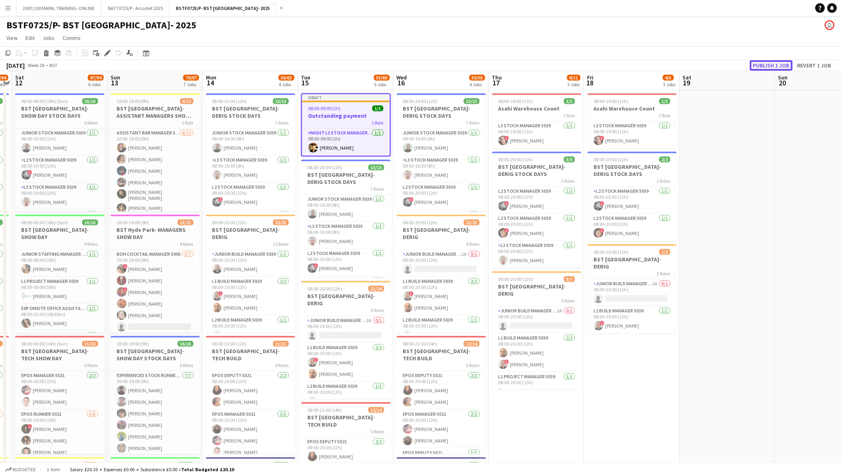
click at [771, 60] on button "Publish 1 job" at bounding box center [771, 65] width 43 height 10
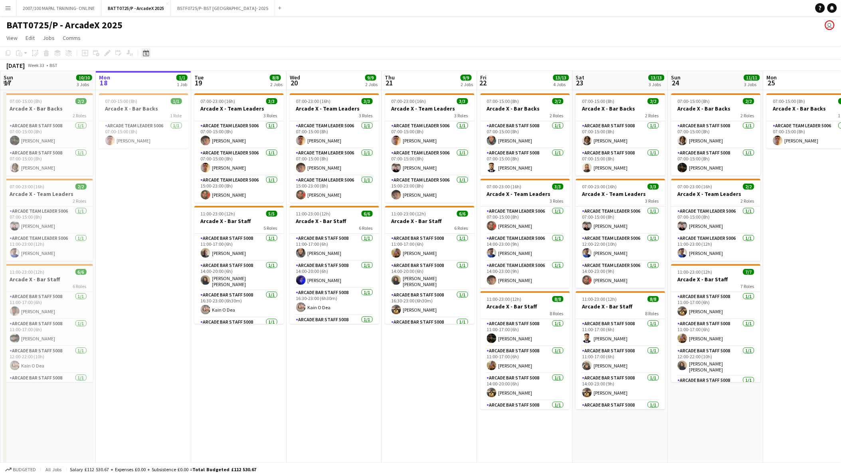
click at [145, 54] on icon at bounding box center [146, 54] width 3 height 3
click at [189, 82] on span "Previous month" at bounding box center [194, 81] width 16 height 16
click at [160, 121] on span "1" at bounding box center [158, 122] width 10 height 10
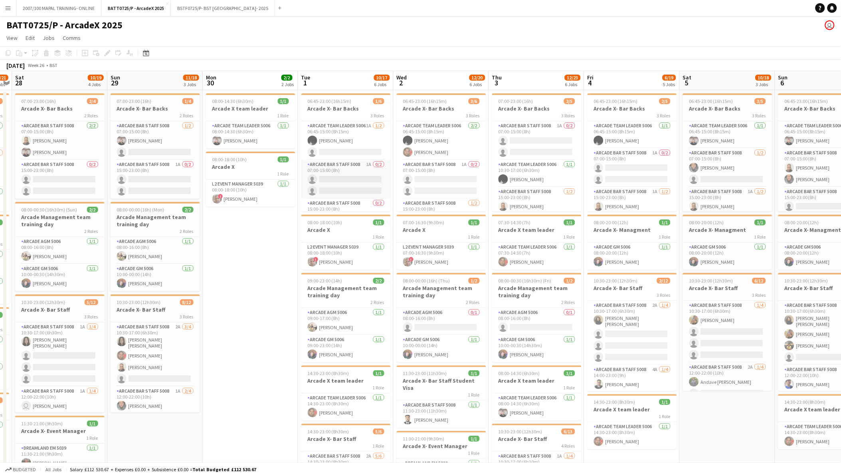
click at [340, 176] on app-card-role "Arcade Bar Staff 5008 1A 0/2 07:00-15:00 (8h) single-neutral-actions single-neu…" at bounding box center [345, 179] width 89 height 39
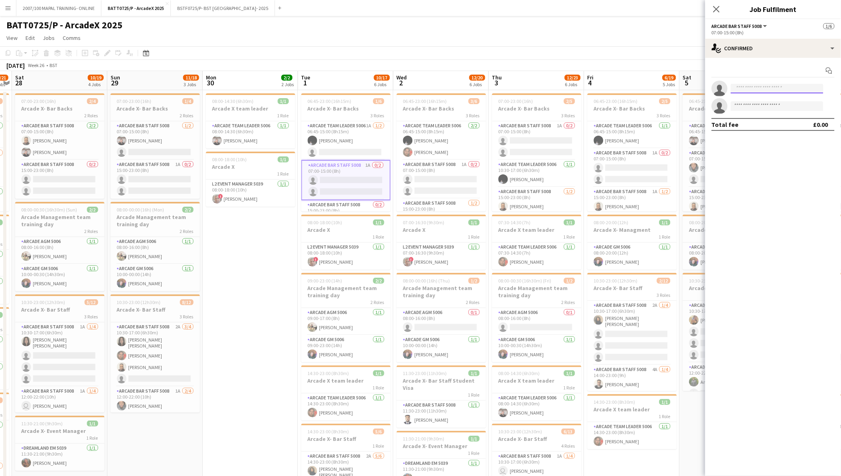
click at [780, 91] on input at bounding box center [776, 89] width 93 height 10
type input "*****"
click at [780, 97] on span "Ronan Gaffney Active" at bounding box center [777, 100] width 80 height 7
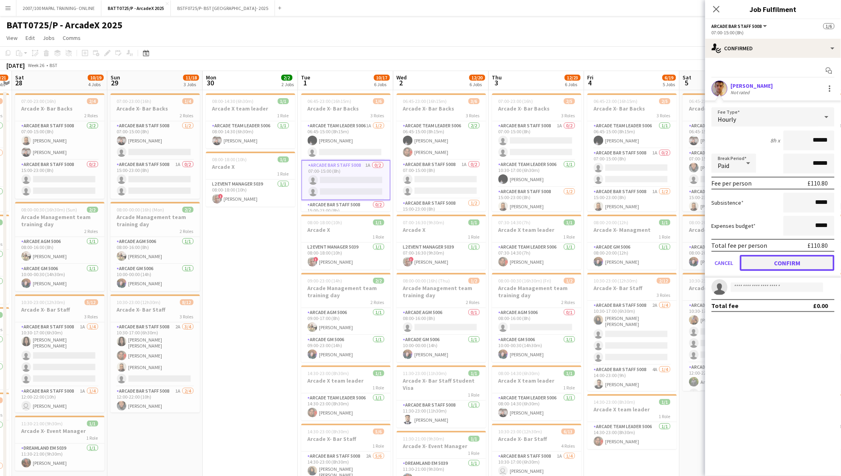
click at [785, 262] on button "Confirm" at bounding box center [787, 263] width 95 height 16
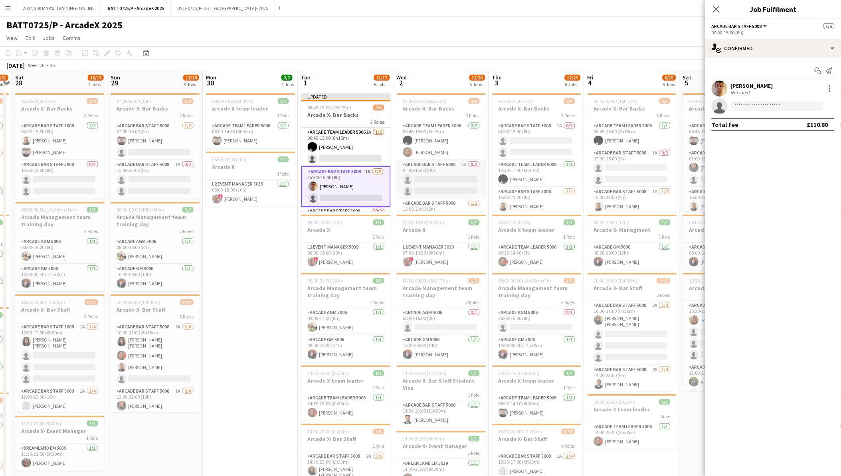
click at [459, 180] on app-card-role "Arcade Bar Staff 5008 1A 0/2 07:00-15:00 (8h) single-neutral-actions single-neu…" at bounding box center [441, 179] width 89 height 39
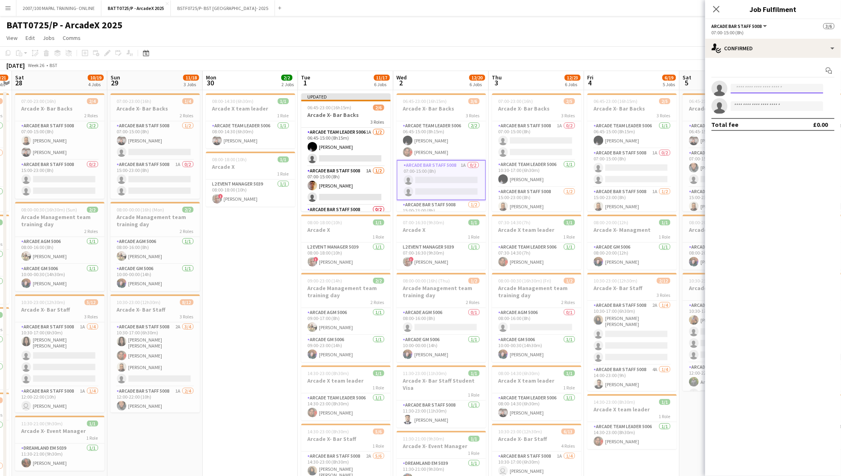
click at [761, 85] on input at bounding box center [776, 89] width 93 height 10
type input "*****"
click at [758, 111] on span "+447964319017" at bounding box center [777, 113] width 80 height 6
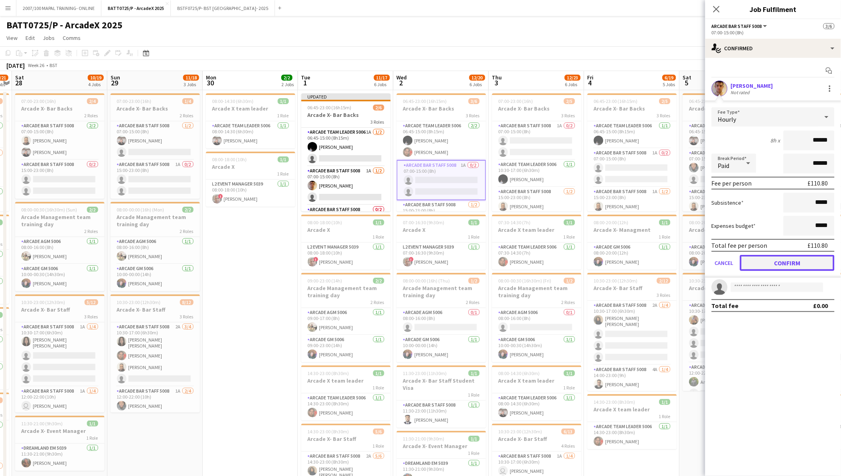
click at [766, 261] on button "Confirm" at bounding box center [787, 263] width 95 height 16
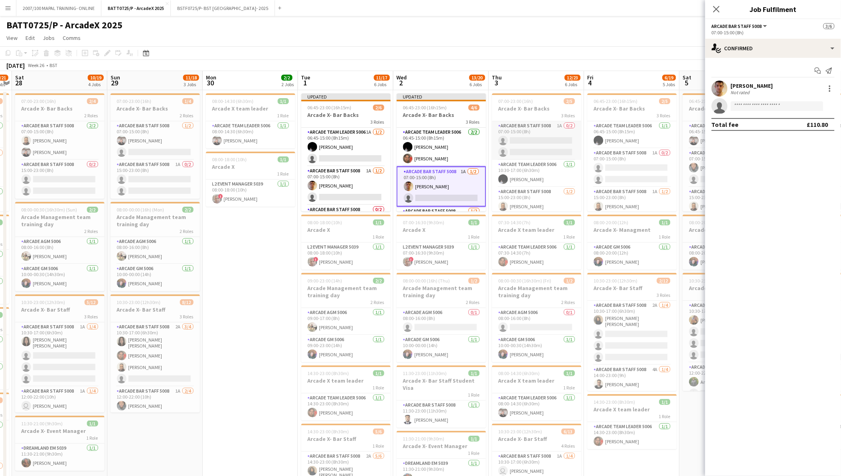
click at [519, 141] on app-card-role "Arcade Bar Staff 5008 1A 0/2 07:00-15:00 (8h) single-neutral-actions single-neu…" at bounding box center [536, 140] width 89 height 39
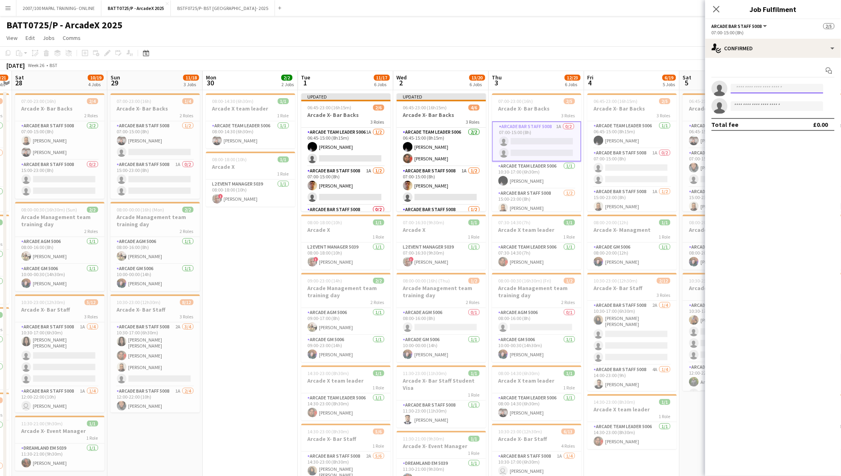
click at [762, 85] on input at bounding box center [776, 89] width 93 height 10
type input "*****"
click at [772, 110] on span "+447964319017" at bounding box center [777, 113] width 80 height 6
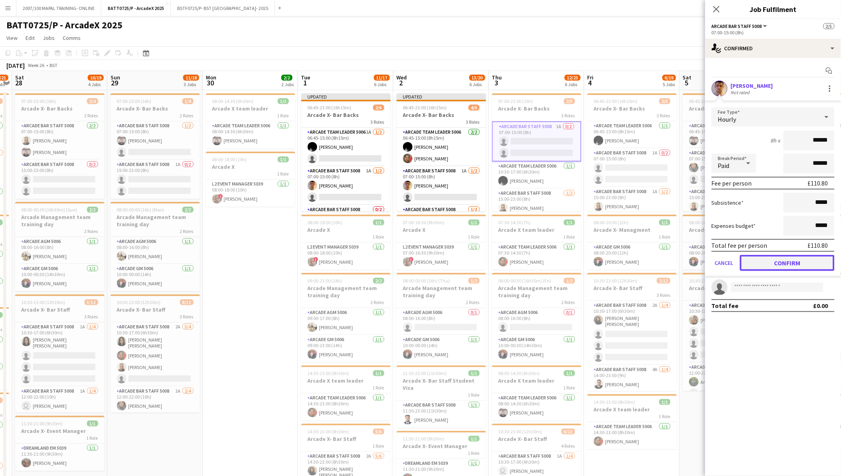
click at [778, 255] on button "Confirm" at bounding box center [787, 263] width 95 height 16
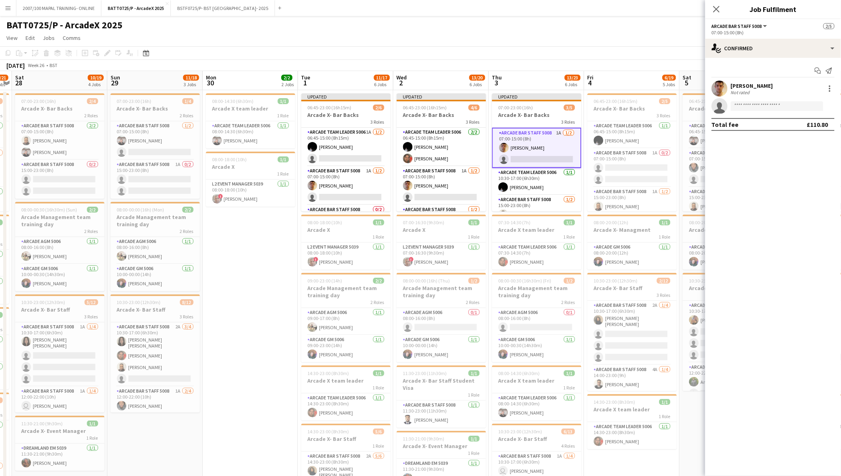
click at [716, 2] on div "Close pop-in" at bounding box center [716, 9] width 22 height 18
drag, startPoint x: 720, startPoint y: 12, endPoint x: 741, endPoint y: 65, distance: 57.3
click at [733, 64] on app-edit-job-crew-popin "Close pop-in Job Fulfilment Arcade Bar Staff 5008 All roles Arcade Bar Staff 50…" at bounding box center [773, 238] width 136 height 476
click at [677, 66] on div "June 2025 Week 26 • BST Publish 1 job Revert 1 job" at bounding box center [420, 65] width 841 height 11
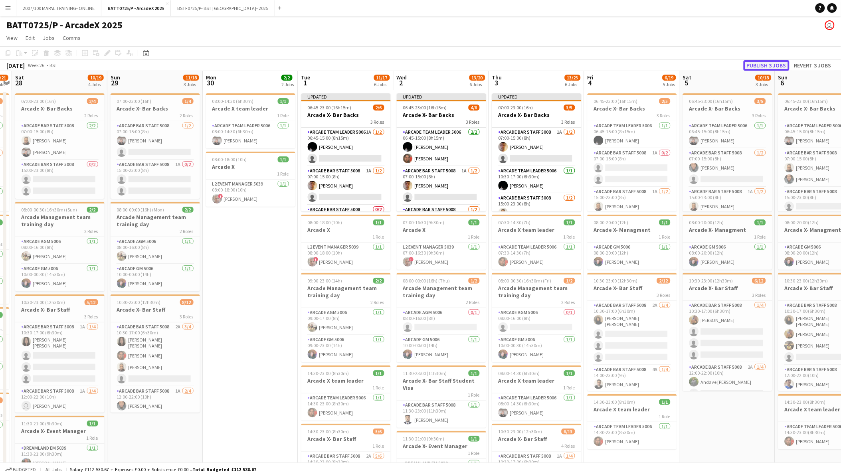
click at [753, 62] on button "Publish 3 jobs" at bounding box center [766, 65] width 46 height 10
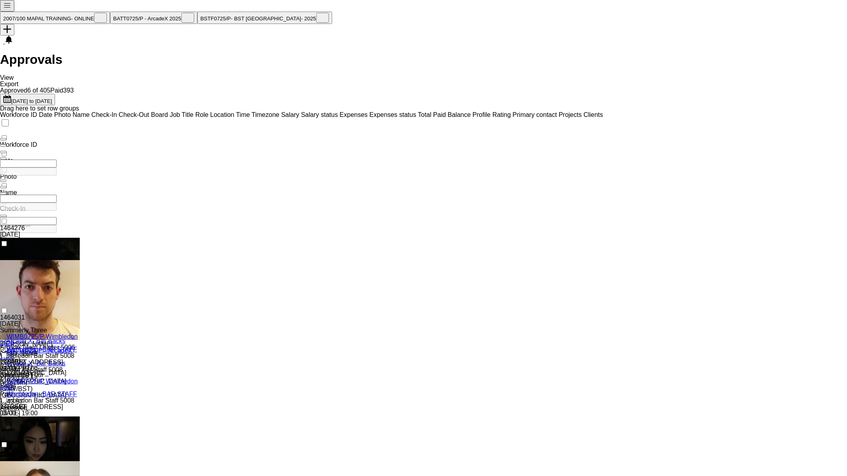
type input "*****"
type input "***"
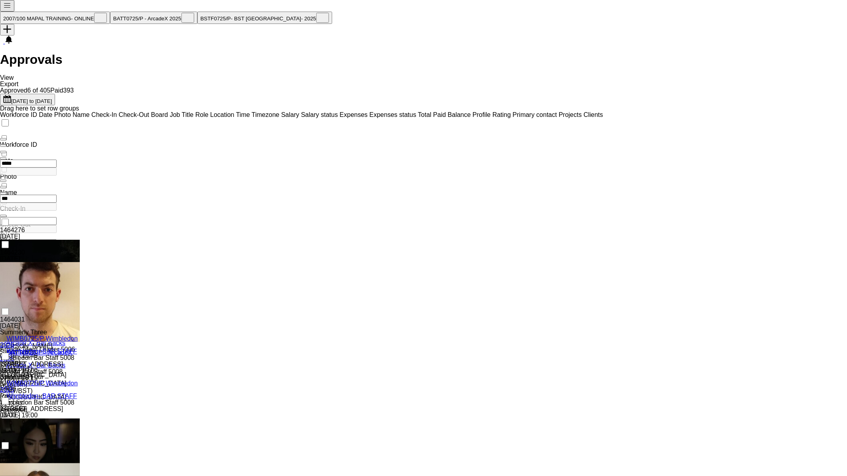
click at [4, 7] on button "Menu" at bounding box center [7, 6] width 14 height 12
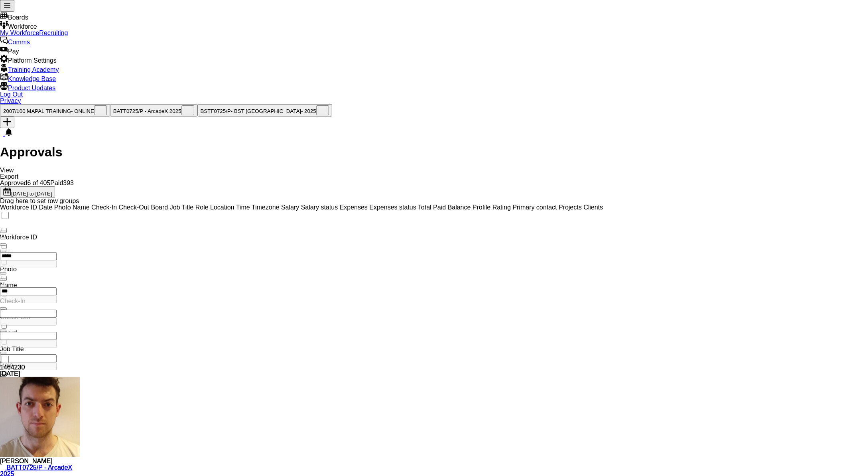
click at [39, 36] on link "My Workforce" at bounding box center [19, 33] width 39 height 7
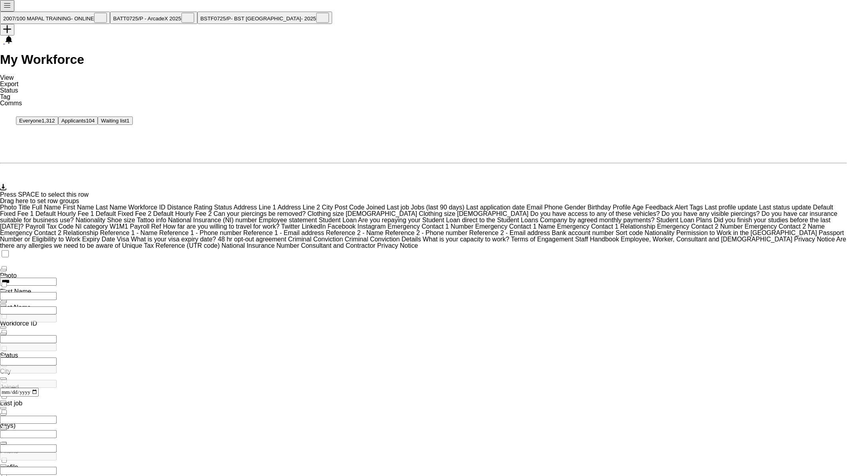
scroll to position [0, 0]
